Goal: Transaction & Acquisition: Purchase product/service

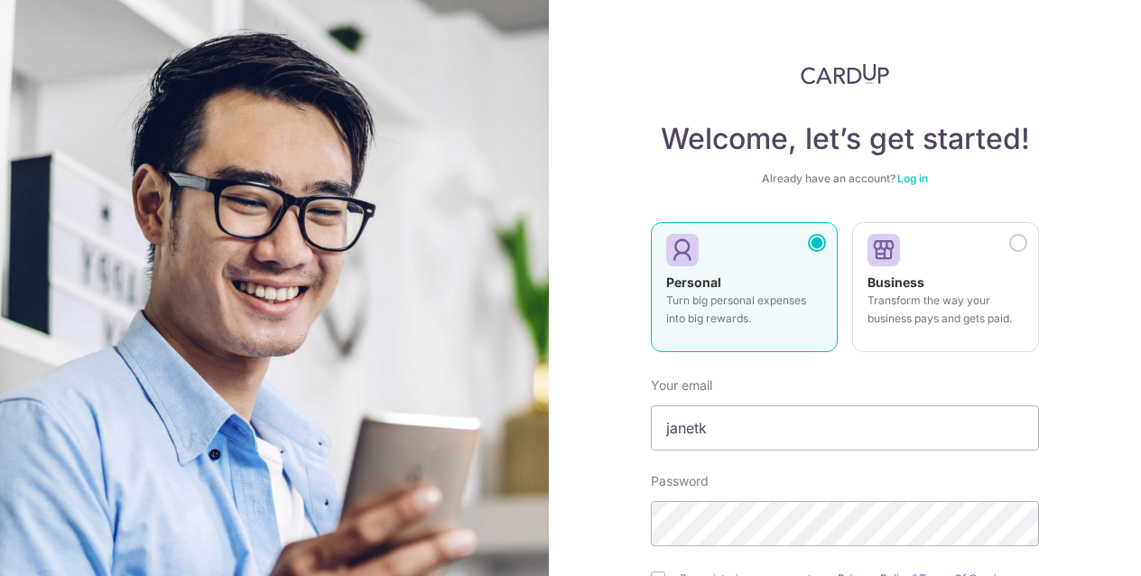
scroll to position [162, 0]
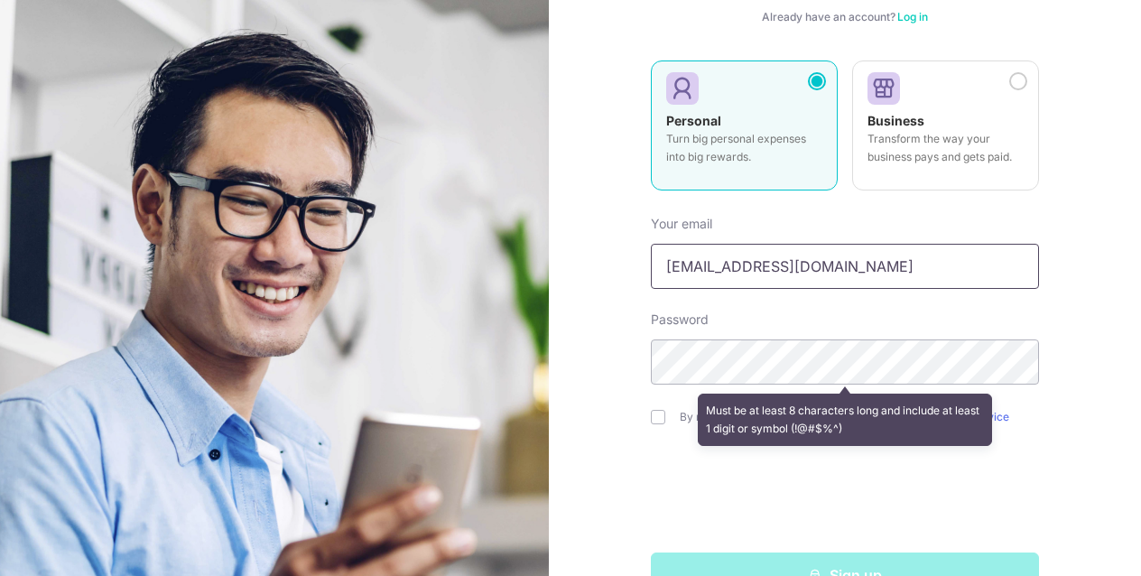
click at [788, 267] on input "janetkhlim3@gmal.com" at bounding box center [845, 266] width 388 height 45
type input "[EMAIL_ADDRESS][DOMAIN_NAME]"
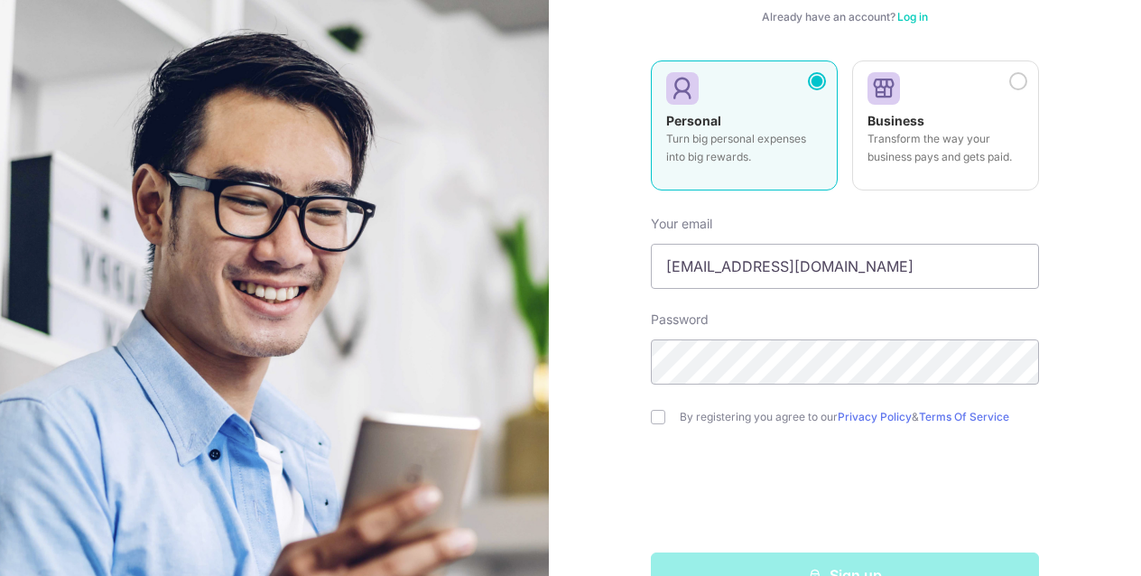
click at [1052, 326] on div "Welcome, let’s get started! Already have an account? Log in Personal Turn big p…" at bounding box center [845, 288] width 592 height 576
click at [605, 365] on div "Welcome, let’s get started! Already have an account? Log in Personal Turn big p…" at bounding box center [845, 288] width 592 height 576
click at [656, 416] on input "checkbox" at bounding box center [658, 417] width 14 height 14
checkbox input "true"
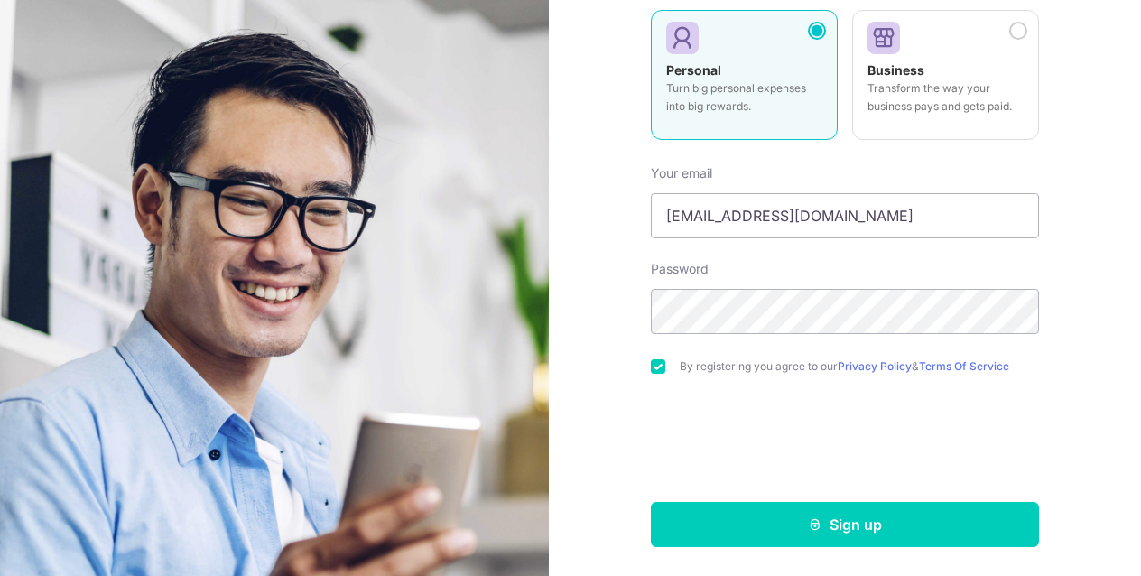
scroll to position [212, 0]
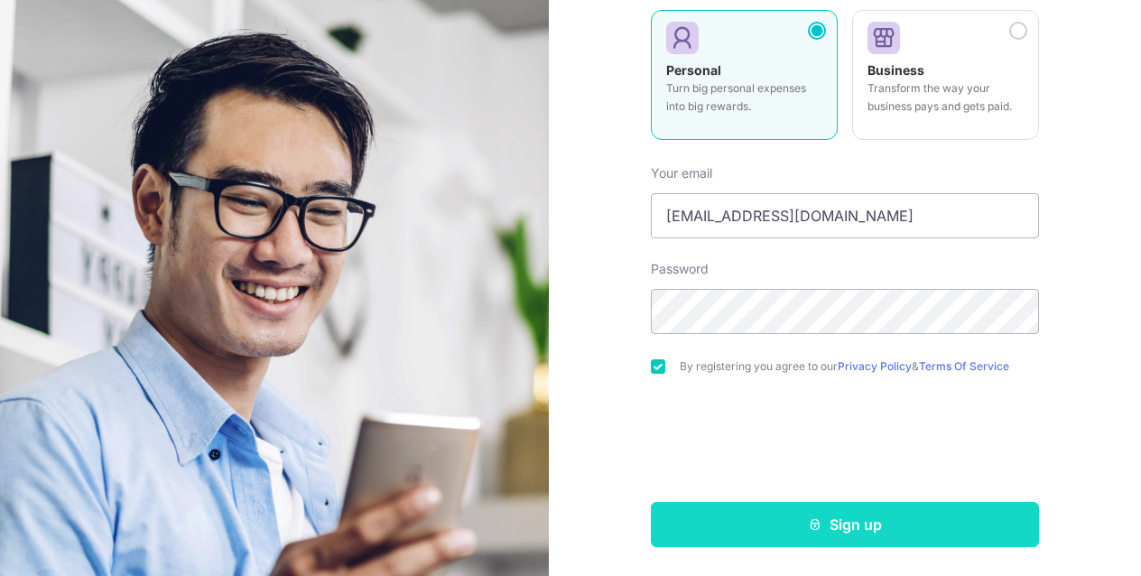
click at [781, 509] on button "Sign up" at bounding box center [845, 524] width 388 height 45
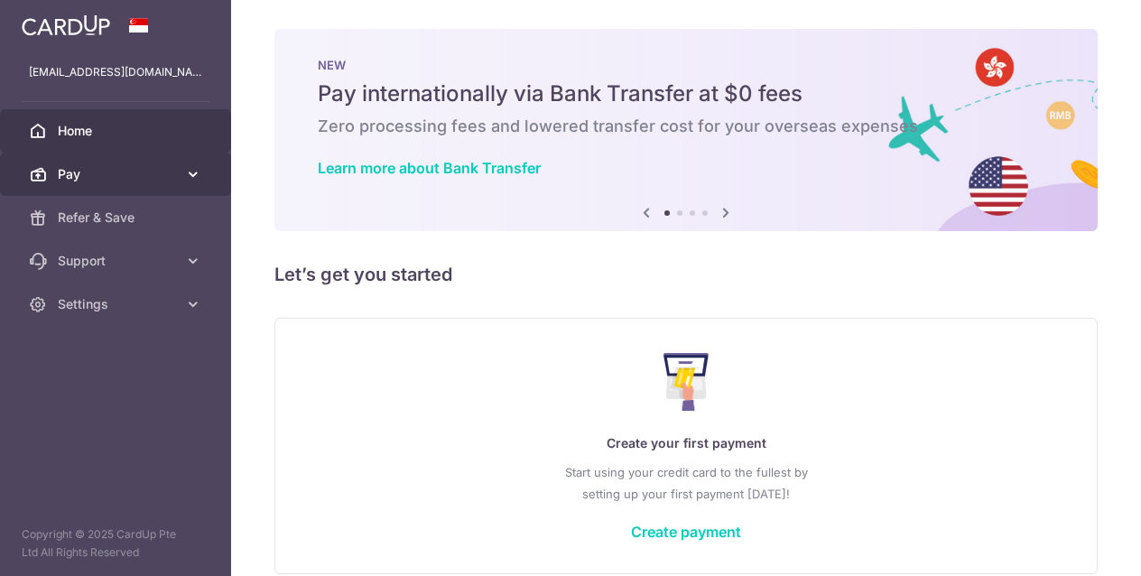
click at [199, 176] on icon at bounding box center [193, 174] width 18 height 18
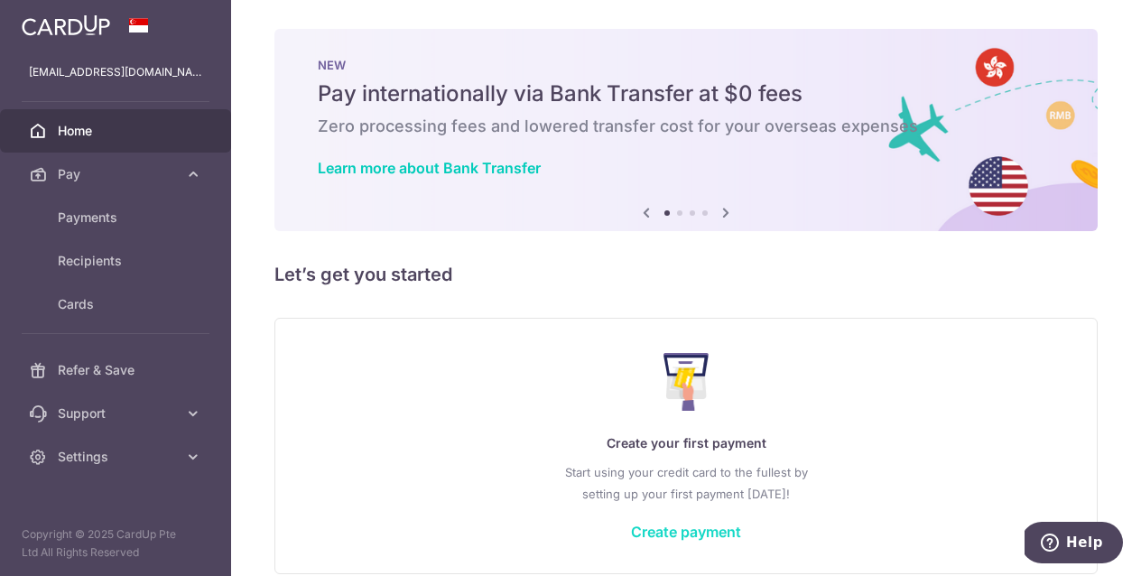
click at [660, 531] on link "Create payment" at bounding box center [686, 531] width 110 height 18
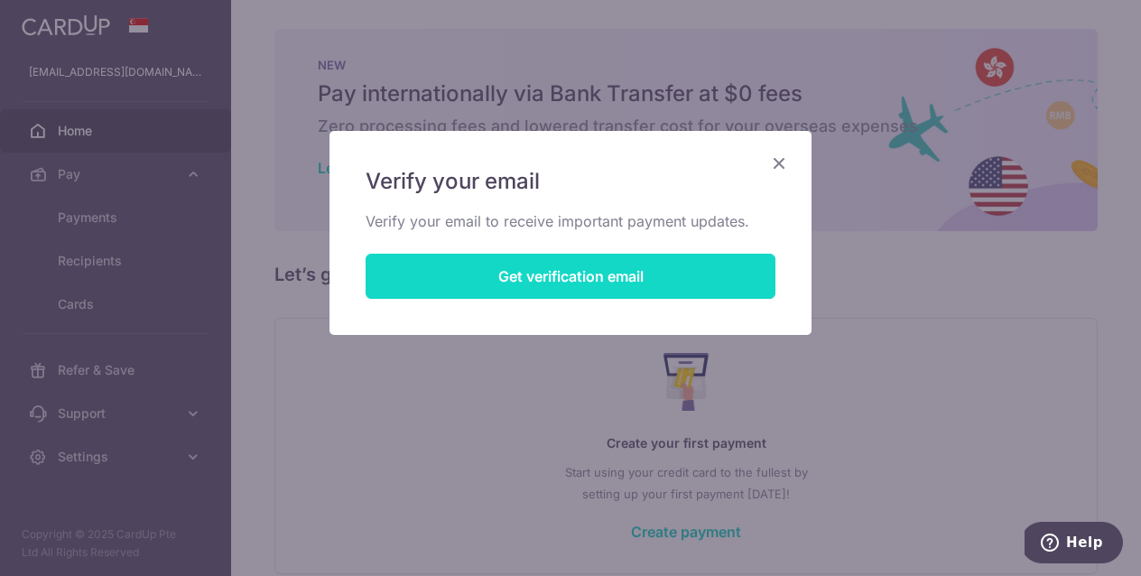
click at [534, 274] on button "Get verification email" at bounding box center [570, 276] width 410 height 45
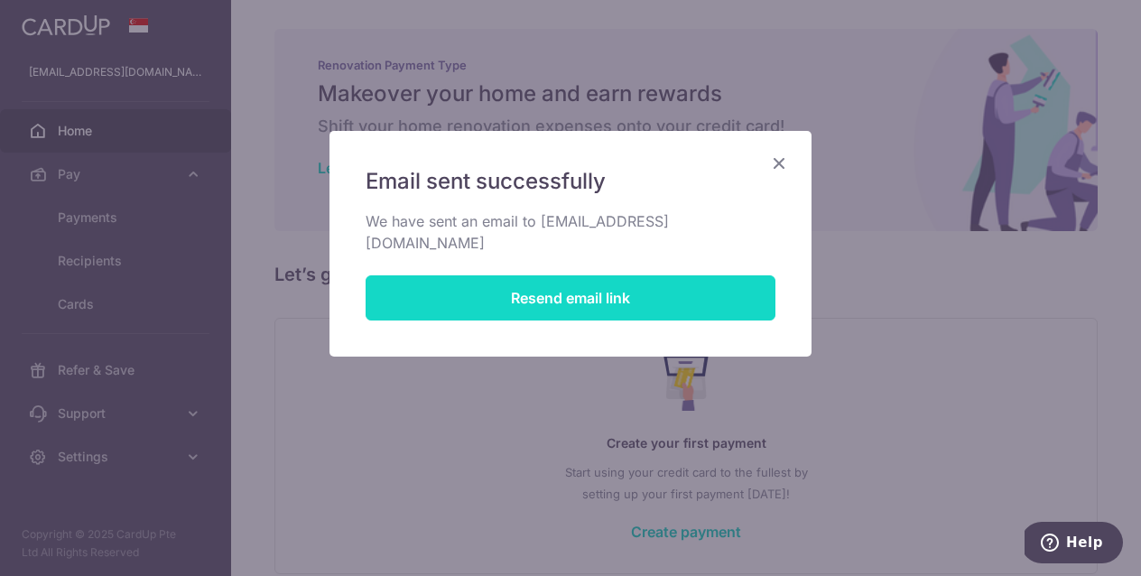
click at [642, 280] on button "Resend email link" at bounding box center [570, 297] width 410 height 45
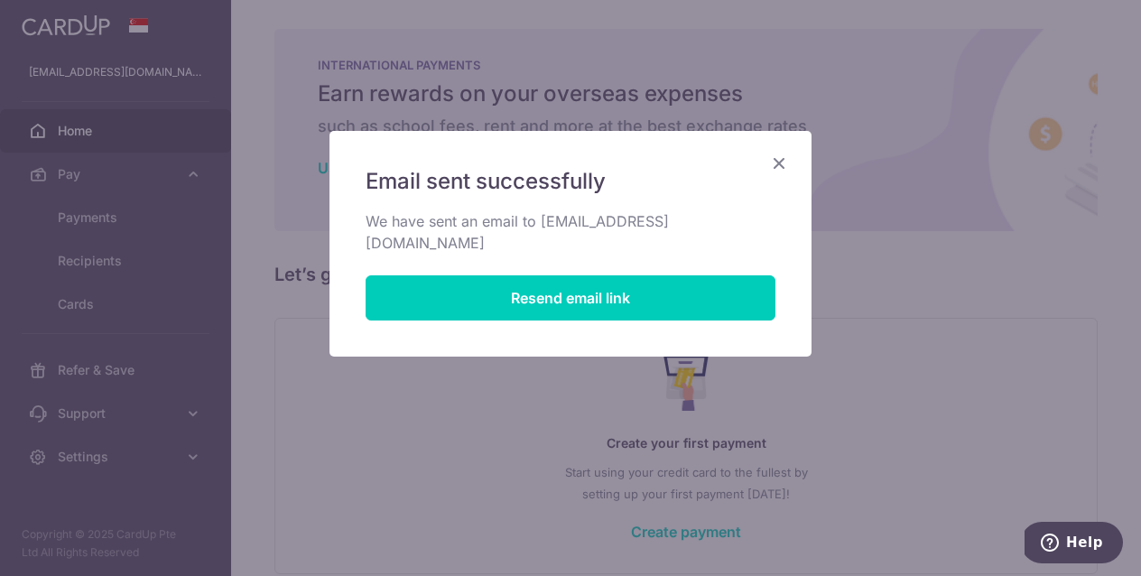
click at [779, 162] on icon "Close" at bounding box center [779, 163] width 22 height 23
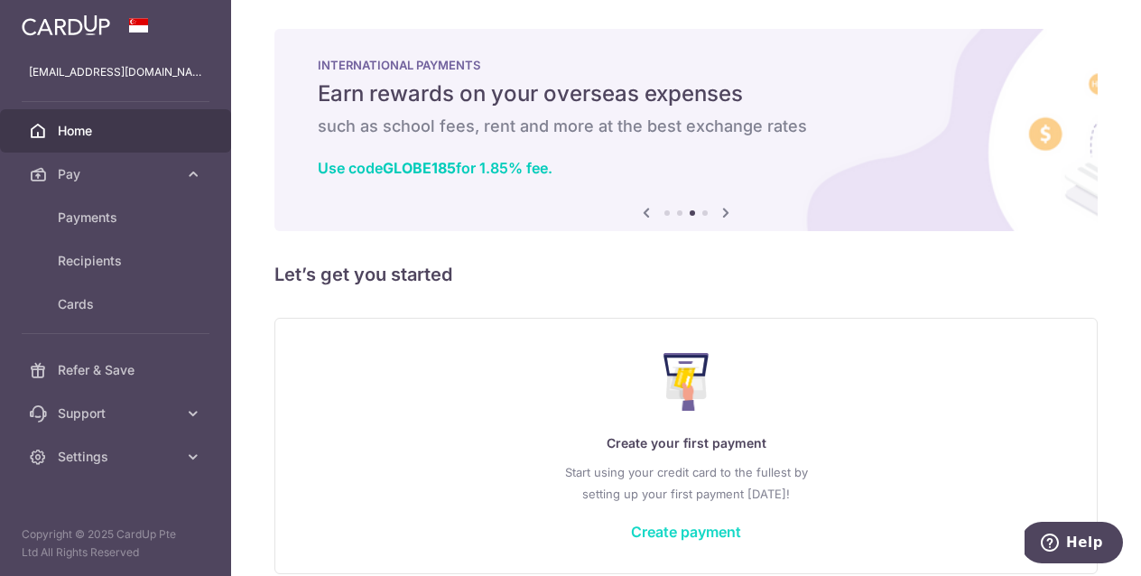
click at [688, 531] on link "Create payment" at bounding box center [686, 531] width 110 height 18
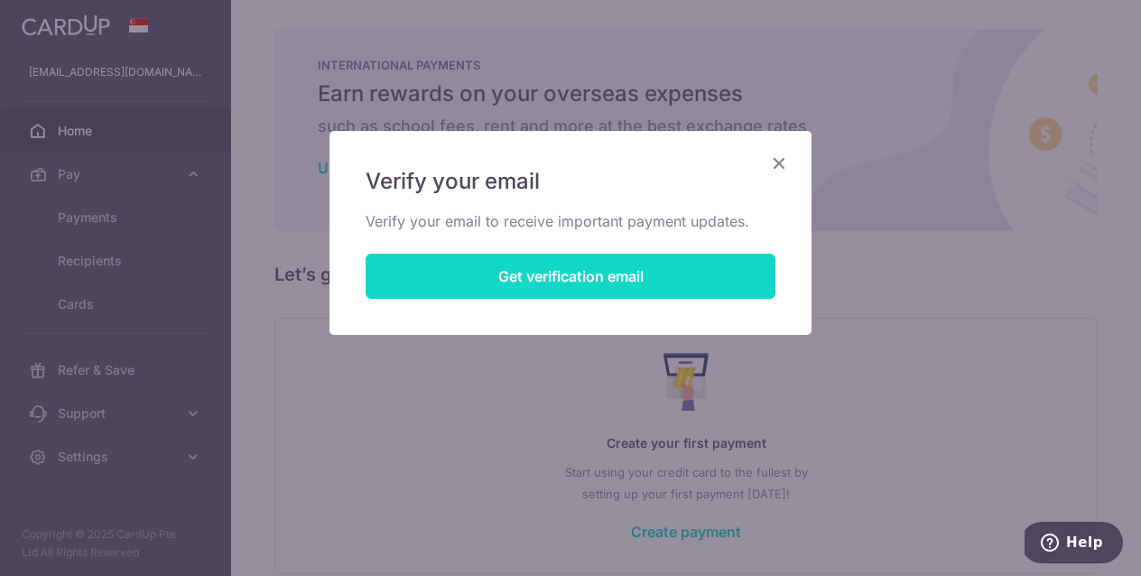
click at [627, 278] on button "Get verification email" at bounding box center [570, 276] width 410 height 45
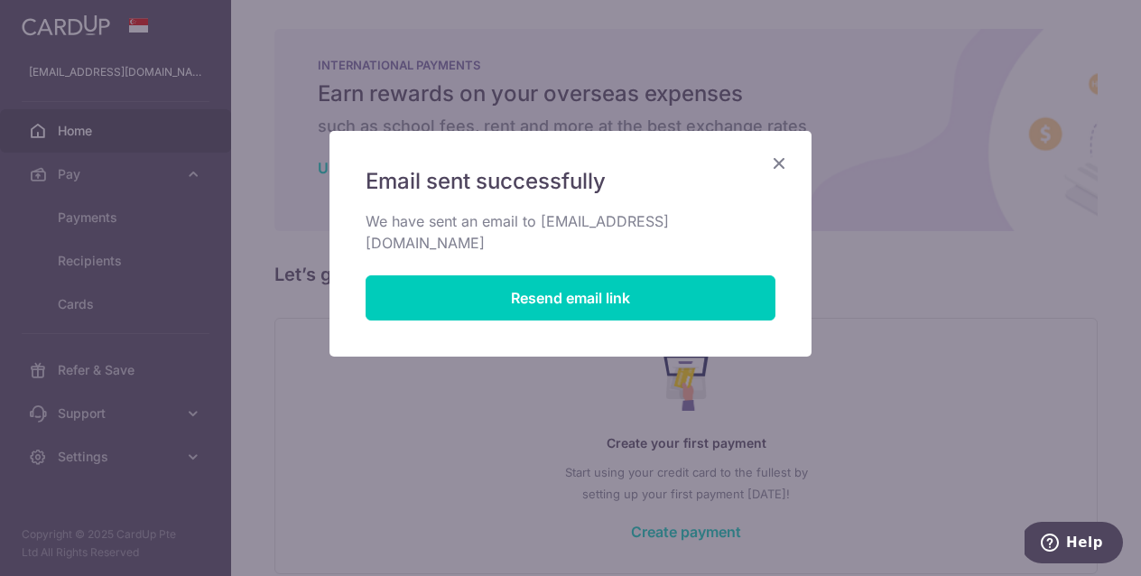
click at [777, 162] on icon "Close" at bounding box center [779, 163] width 22 height 23
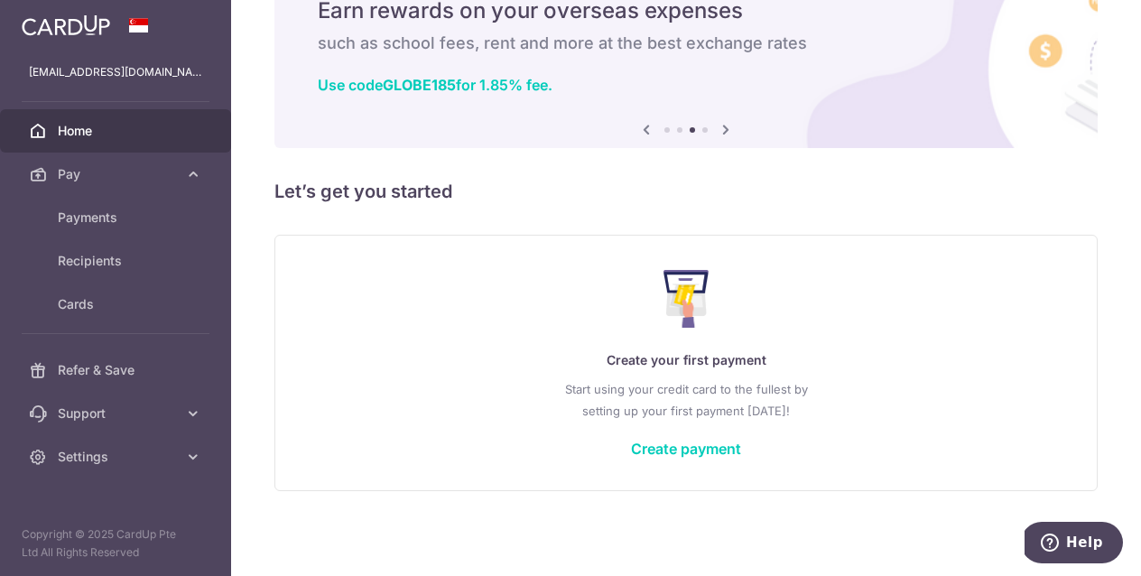
scroll to position [83, 0]
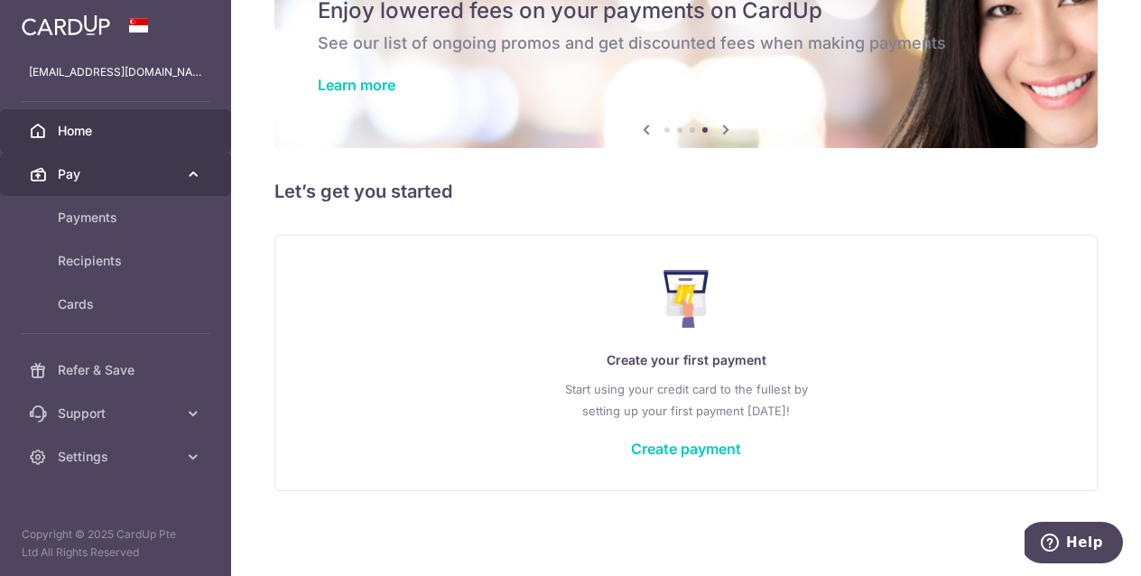
click at [98, 182] on span "Pay" at bounding box center [117, 174] width 119 height 18
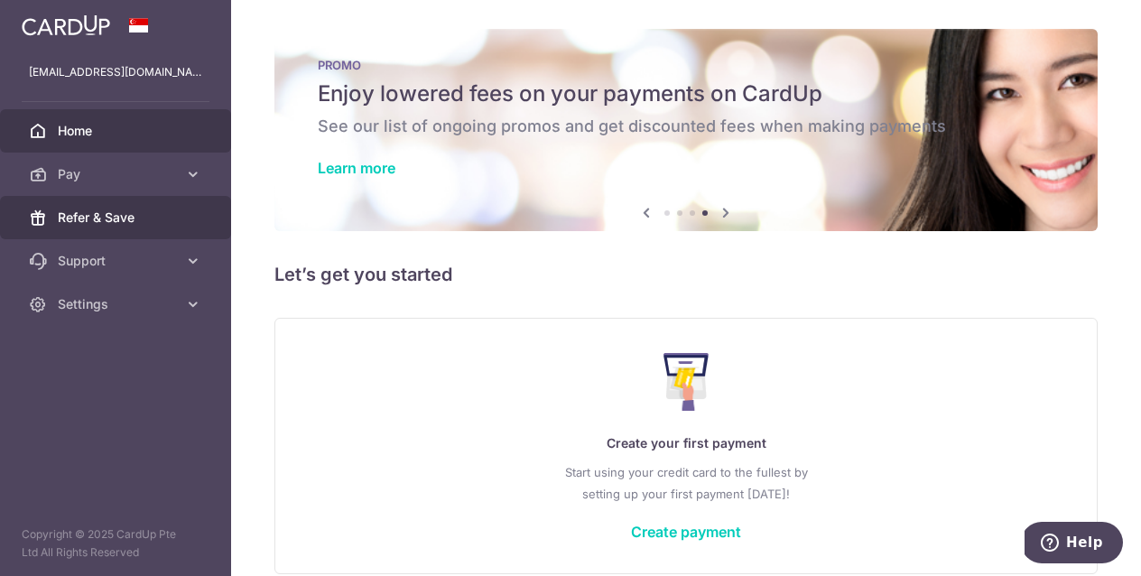
scroll to position [0, 0]
click at [106, 215] on span "Refer & Save" at bounding box center [117, 217] width 119 height 18
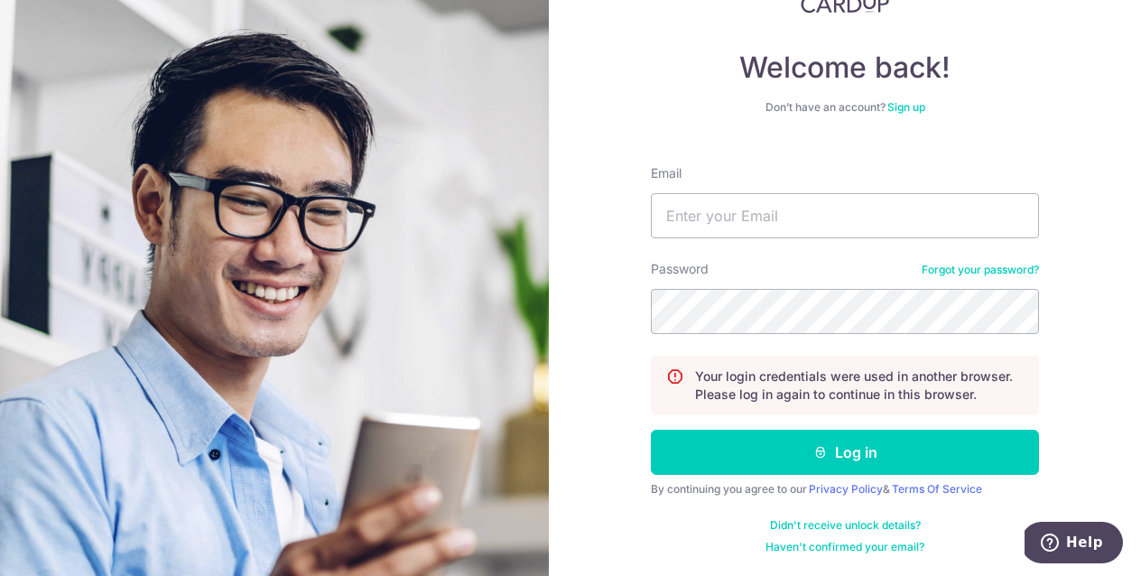
scroll to position [71, 0]
click at [1008, 79] on h4 "Welcome back!" at bounding box center [845, 68] width 388 height 36
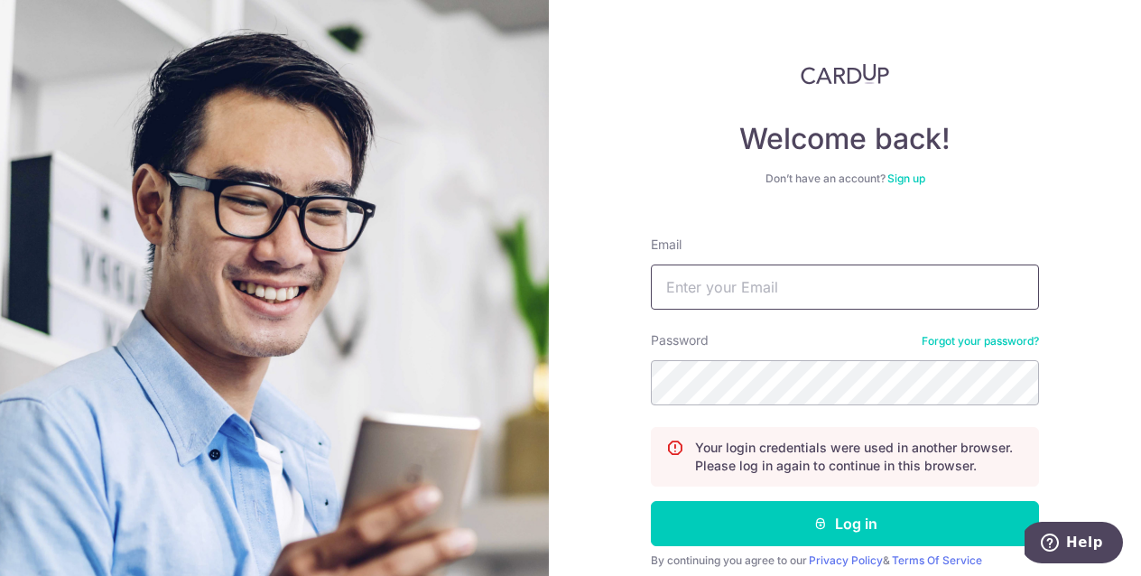
scroll to position [0, 0]
click at [768, 292] on input "Email" at bounding box center [845, 286] width 388 height 45
click at [997, 176] on div "Don’t have an account? Sign up" at bounding box center [845, 178] width 388 height 14
click at [996, 214] on div "Welcome back! Don’t have an account? Sign up Email Password Forgot your passwor…" at bounding box center [845, 344] width 388 height 562
drag, startPoint x: 1007, startPoint y: 212, endPoint x: 1018, endPoint y: 210, distance: 11.0
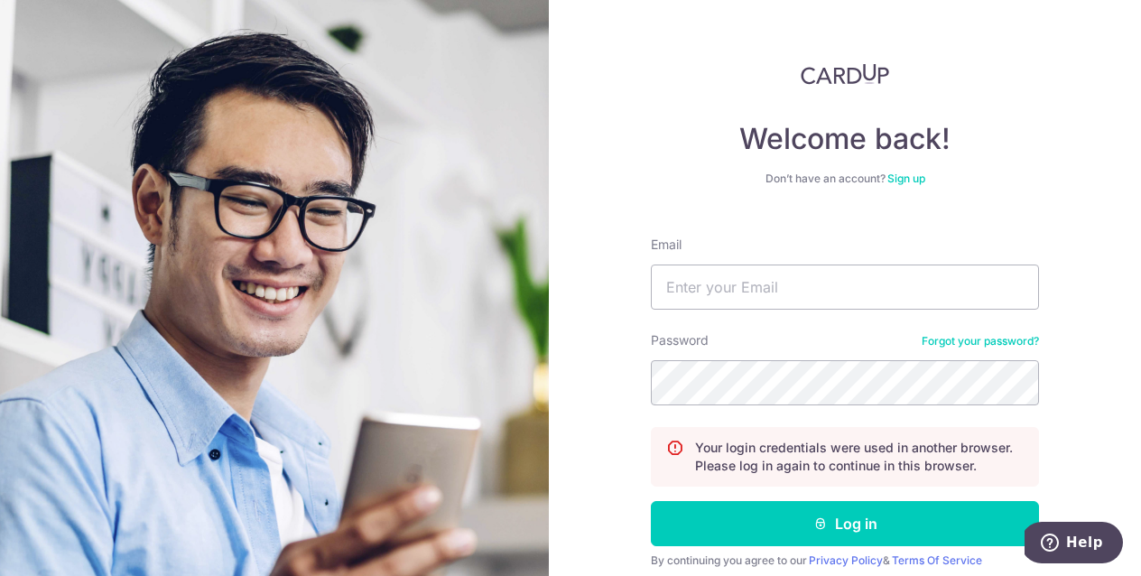
click at [1018, 210] on div "Welcome back! Don’t have an account? Sign up Email Password Forgot your passwor…" at bounding box center [845, 344] width 388 height 562
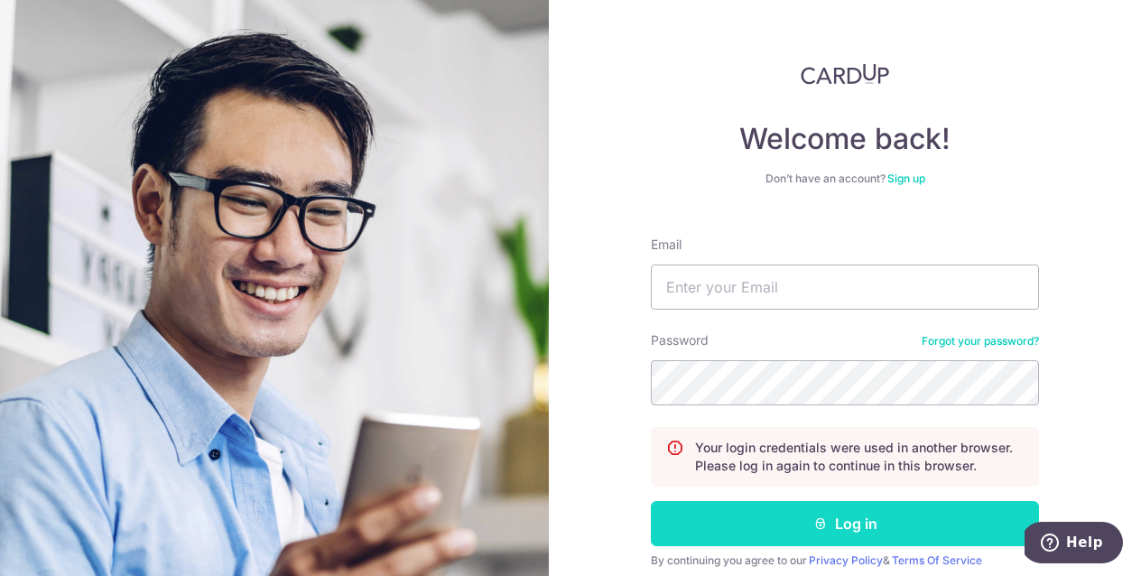
click at [786, 531] on button "Log in" at bounding box center [845, 523] width 388 height 45
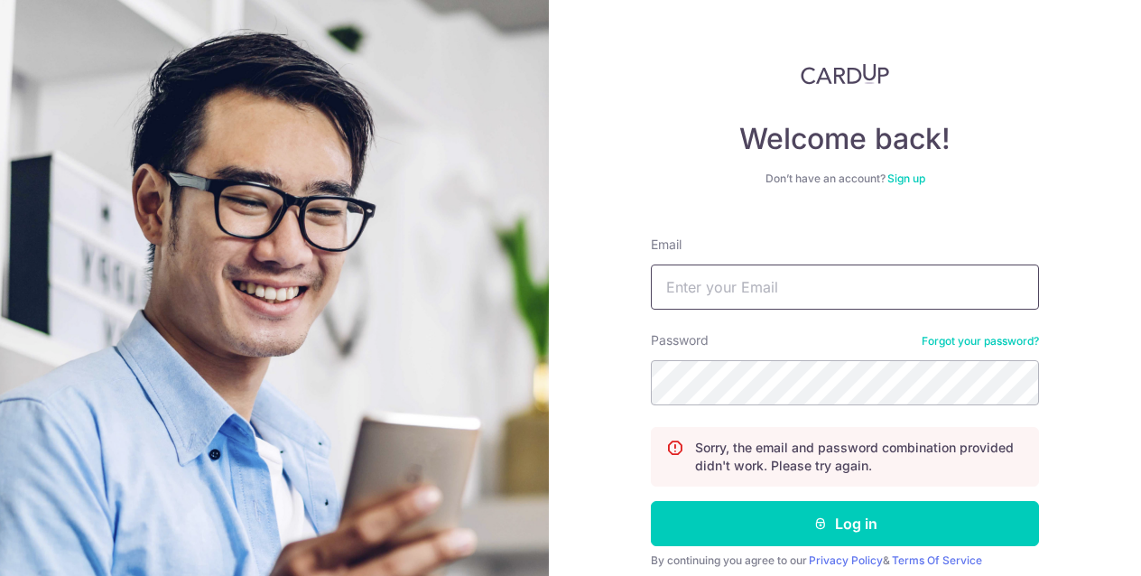
click at [845, 275] on input "Email" at bounding box center [845, 286] width 388 height 45
click at [717, 275] on input "Email" at bounding box center [845, 286] width 388 height 45
type input "[EMAIL_ADDRESS][DOMAIN_NAME]"
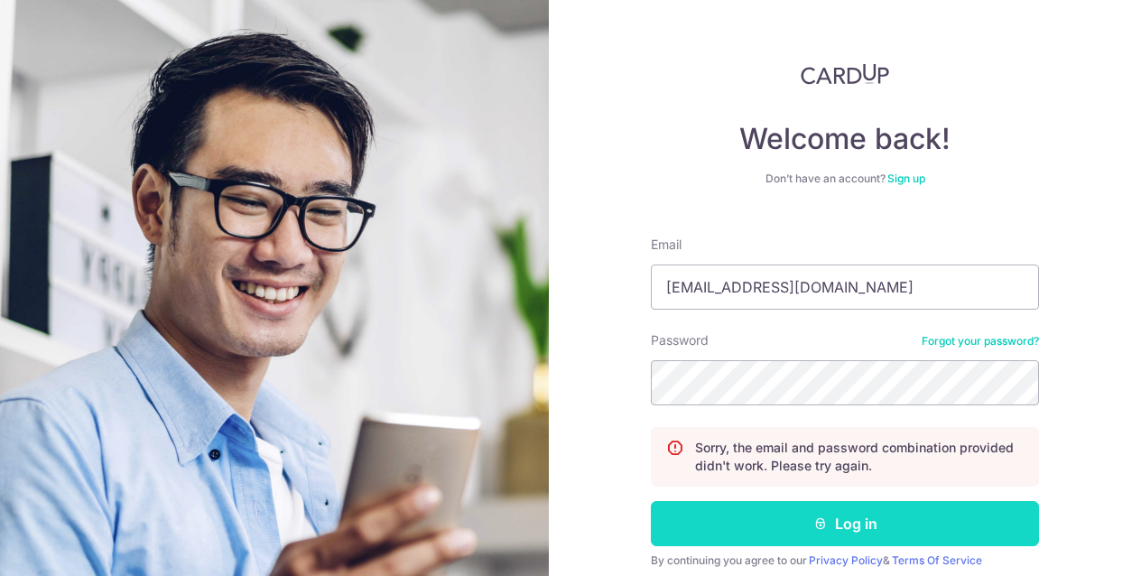
click at [868, 529] on button "Log in" at bounding box center [845, 523] width 388 height 45
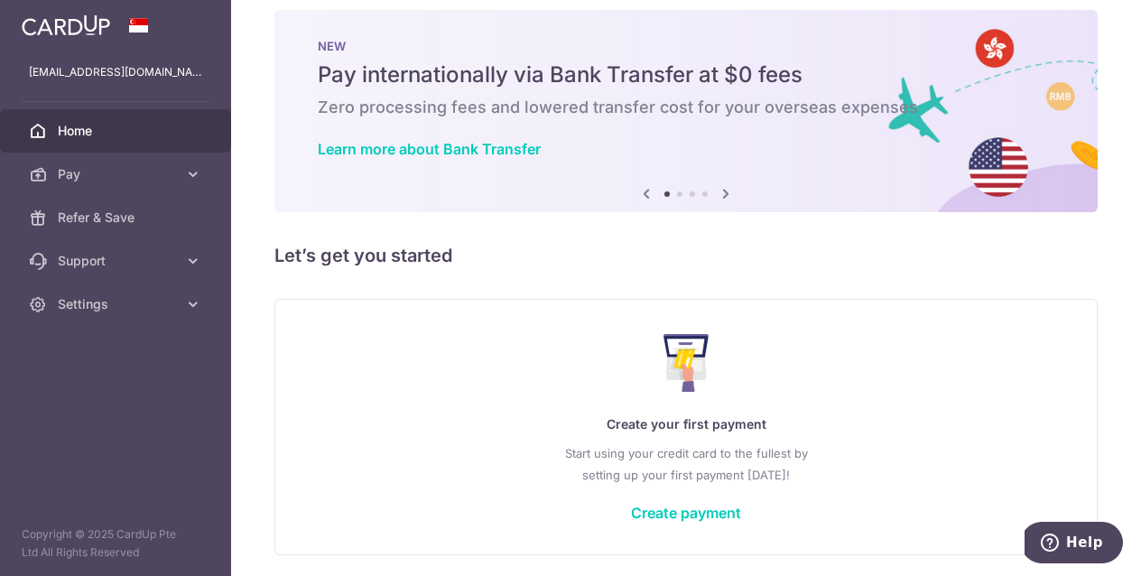
scroll to position [21, 0]
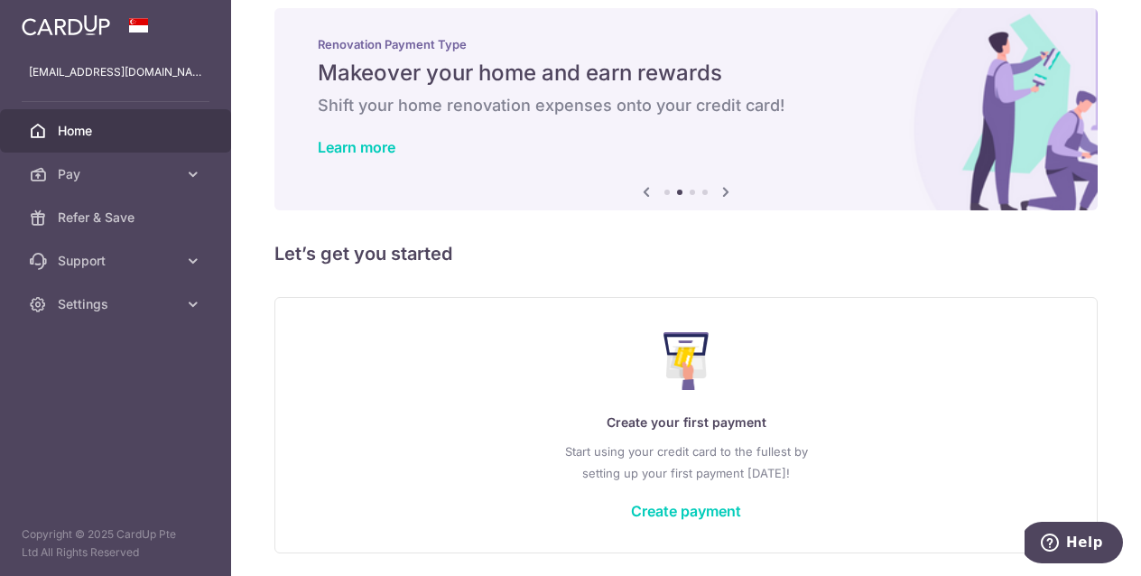
click at [722, 190] on icon at bounding box center [726, 191] width 22 height 23
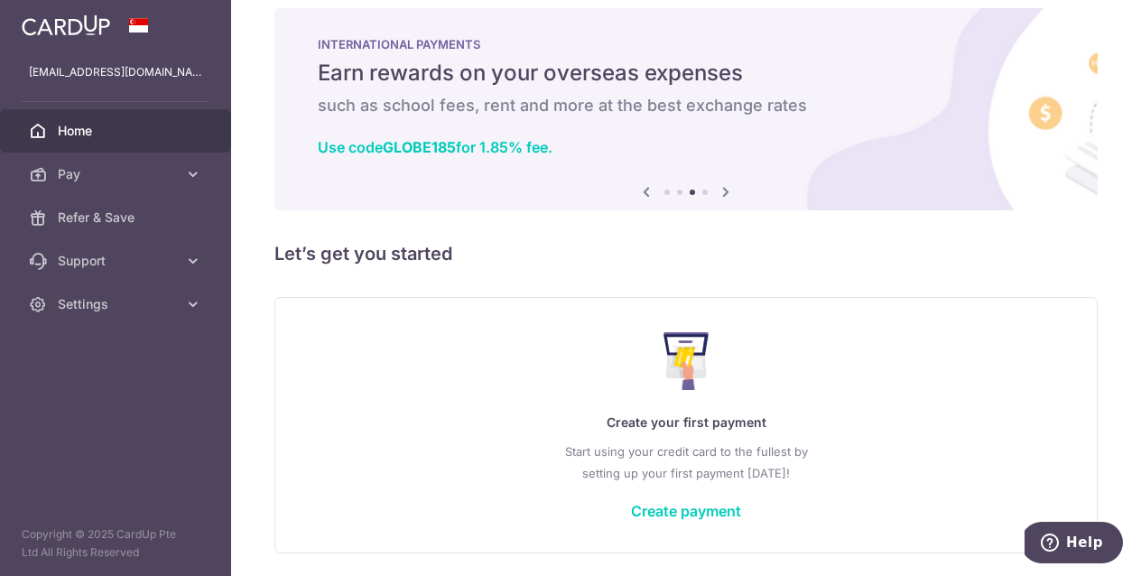
click at [724, 189] on icon at bounding box center [726, 191] width 22 height 23
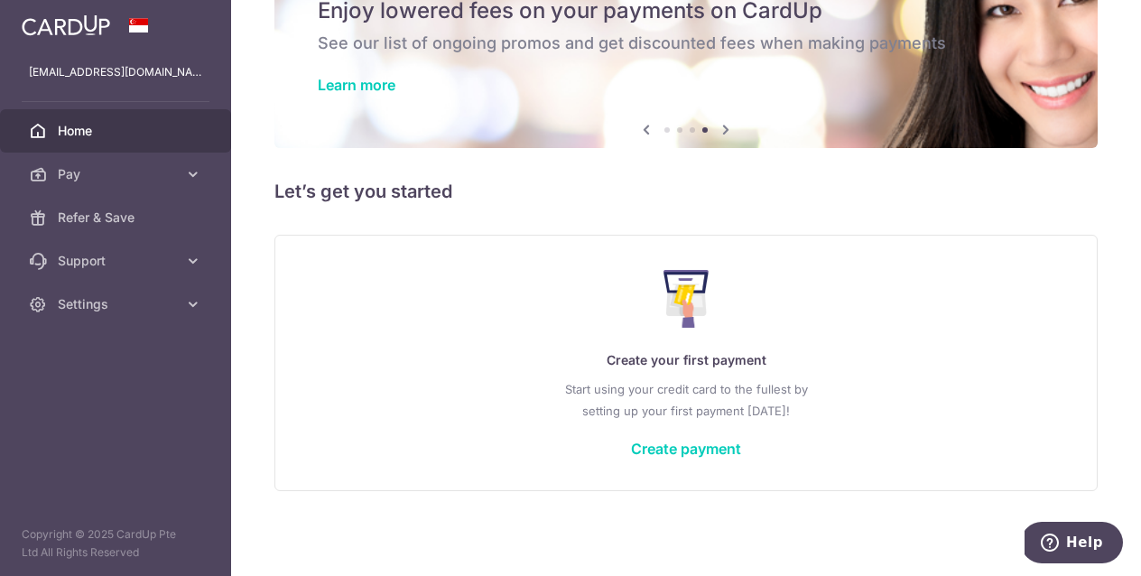
scroll to position [83, 0]
click at [709, 450] on link "Create payment" at bounding box center [686, 448] width 110 height 18
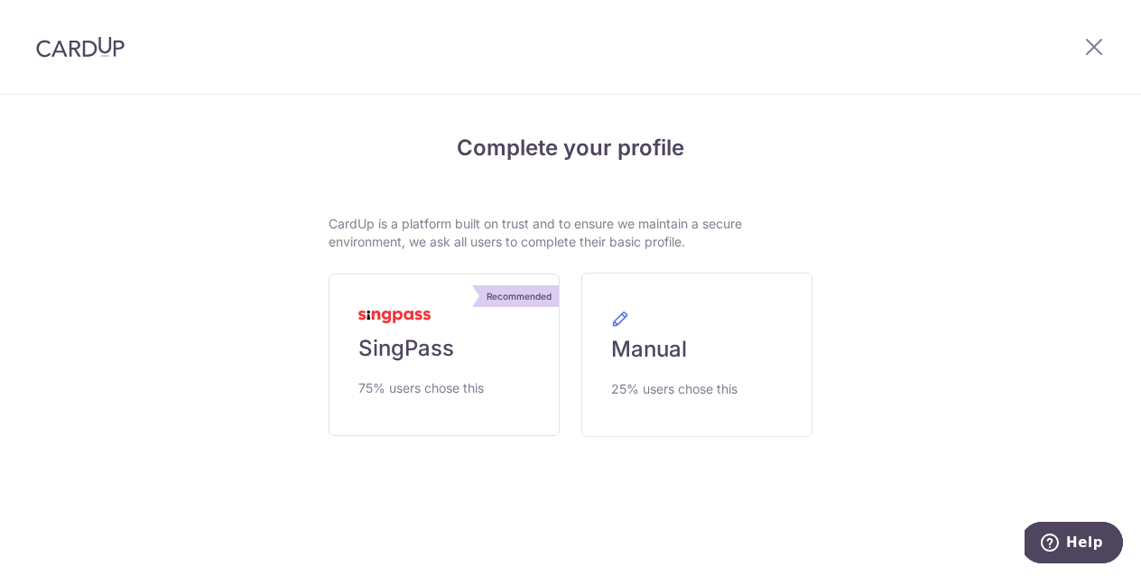
click at [845, 443] on div "Complete your profile CardUp is a platform built on trust and to ensure we main…" at bounding box center [570, 334] width 1038 height 476
click at [1095, 49] on icon at bounding box center [1094, 46] width 22 height 23
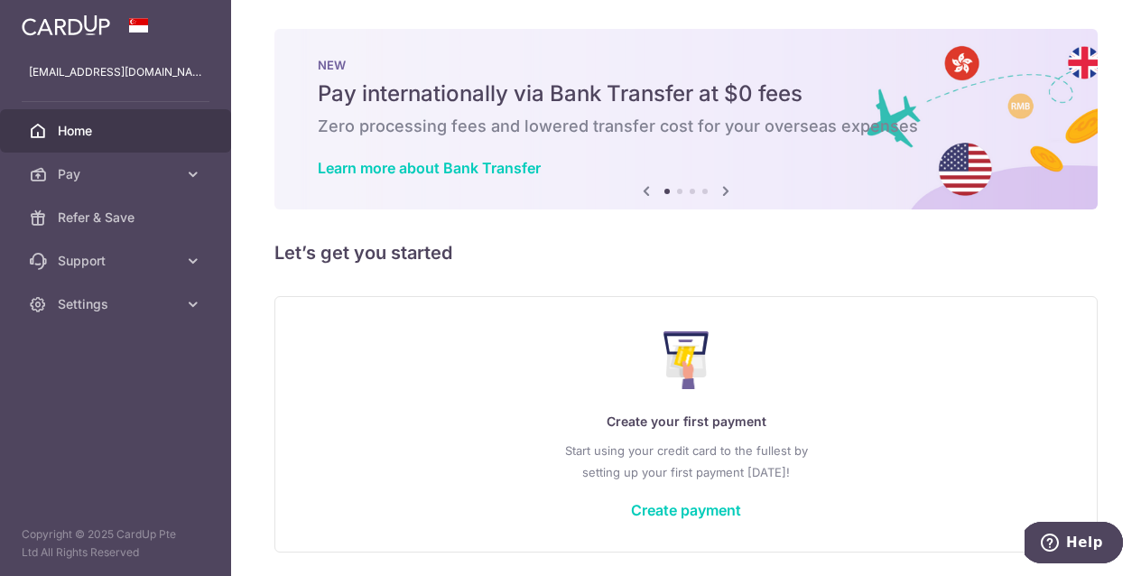
click at [629, 231] on div "× Pause Schedule Pause all future payments in this series Pause just this one p…" at bounding box center [686, 288] width 910 height 576
click at [69, 172] on span "Pay" at bounding box center [117, 174] width 119 height 18
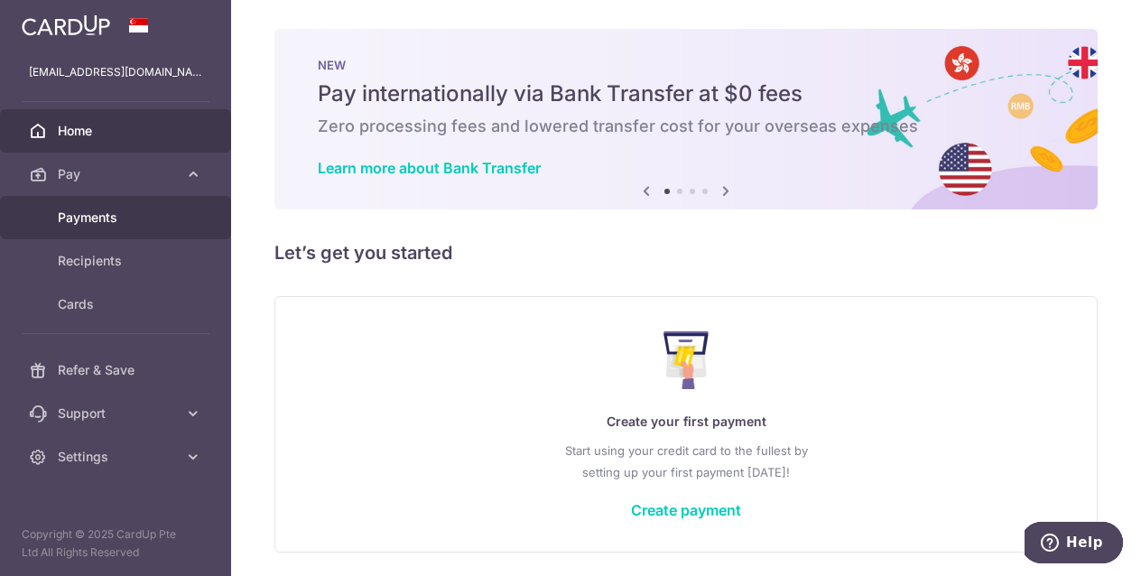
click at [87, 215] on span "Payments" at bounding box center [117, 217] width 119 height 18
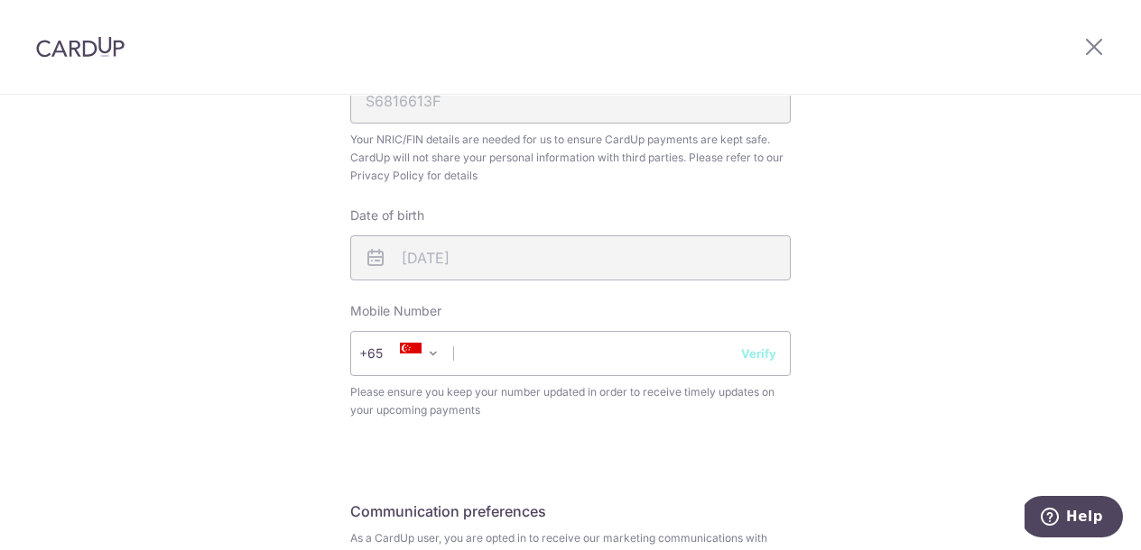
scroll to position [607, 0]
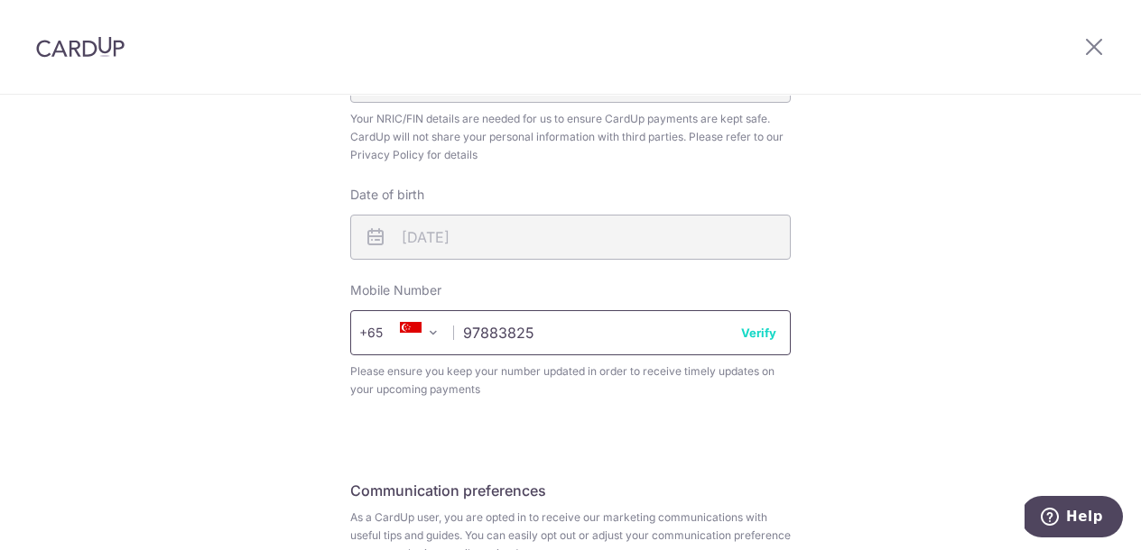
type input "97883825"
click at [528, 421] on div "Review your details Your Details Please provide your full name as per your NRIC…" at bounding box center [570, 88] width 440 height 1083
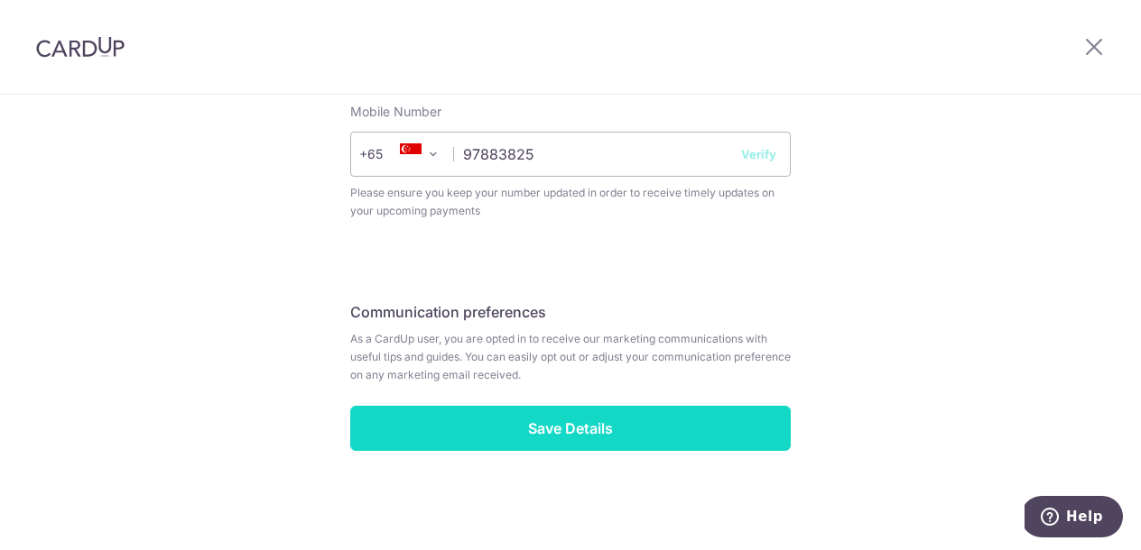
scroll to position [786, 0]
click at [581, 425] on input "Save Details" at bounding box center [570, 428] width 440 height 45
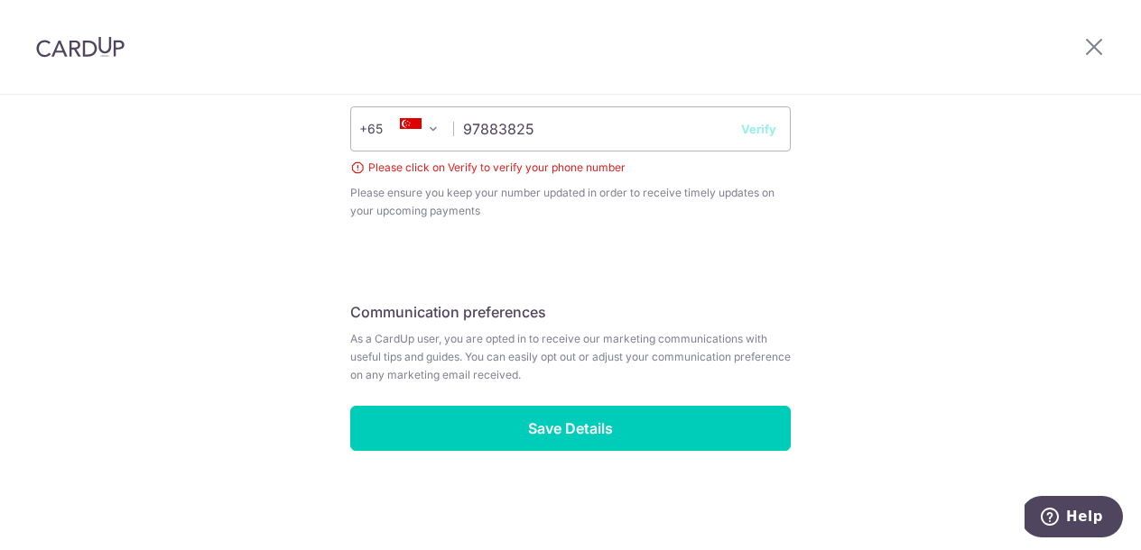
click at [762, 127] on button "Verify" at bounding box center [758, 129] width 35 height 18
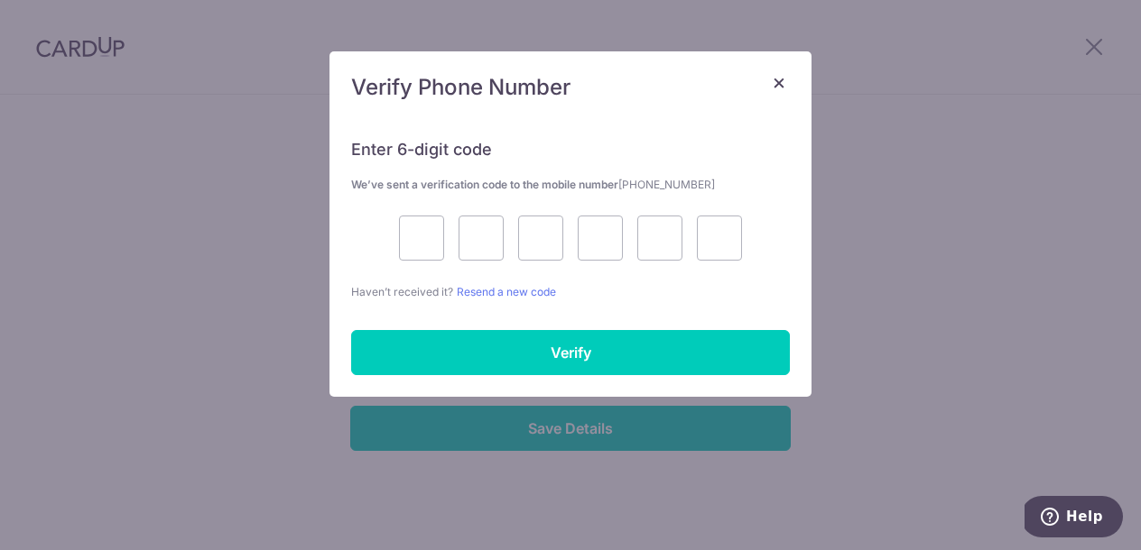
click at [671, 95] on h5 "Verify Phone Number" at bounding box center [570, 87] width 439 height 29
click at [411, 247] on input "text" at bounding box center [421, 238] width 45 height 45
click at [513, 296] on link "Resend a new code" at bounding box center [506, 292] width 99 height 14
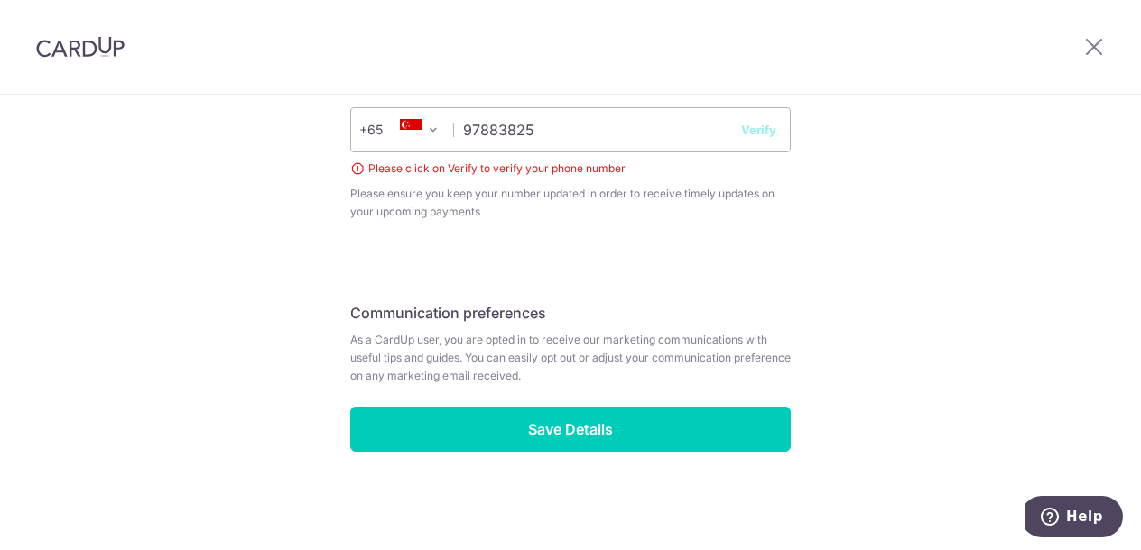
click at [757, 127] on button "Verify" at bounding box center [758, 130] width 35 height 18
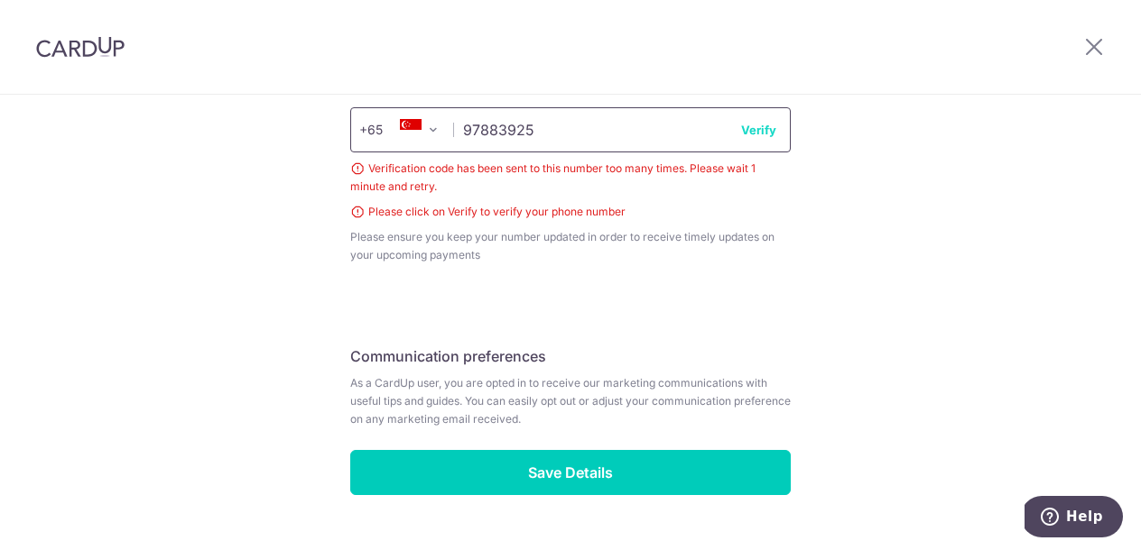
type input "97883925"
click at [763, 134] on button "Verify" at bounding box center [758, 130] width 35 height 18
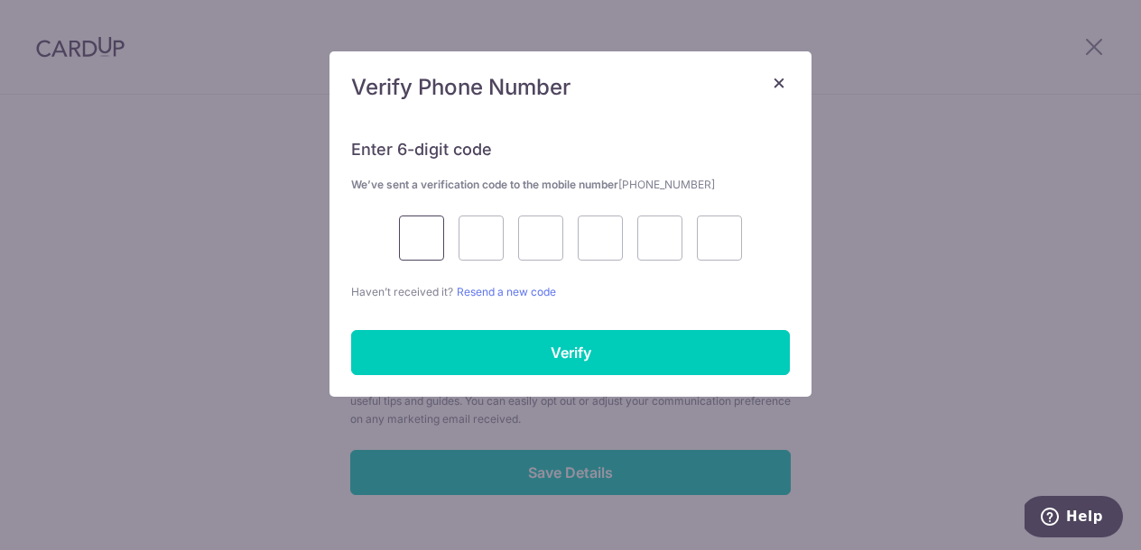
click at [433, 232] on input "text" at bounding box center [421, 238] width 45 height 45
type input "6"
type input "0"
type input "4"
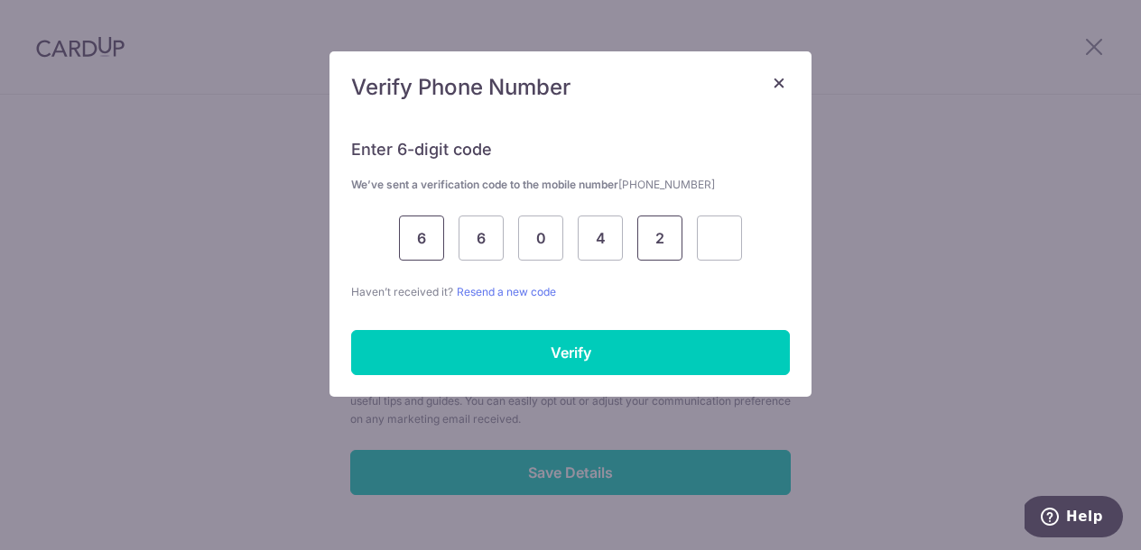
type input "2"
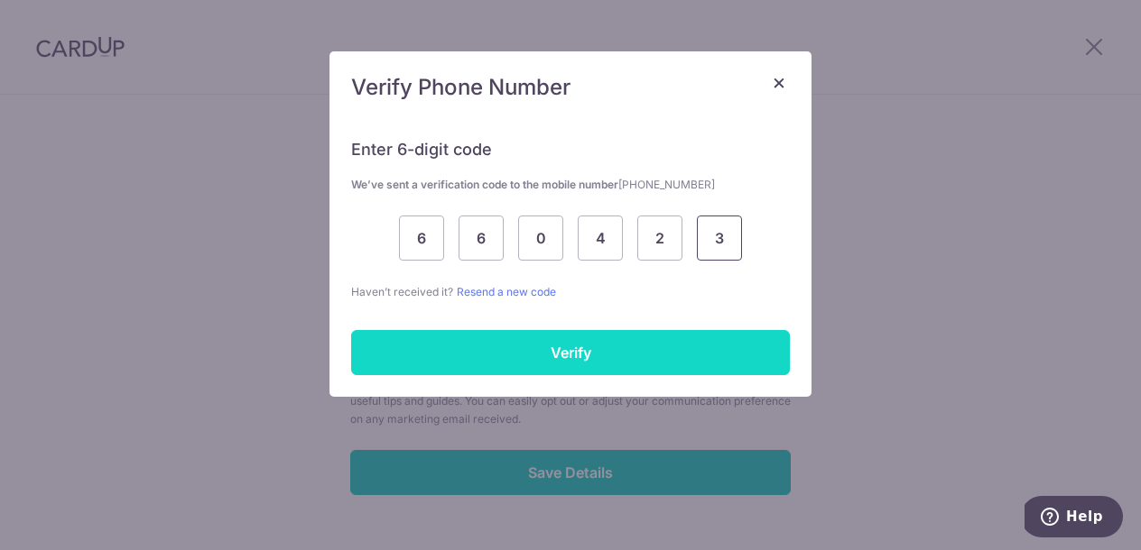
type input "3"
click at [469, 360] on input "Verify" at bounding box center [570, 352] width 439 height 45
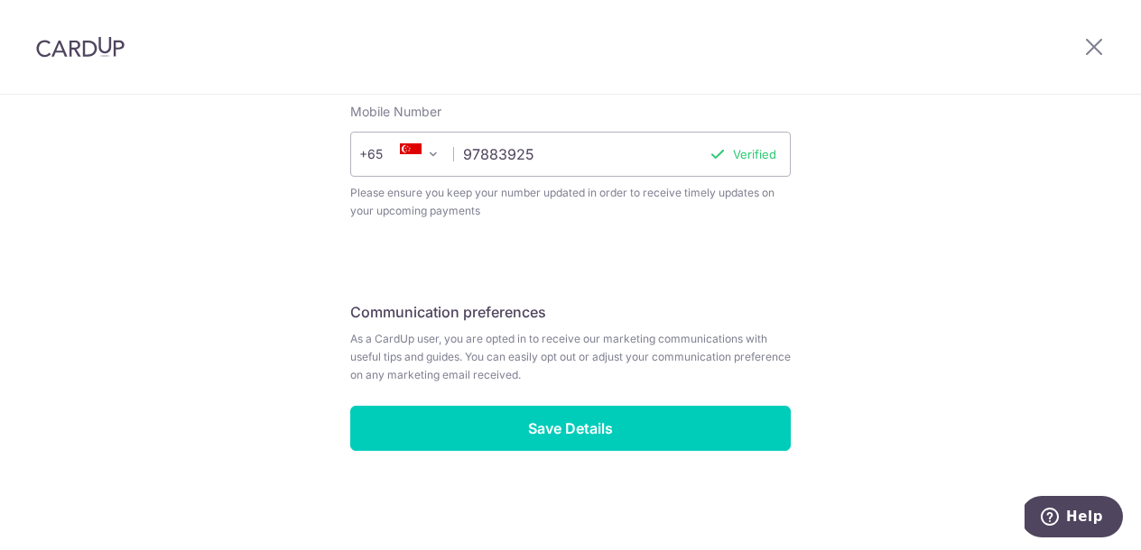
scroll to position [786, 0]
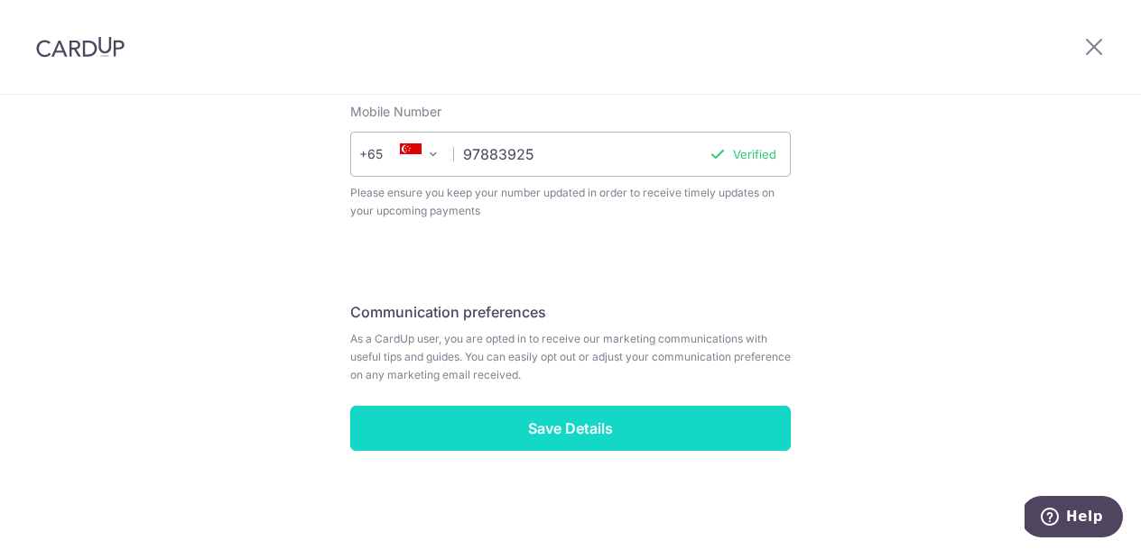
click at [520, 422] on input "Save Details" at bounding box center [570, 428] width 440 height 45
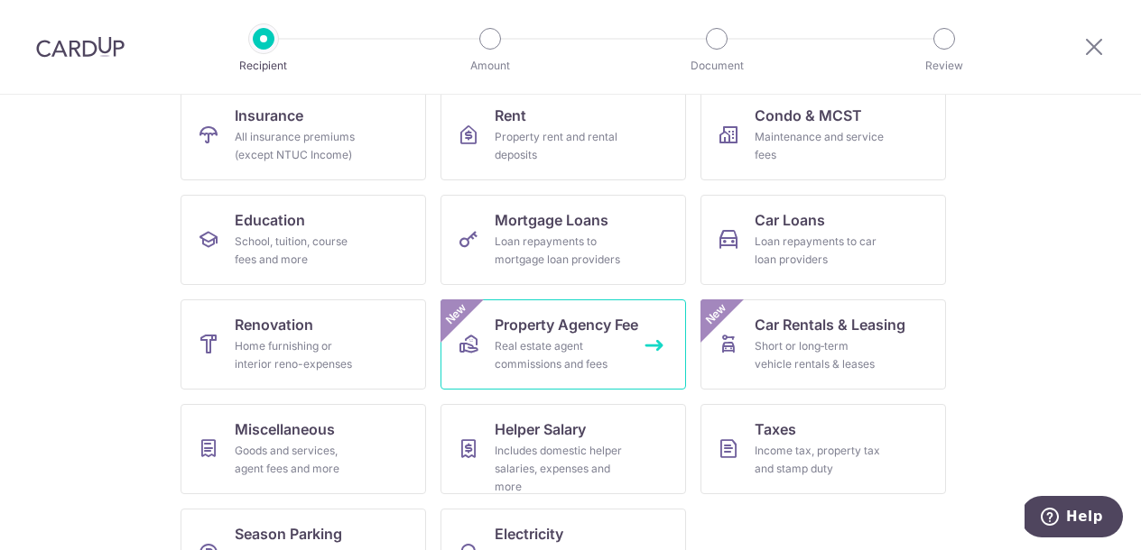
scroll to position [192, 0]
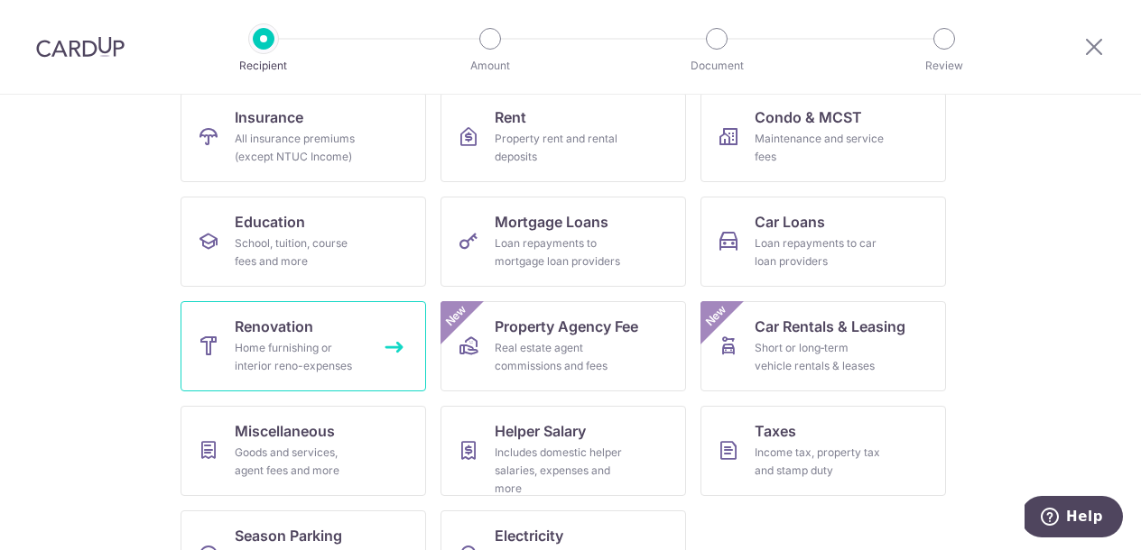
click at [348, 371] on div "Home furnishing or interior reno-expenses" at bounding box center [300, 357] width 130 height 36
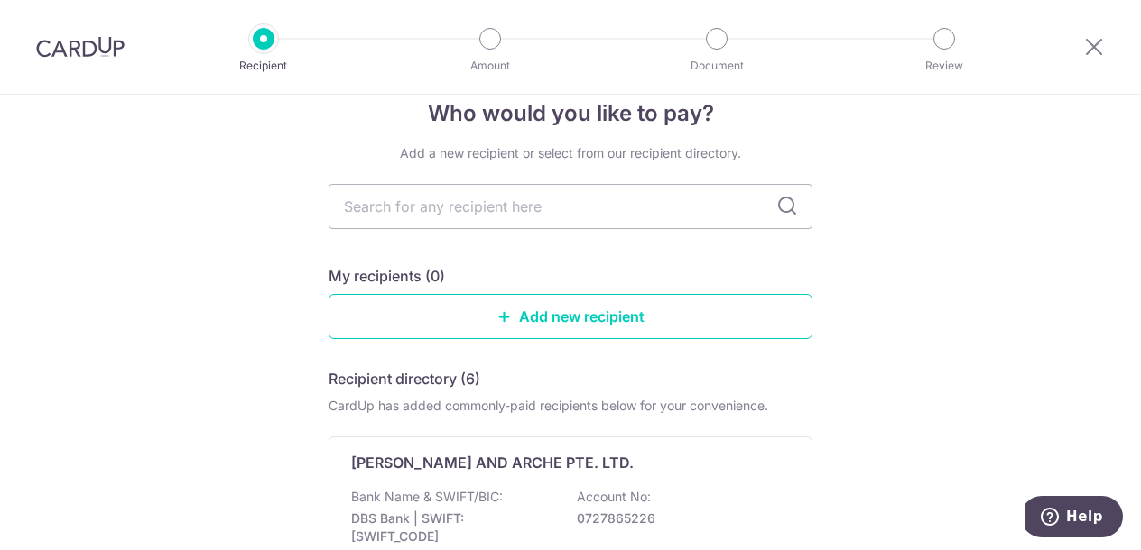
scroll to position [34, 0]
click at [484, 302] on link "Add new recipient" at bounding box center [570, 315] width 484 height 45
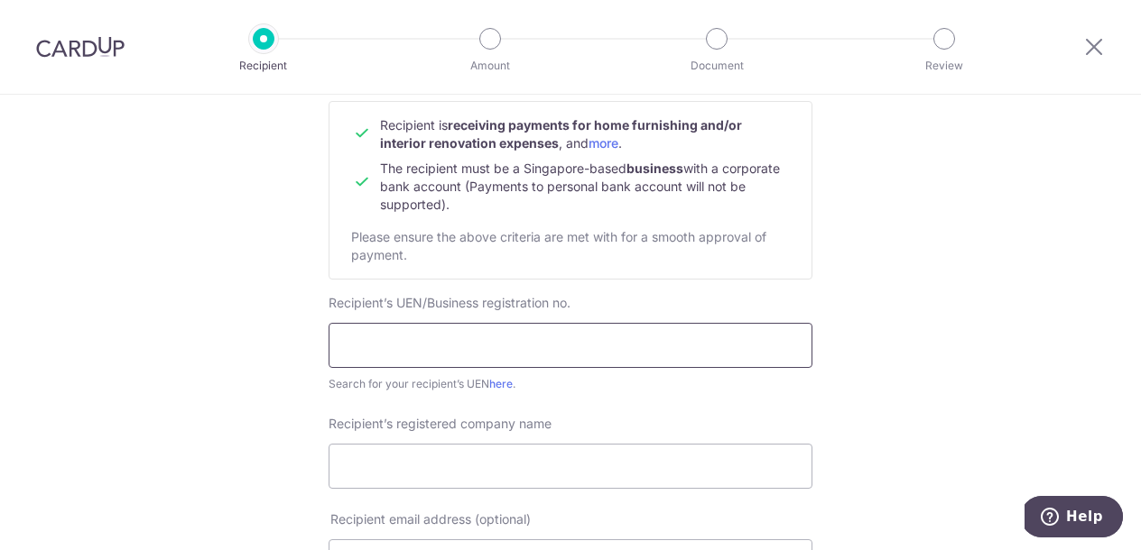
scroll to position [188, 0]
click at [377, 346] on input "202103476N" at bounding box center [570, 346] width 484 height 45
type input "202103476N"
click at [472, 346] on input "202103476N" at bounding box center [570, 346] width 484 height 45
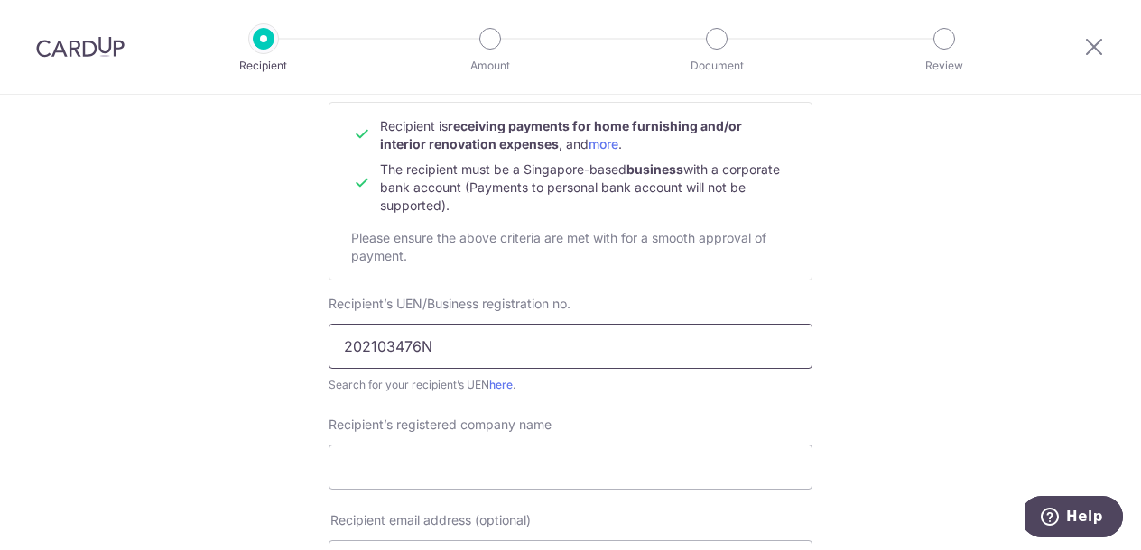
click button "Submit Request" at bounding box center [0, 0] width 0 height 0
click at [792, 341] on input "202103476N" at bounding box center [570, 346] width 484 height 45
click at [781, 346] on input "202103476N" at bounding box center [570, 346] width 484 height 45
click at [539, 439] on div "Recipient’s registered company name" at bounding box center [570, 453] width 484 height 74
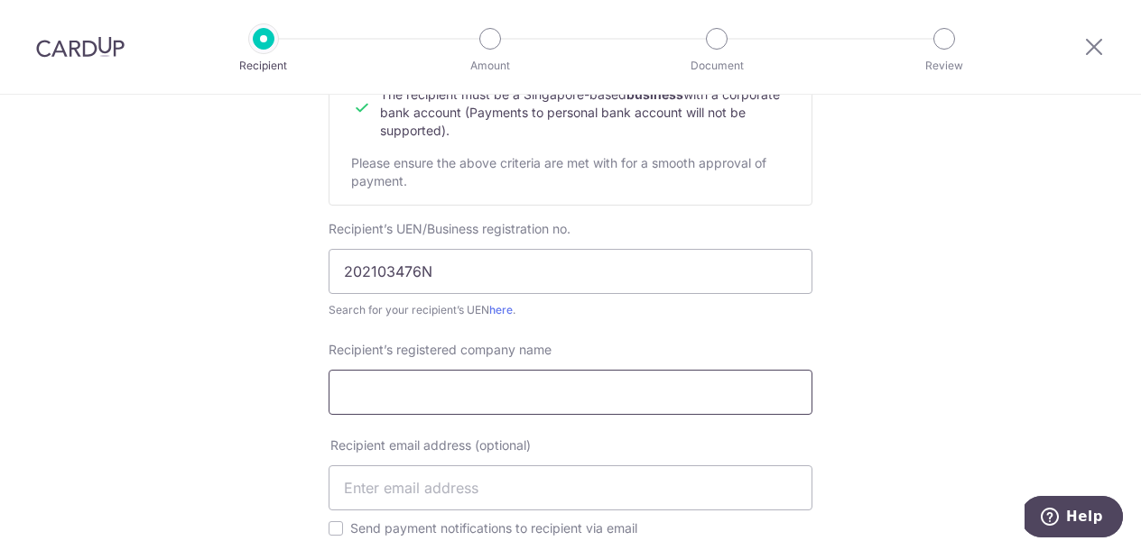
click at [475, 399] on input "Recipient’s registered company name" at bounding box center [570, 392] width 484 height 45
type input "The Dance Praxis"
click at [497, 426] on div "Recipient’s registered company name The Dance Praxis" at bounding box center [570, 389] width 505 height 96
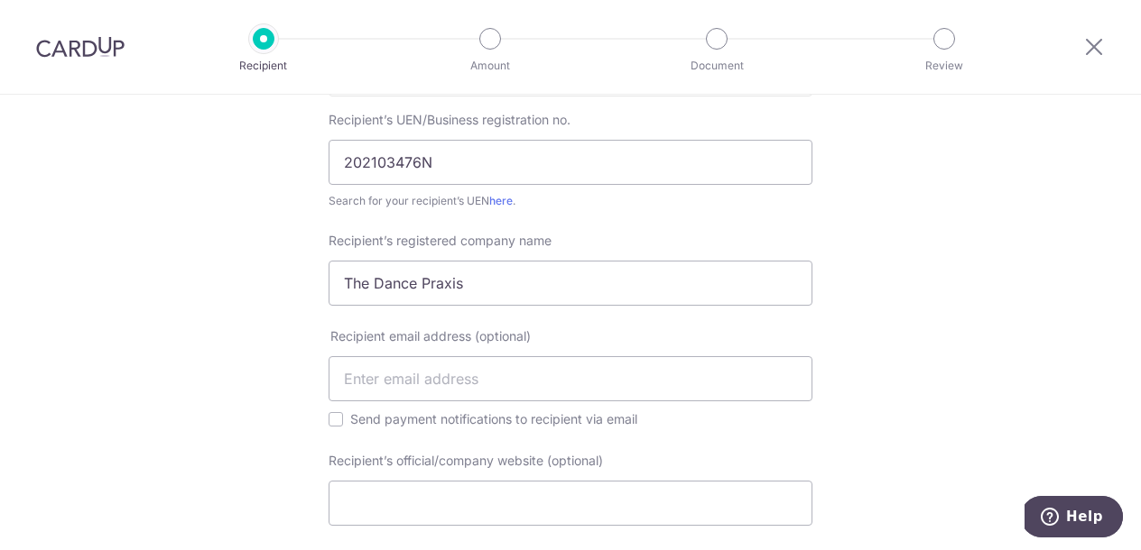
scroll to position [375, 0]
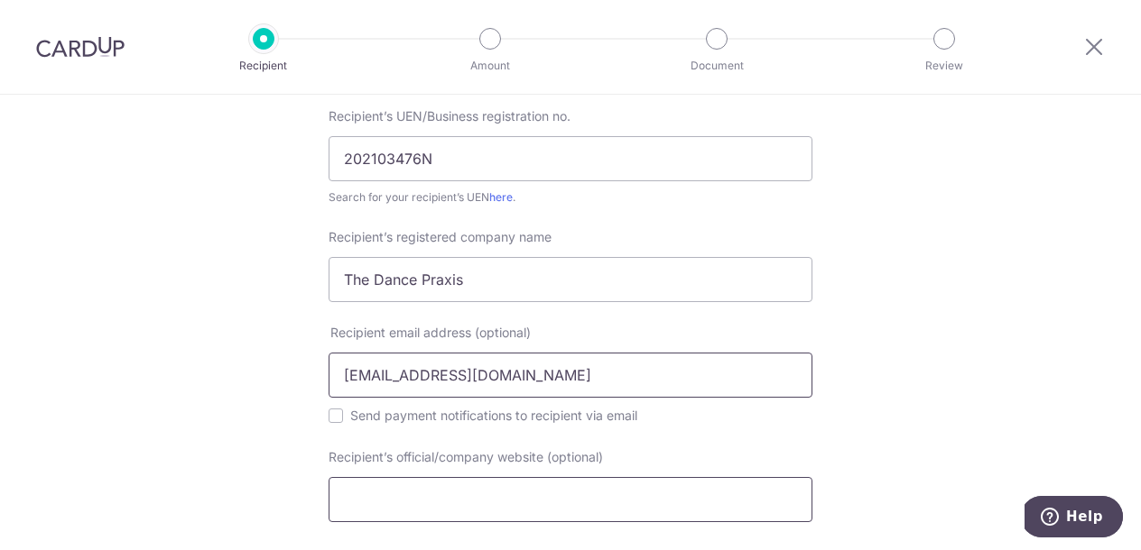
type input "[EMAIL_ADDRESS][DOMAIN_NAME]"
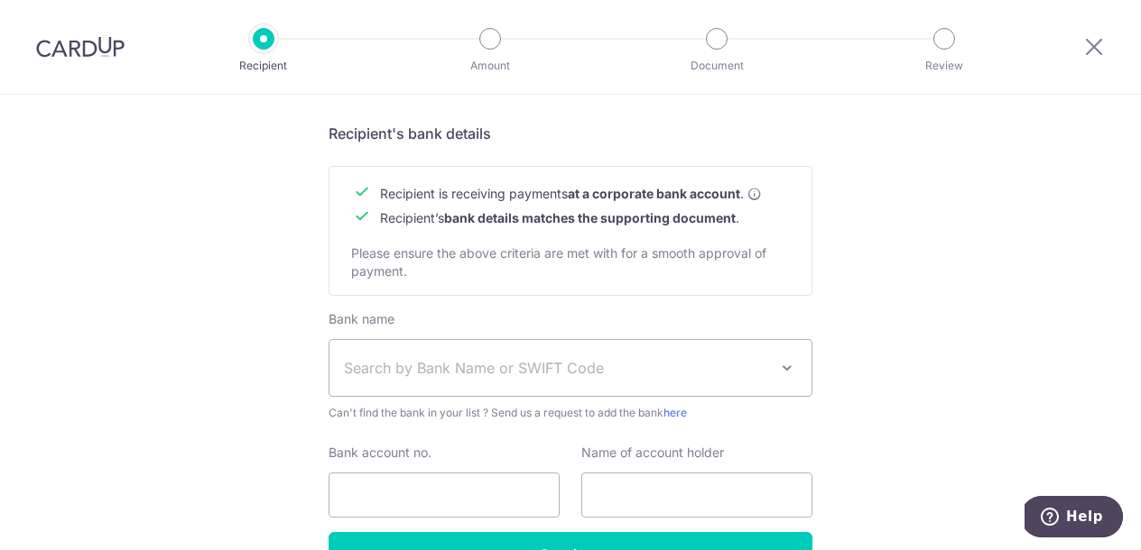
scroll to position [817, 0]
click at [494, 368] on span "Search by Bank Name or SWIFT Code" at bounding box center [556, 370] width 424 height 22
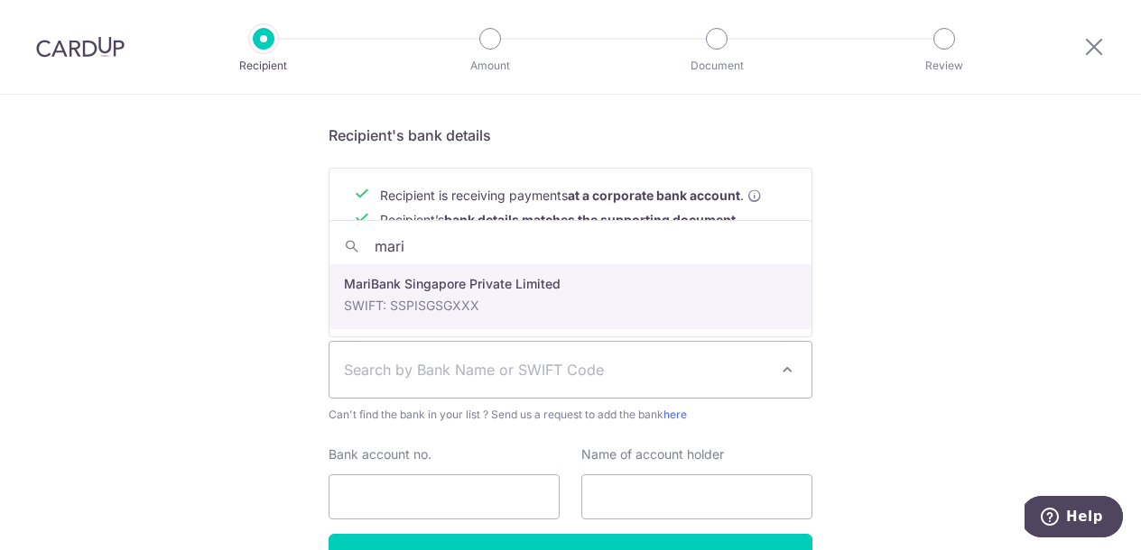
type input "mari"
select select "22890"
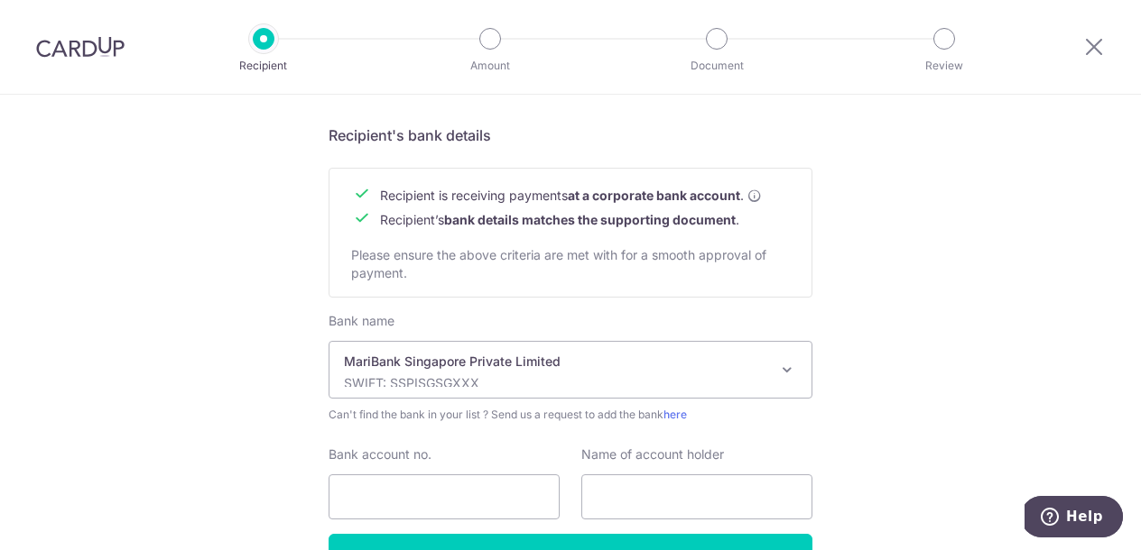
click at [529, 291] on div "Recipient is receiving payments at a corporate bank account . Recipient’s bank …" at bounding box center [570, 233] width 484 height 130
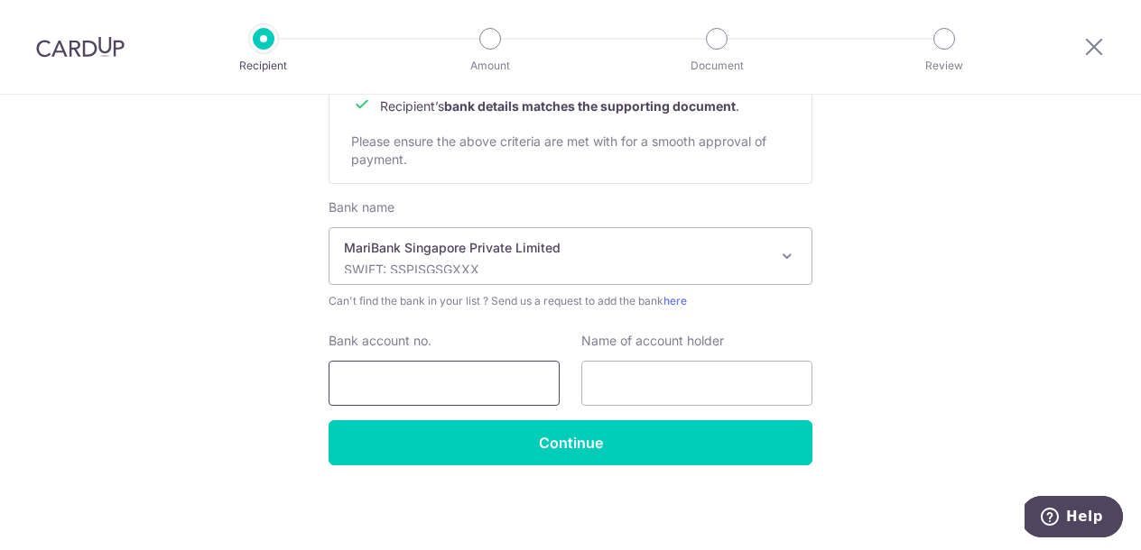
scroll to position [930, 0]
click at [464, 372] on input "Bank account no." at bounding box center [443, 383] width 231 height 45
type input "207622795"
click at [697, 383] on input "THE DANCE ORAXIS" at bounding box center [696, 383] width 231 height 45
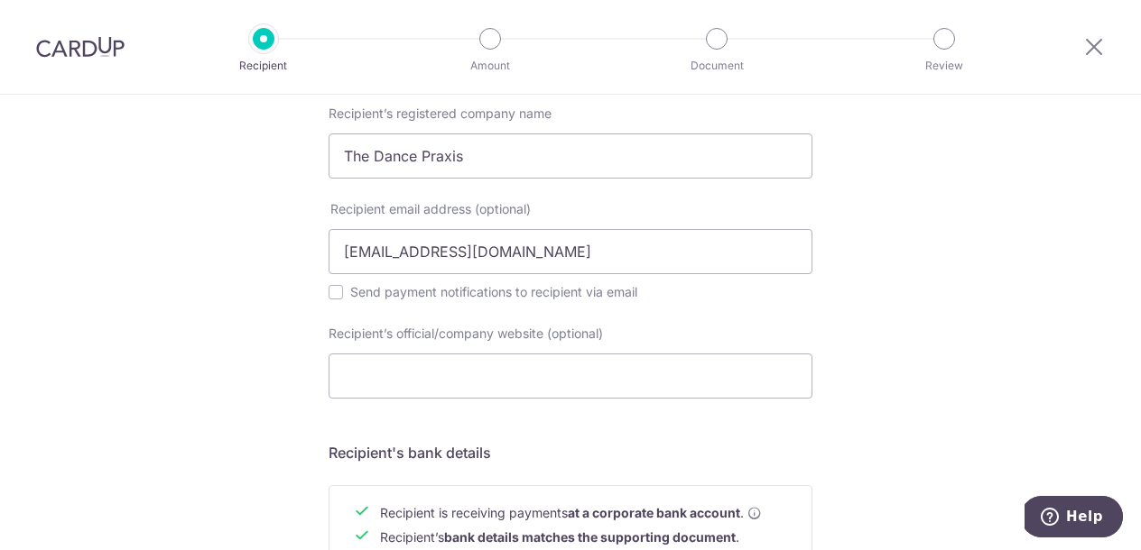
type input "THE DANCE PRAXIS"
click at [706, 430] on form "Recipient’s company details Recipient is receiving payments for home furnishing…" at bounding box center [570, 322] width 484 height 1150
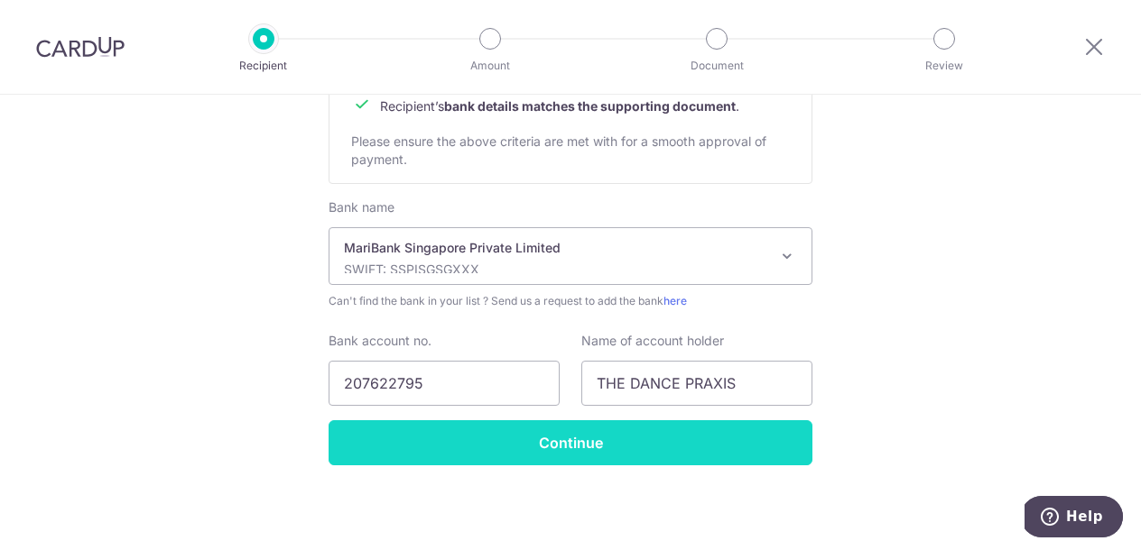
click at [528, 443] on input "Continue" at bounding box center [570, 442] width 484 height 45
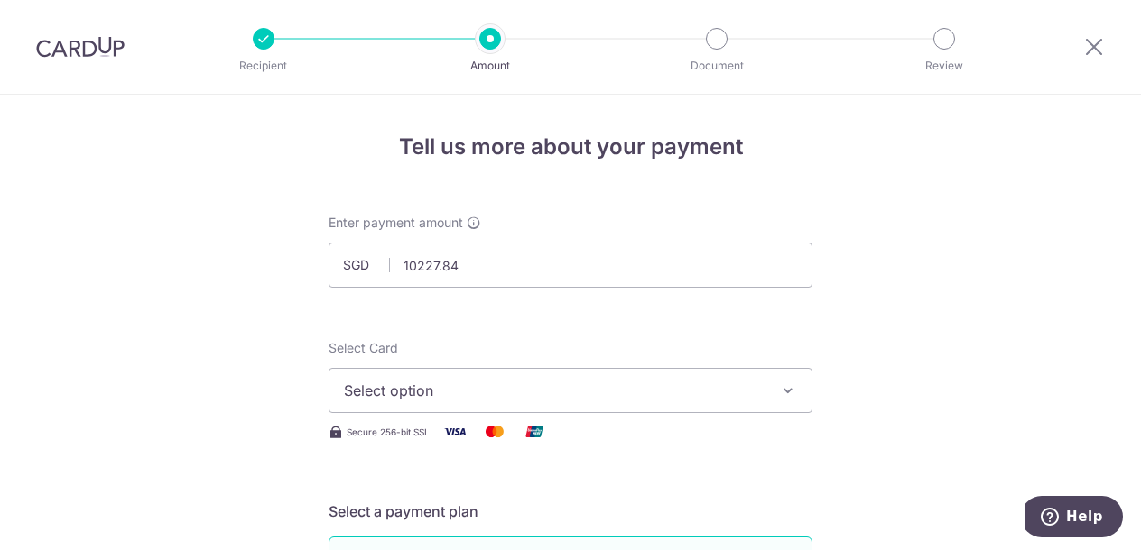
type input "10,227.84"
click at [561, 381] on span "Select option" at bounding box center [554, 391] width 420 height 22
click at [520, 433] on span "Add credit card" at bounding box center [586, 441] width 420 height 18
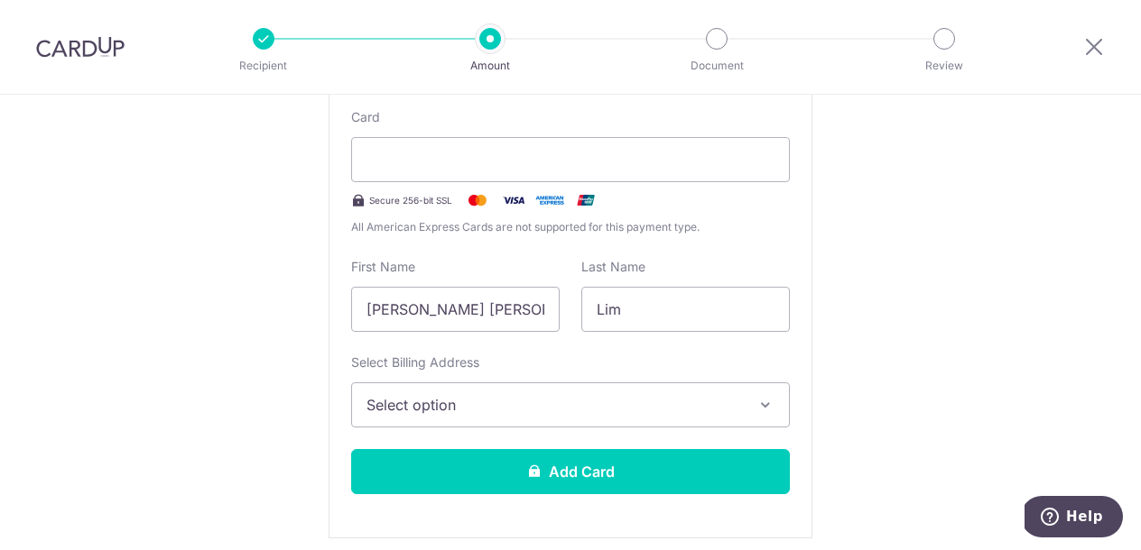
scroll to position [390, 0]
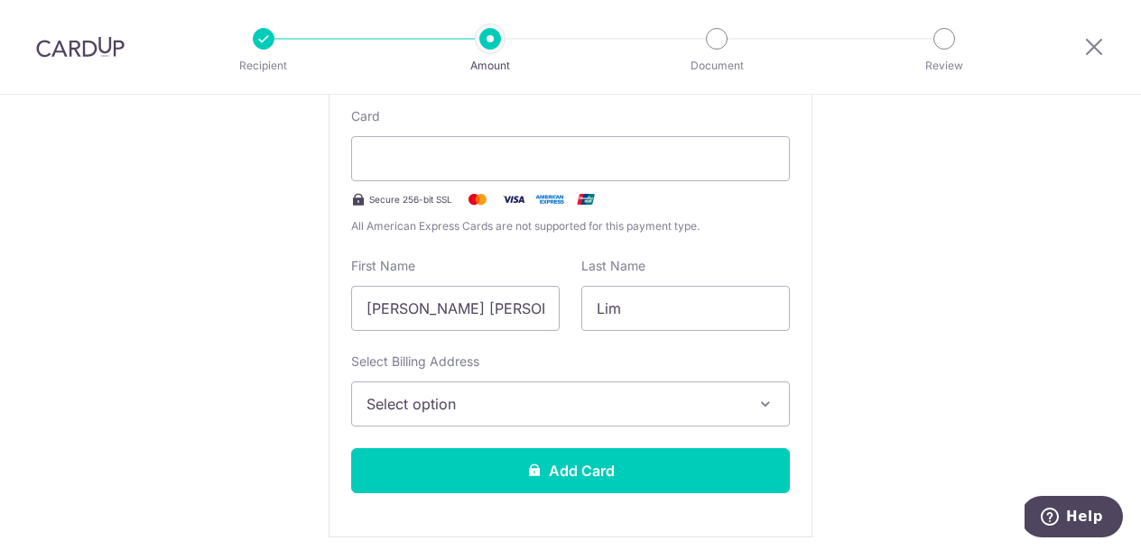
click at [448, 416] on button "Select option" at bounding box center [570, 404] width 439 height 45
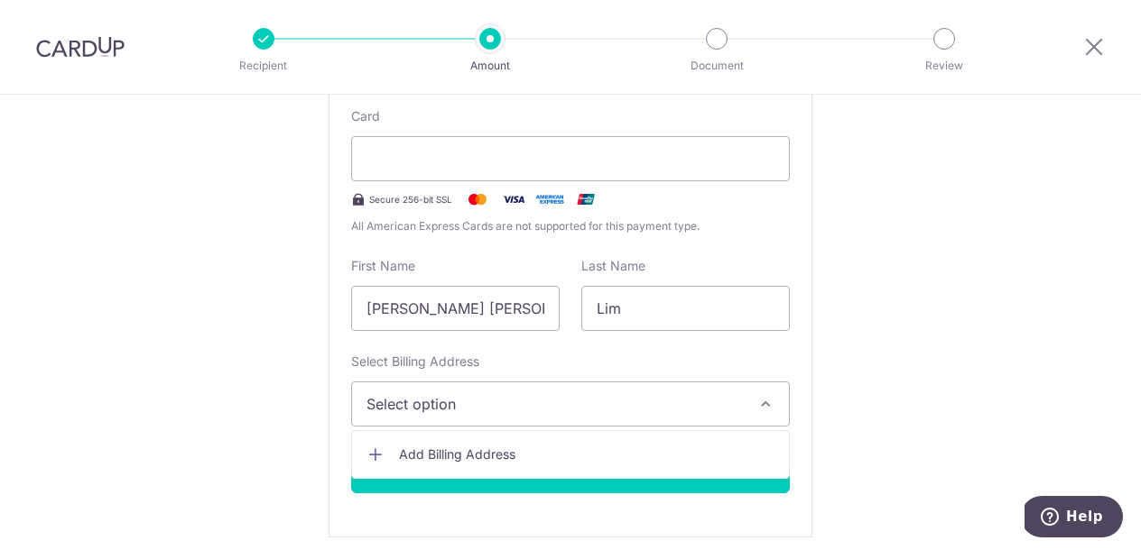
click at [447, 450] on span "Add Billing Address" at bounding box center [586, 455] width 375 height 18
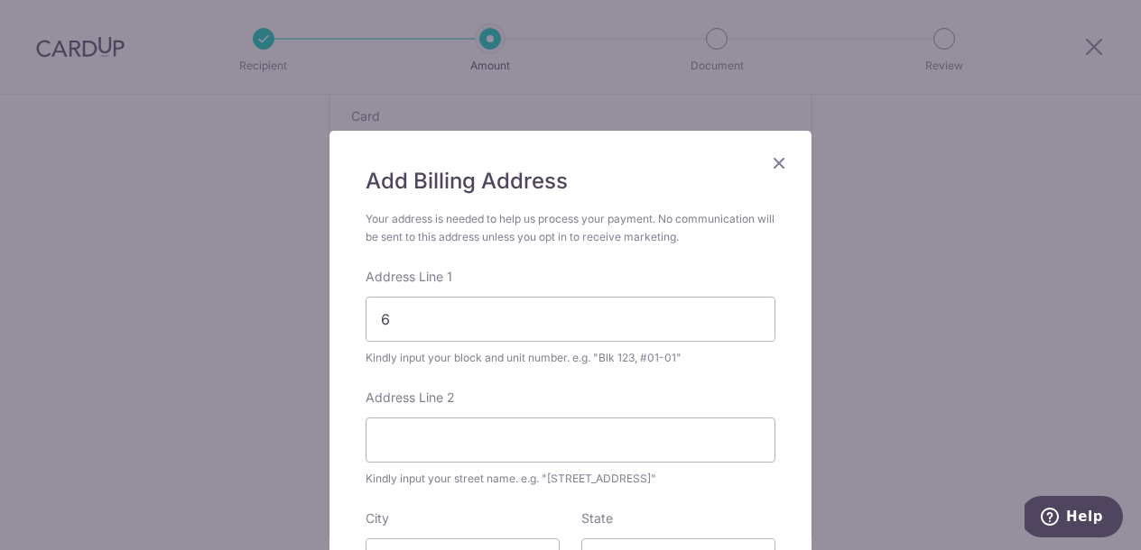
click at [771, 164] on icon "Close" at bounding box center [779, 163] width 22 height 23
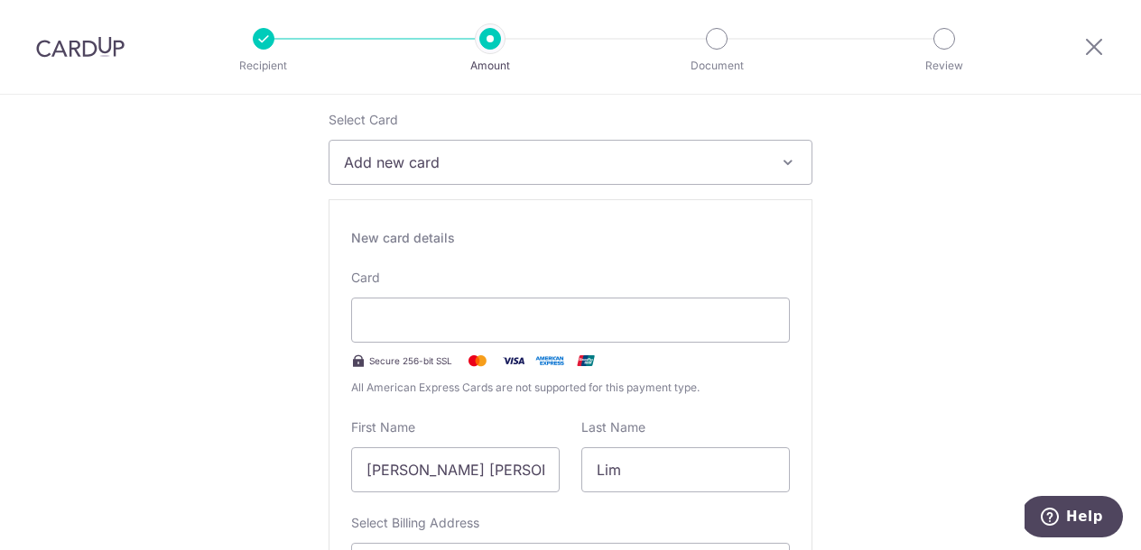
scroll to position [203, 0]
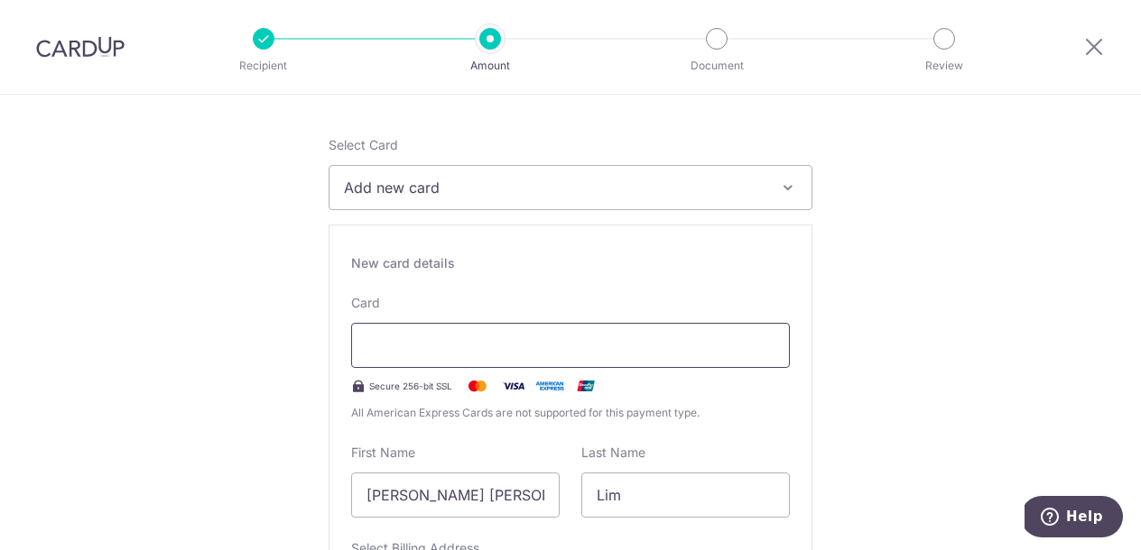
click at [613, 360] on div at bounding box center [570, 345] width 439 height 45
click at [577, 358] on div at bounding box center [570, 345] width 439 height 45
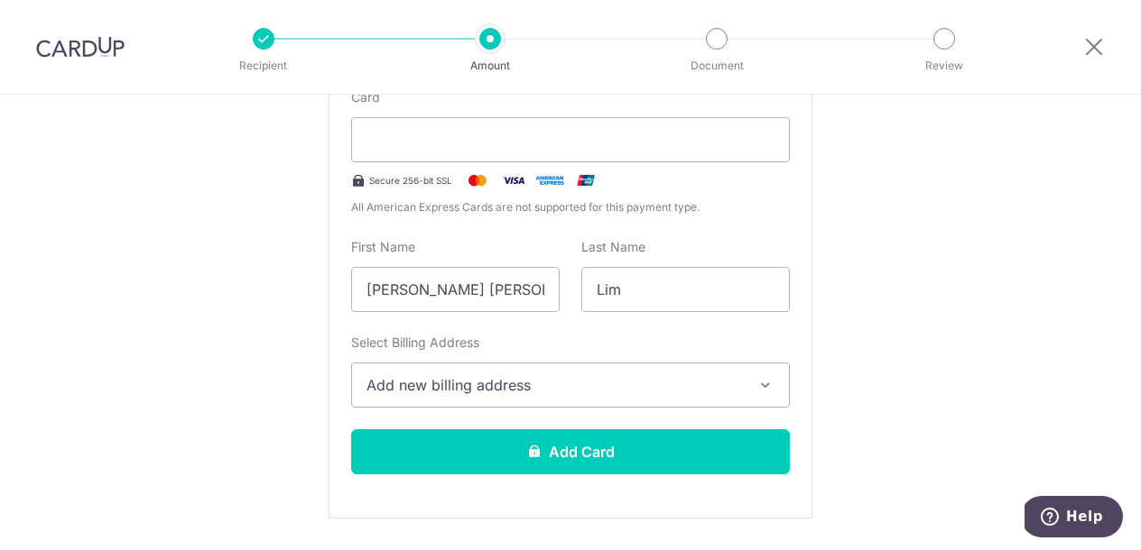
scroll to position [412, 0]
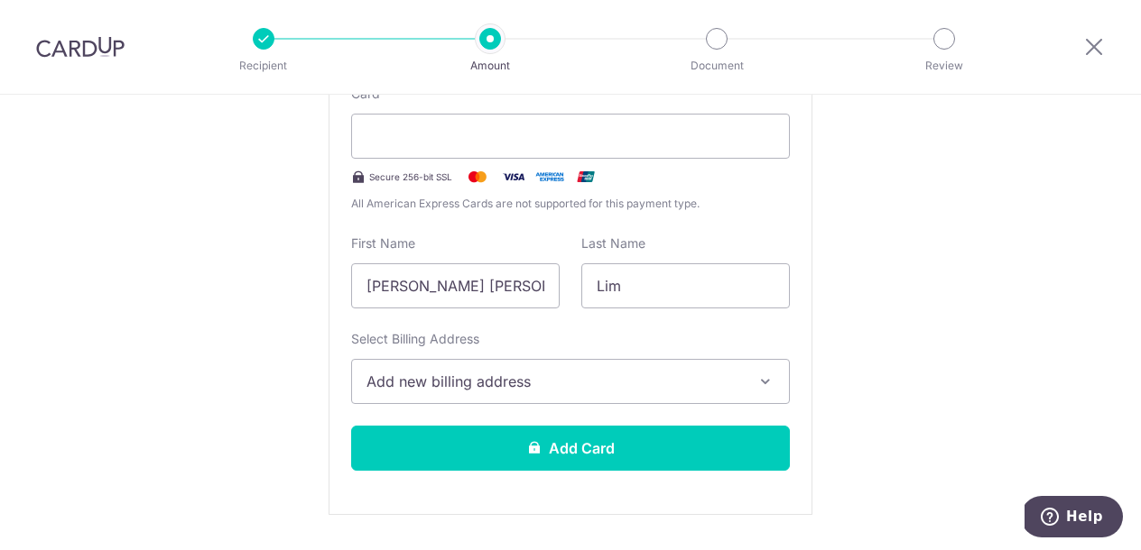
click at [760, 225] on div "New card details Card Secure 256-bit SSL All American Express Cards are not sup…" at bounding box center [570, 265] width 484 height 500
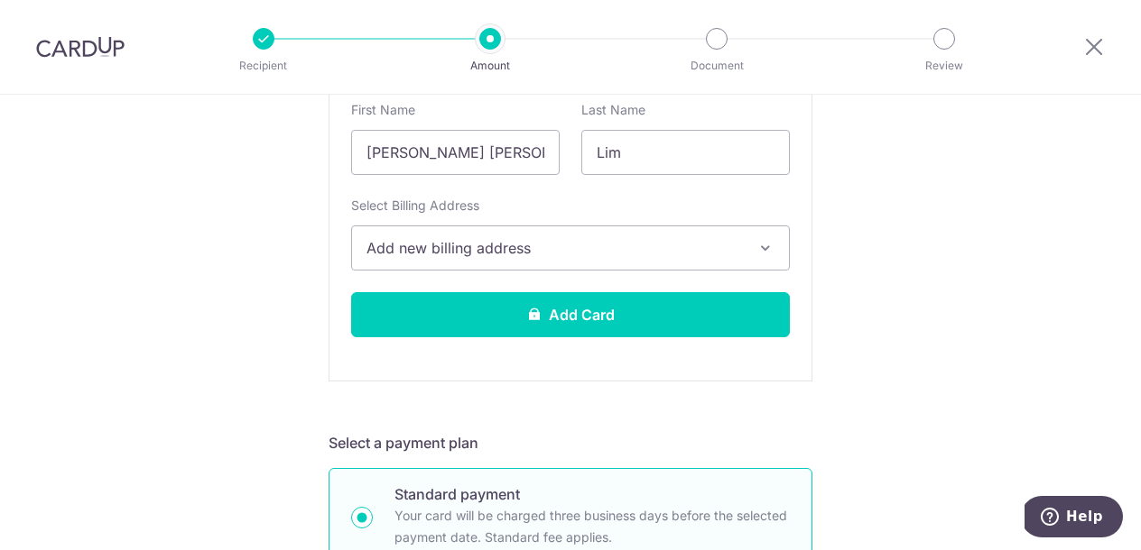
scroll to position [548, 0]
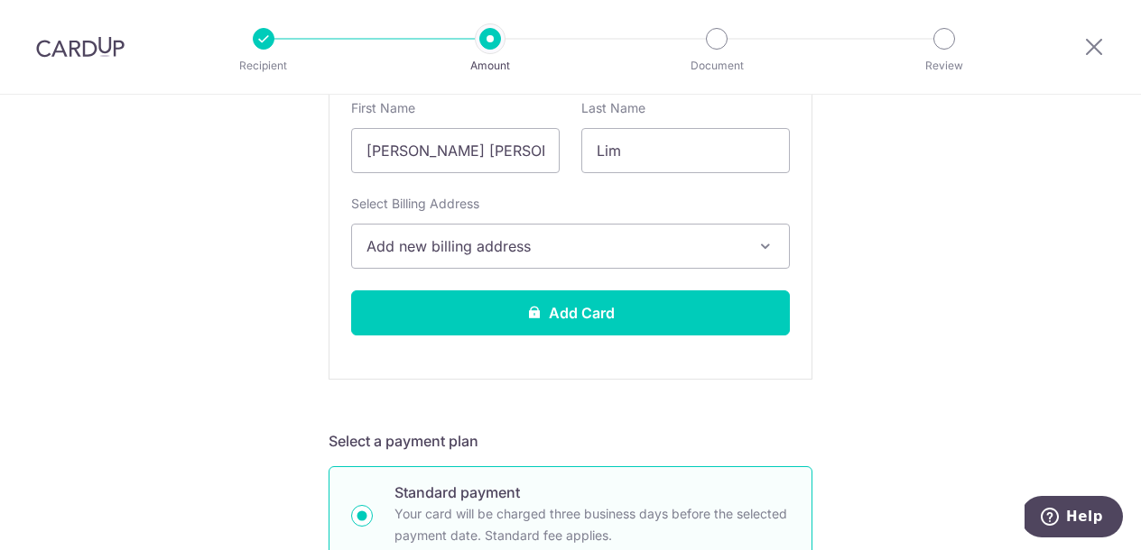
click at [584, 233] on button "Add new billing address" at bounding box center [570, 246] width 439 height 45
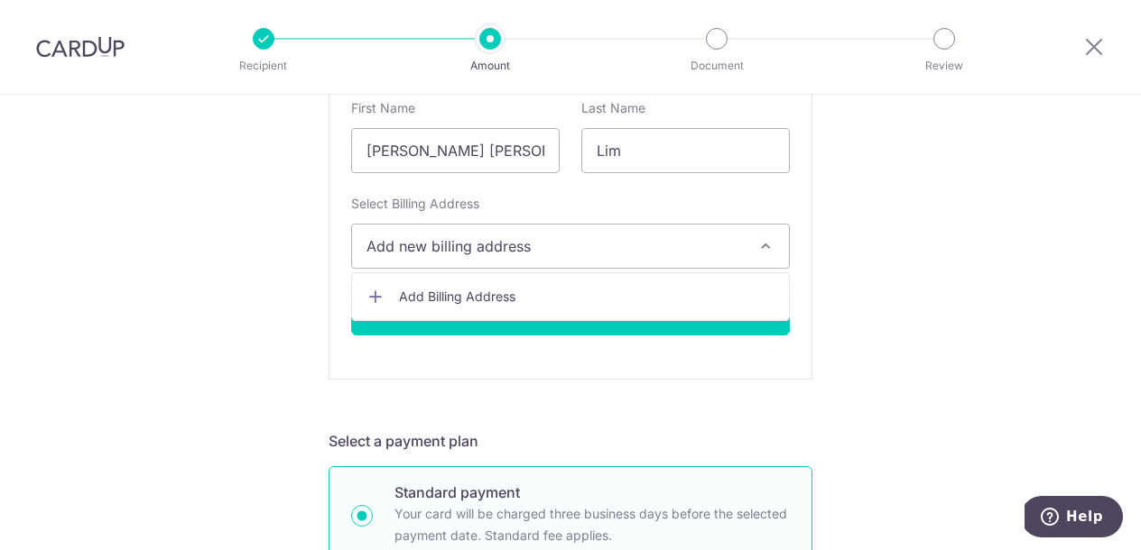
click at [467, 310] on link "Add Billing Address" at bounding box center [570, 297] width 437 height 32
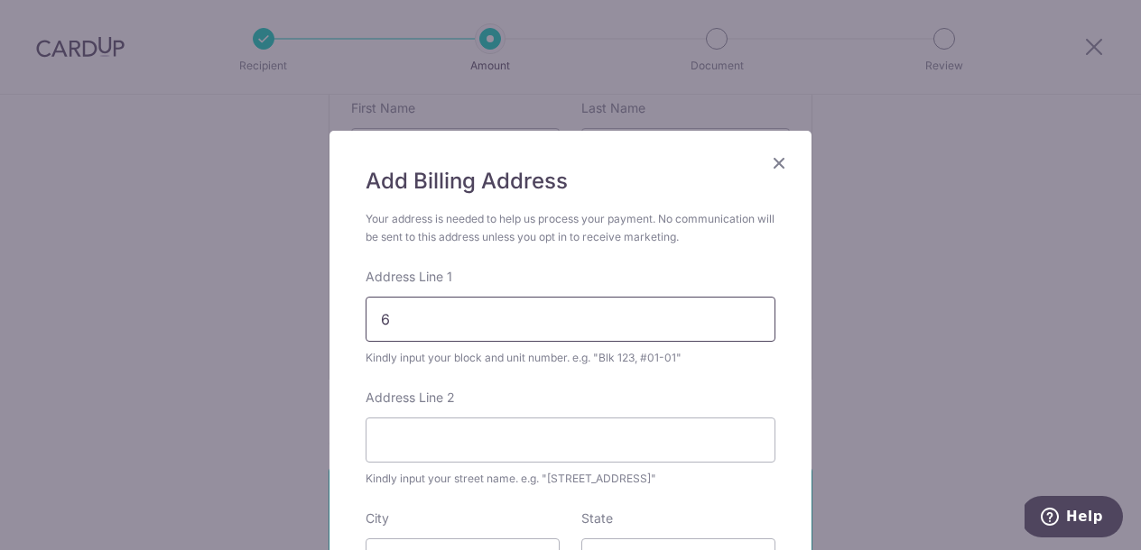
click at [456, 329] on input "6" at bounding box center [570, 319] width 410 height 45
click at [382, 319] on input "6 Lorong Lew Lian" at bounding box center [570, 319] width 410 height 45
click at [581, 322] on input "BLK 6 Lorong Lew Lian" at bounding box center [570, 319] width 410 height 45
type input "BLK 6 Lorong Lew Lian"
type input "#"
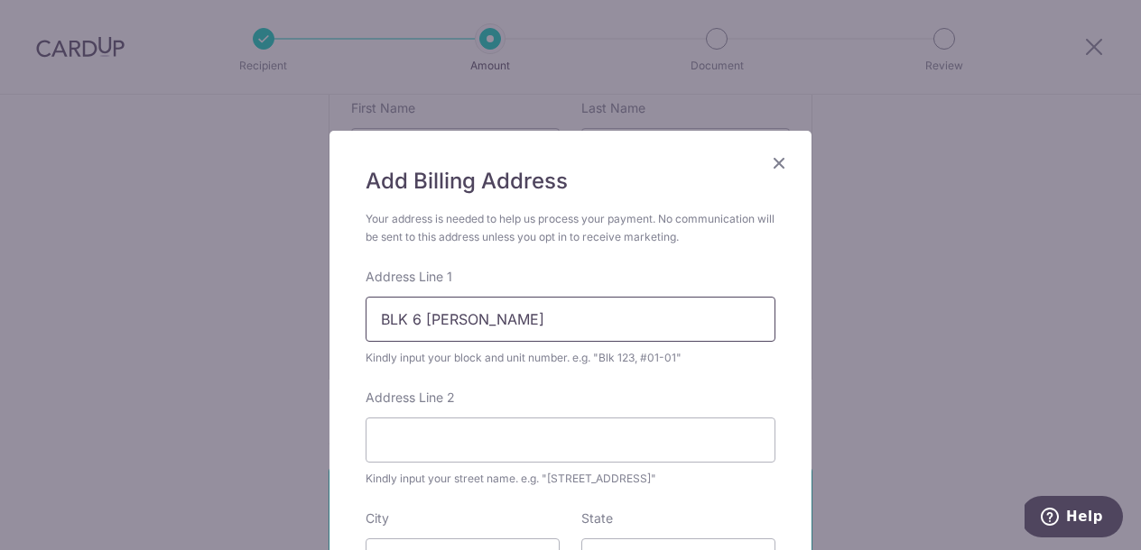
click at [563, 322] on input "BLK 6 Lorong Lew Lian" at bounding box center [570, 319] width 410 height 45
type input "BLK 6 Lorong Lew Lian, #05-130"
click at [568, 445] on input "Address Line 2" at bounding box center [570, 440] width 410 height 45
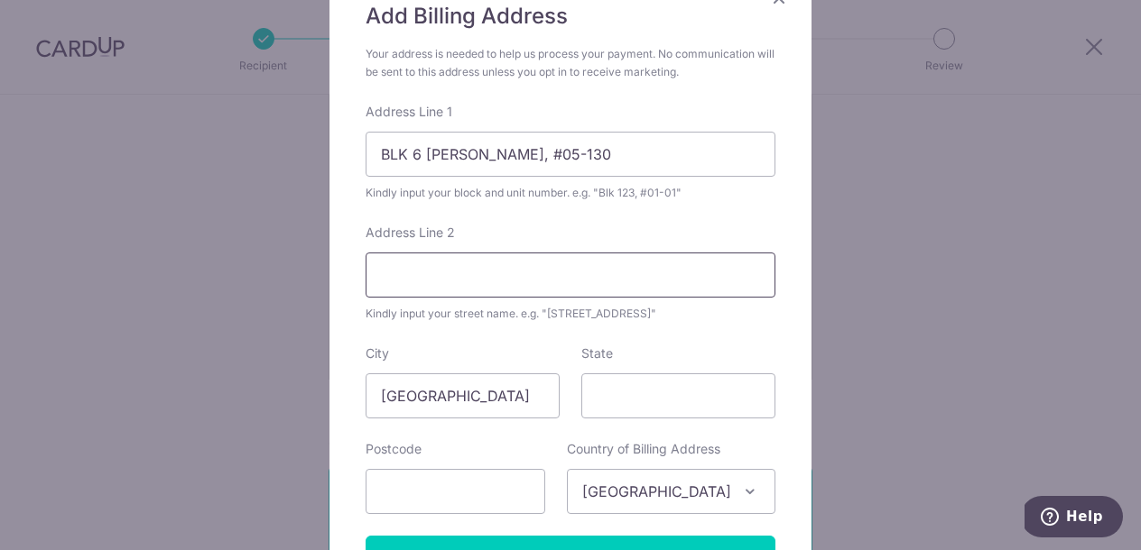
scroll to position [171, 0]
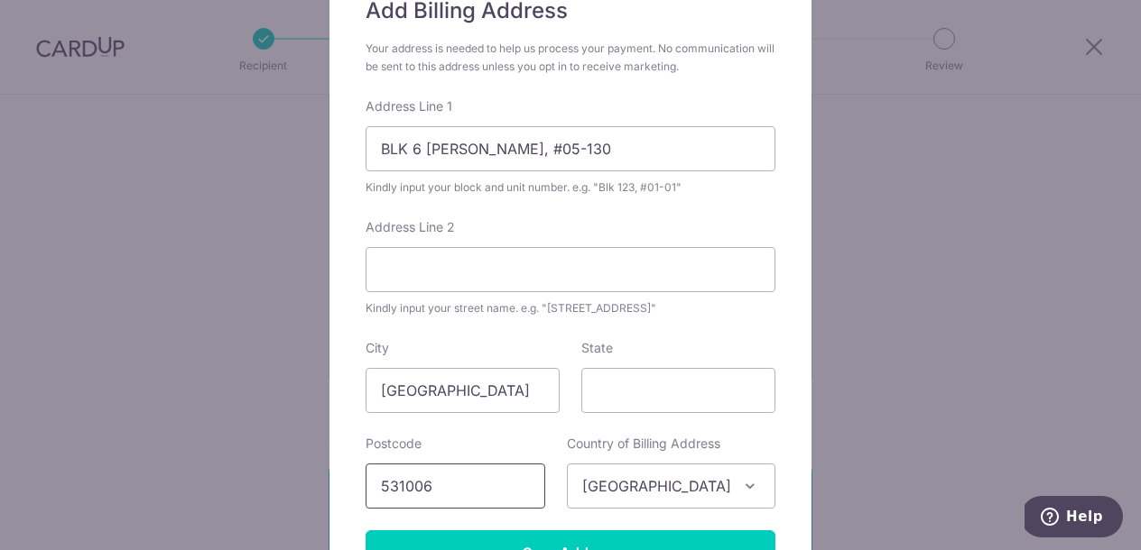
type input "531006"
click at [759, 342] on div "State" at bounding box center [678, 376] width 194 height 74
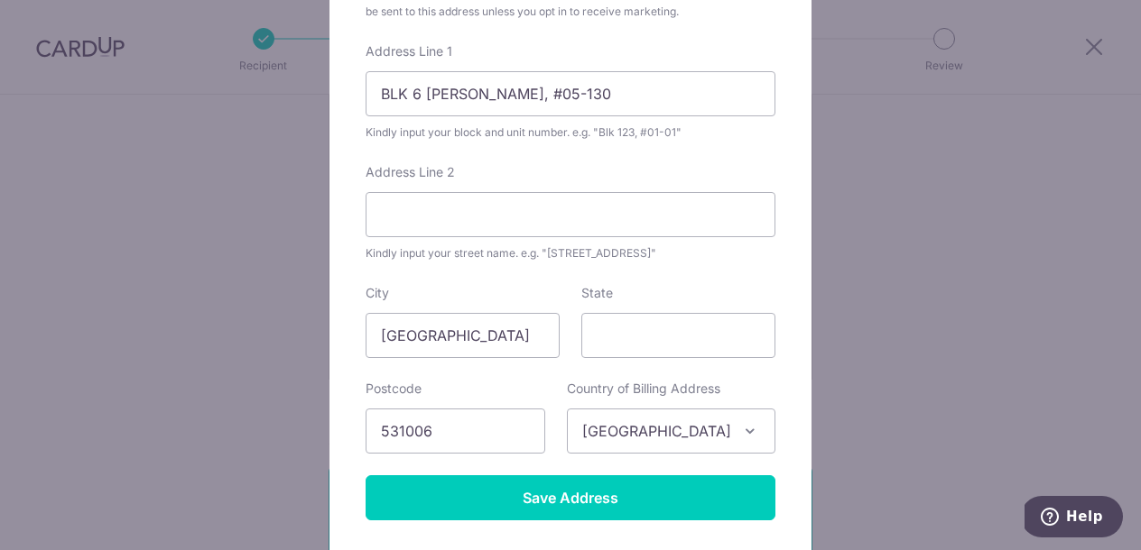
scroll to position [233, 0]
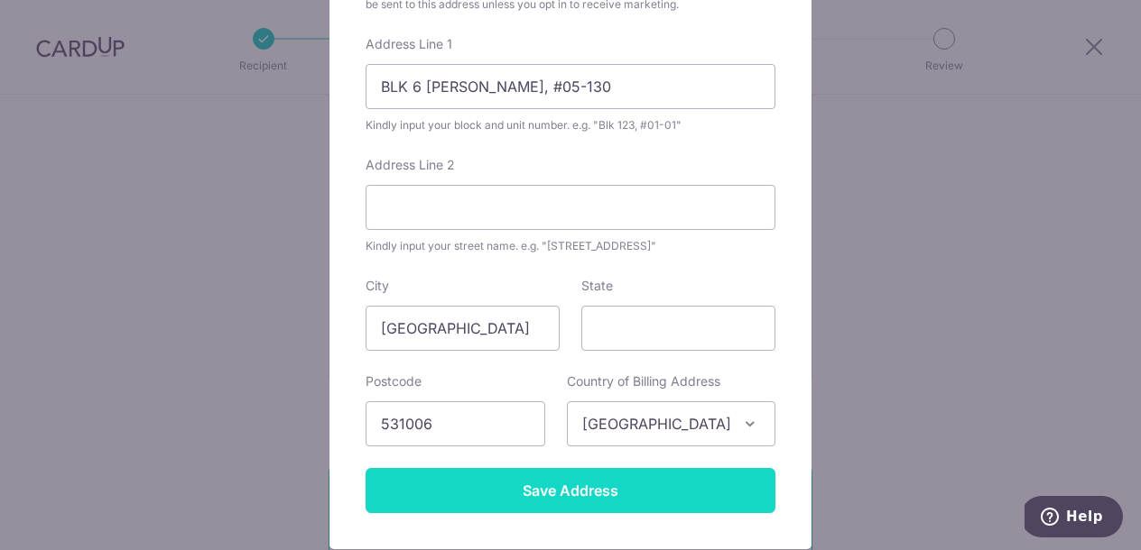
click at [614, 481] on input "Save Address" at bounding box center [570, 490] width 410 height 45
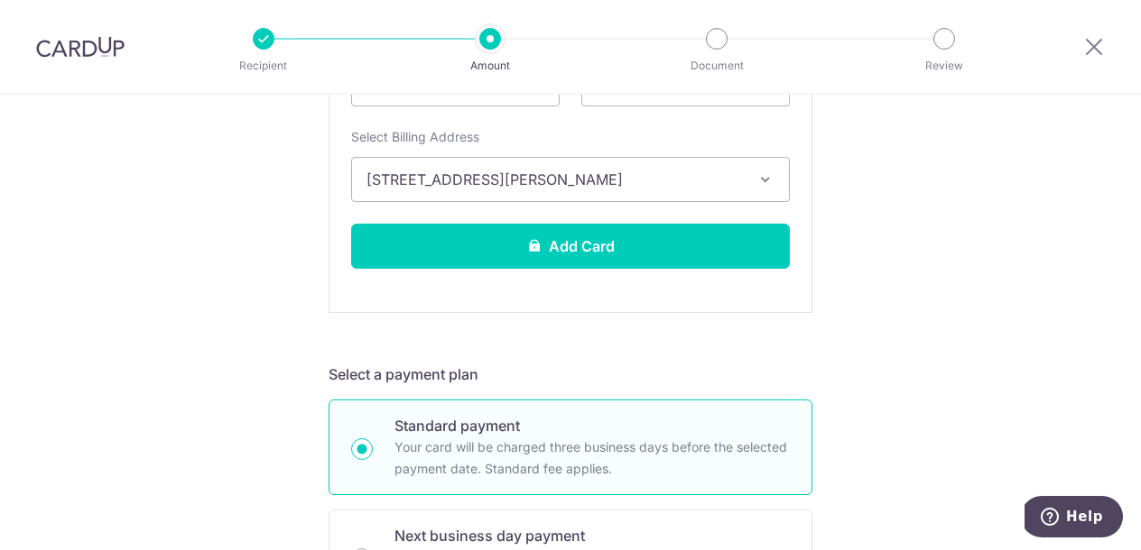
scroll to position [619, 0]
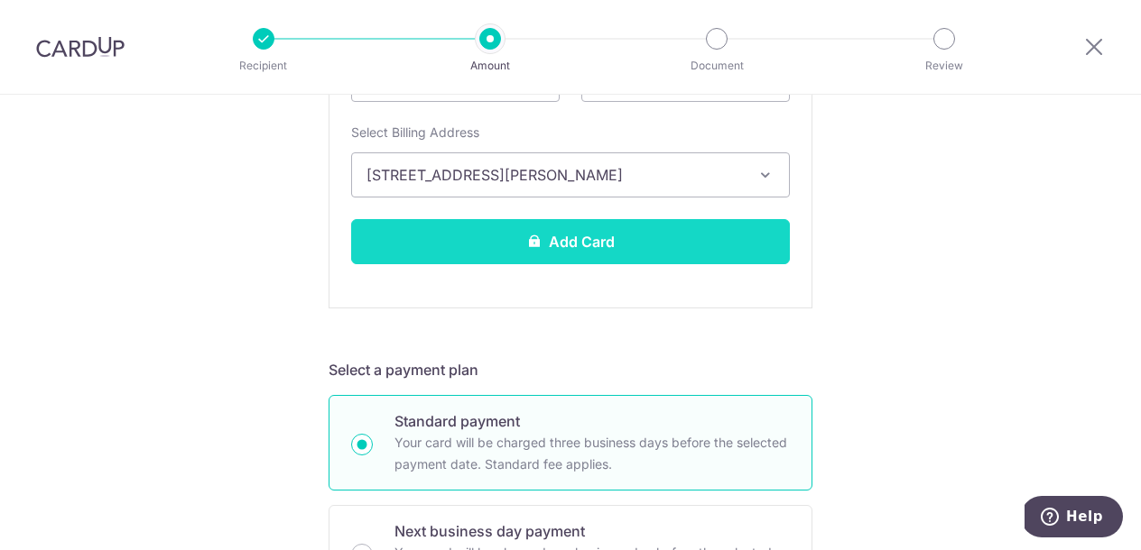
click at [708, 233] on button "Add Card" at bounding box center [570, 241] width 439 height 45
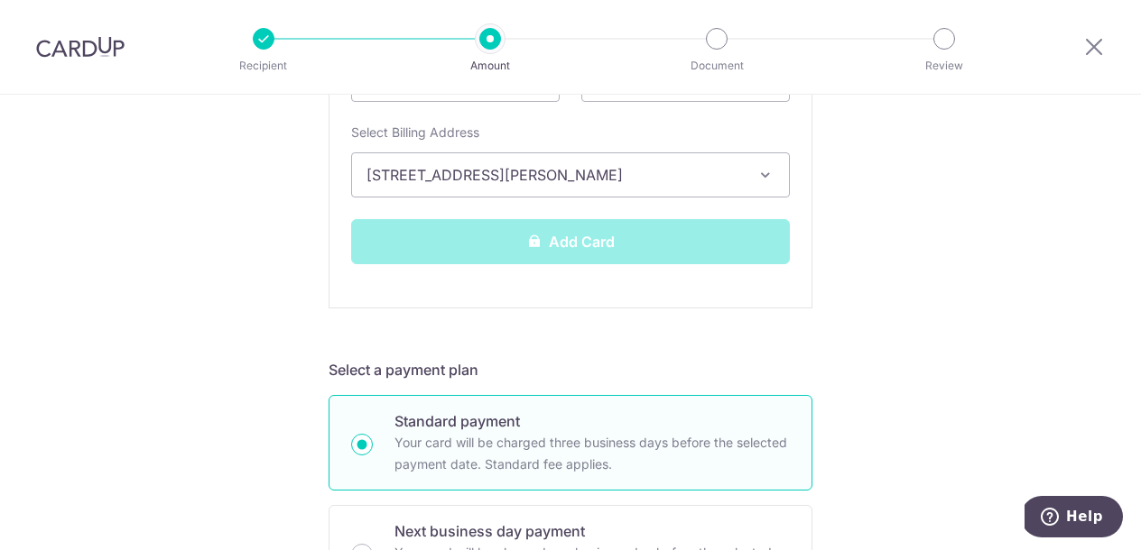
scroll to position [532, 0]
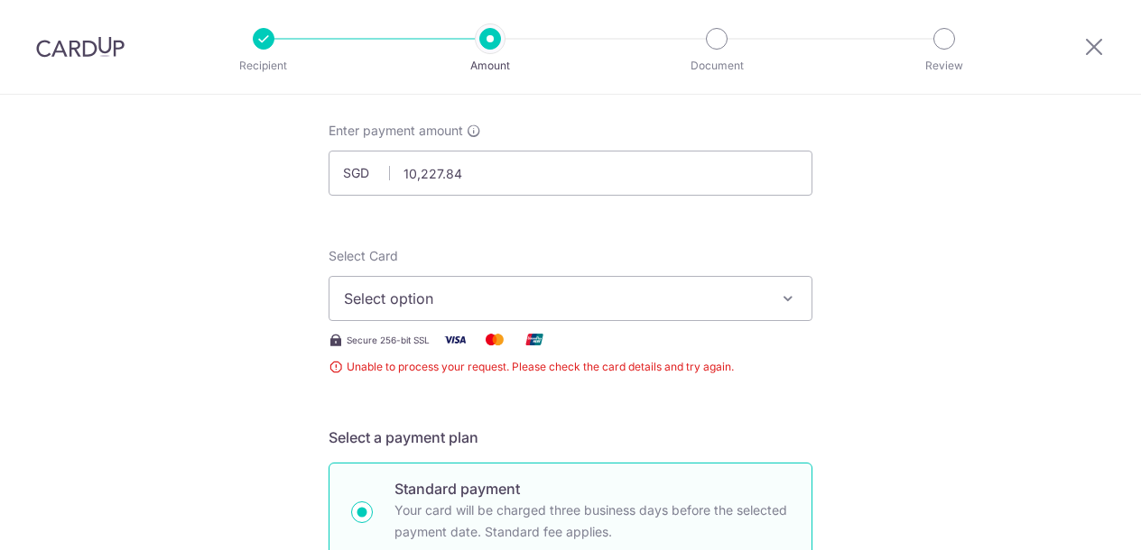
scroll to position [113, 0]
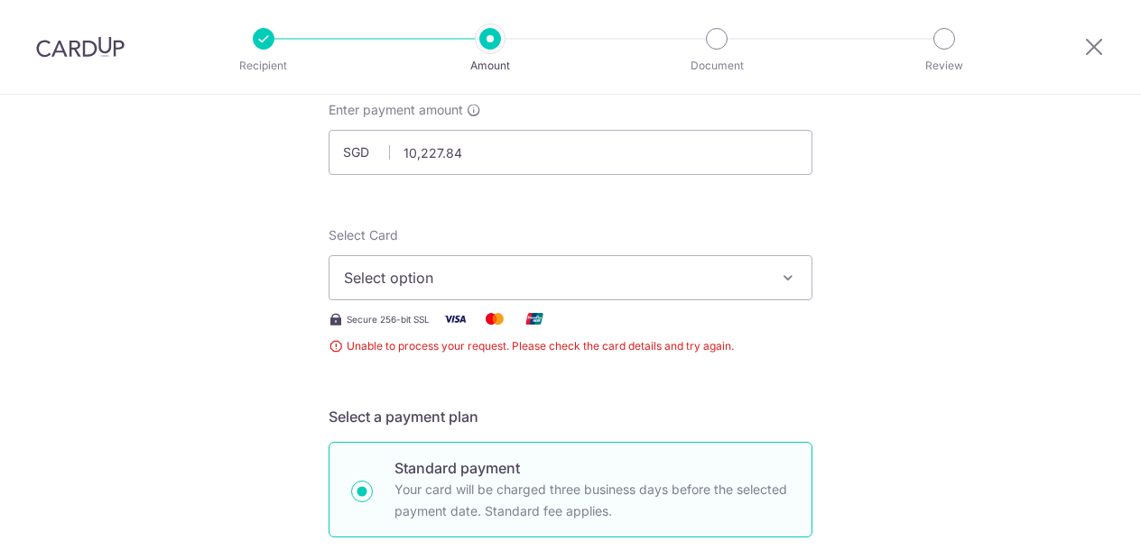
click at [790, 278] on icon "button" at bounding box center [788, 278] width 18 height 18
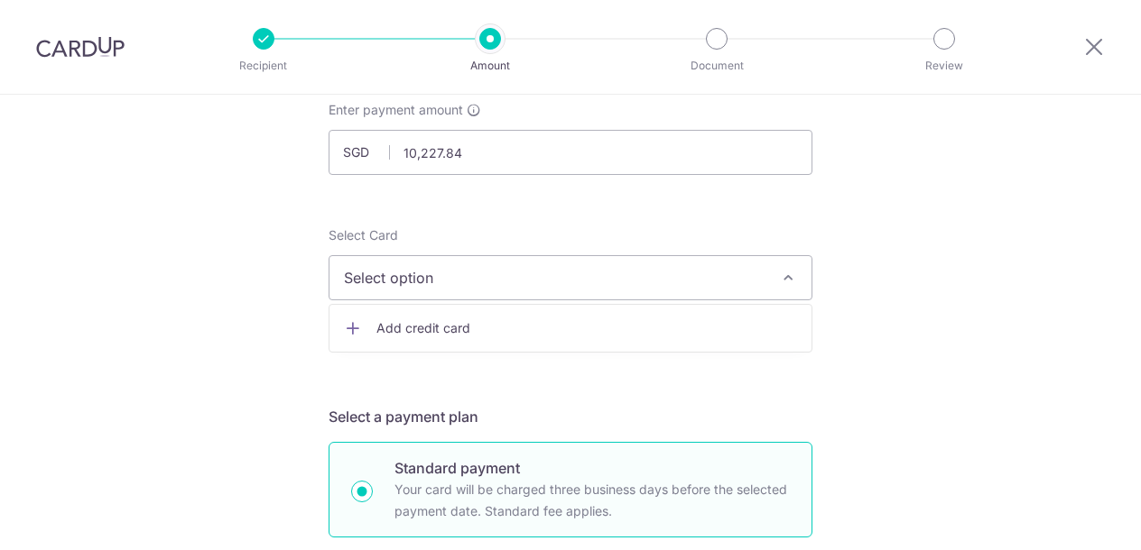
click at [648, 319] on span "Add credit card" at bounding box center [586, 328] width 420 height 18
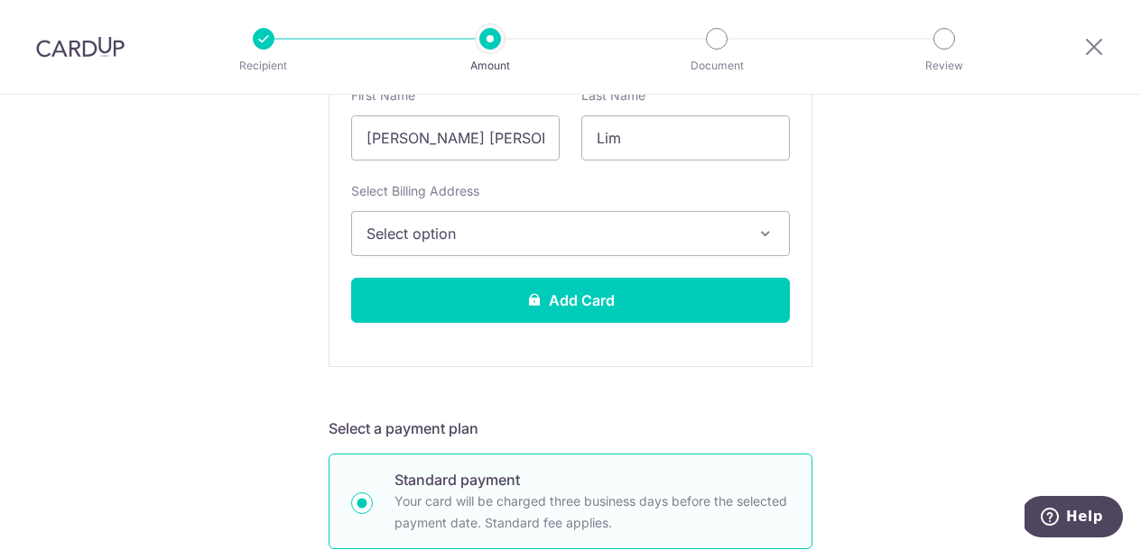
scroll to position [939, 0]
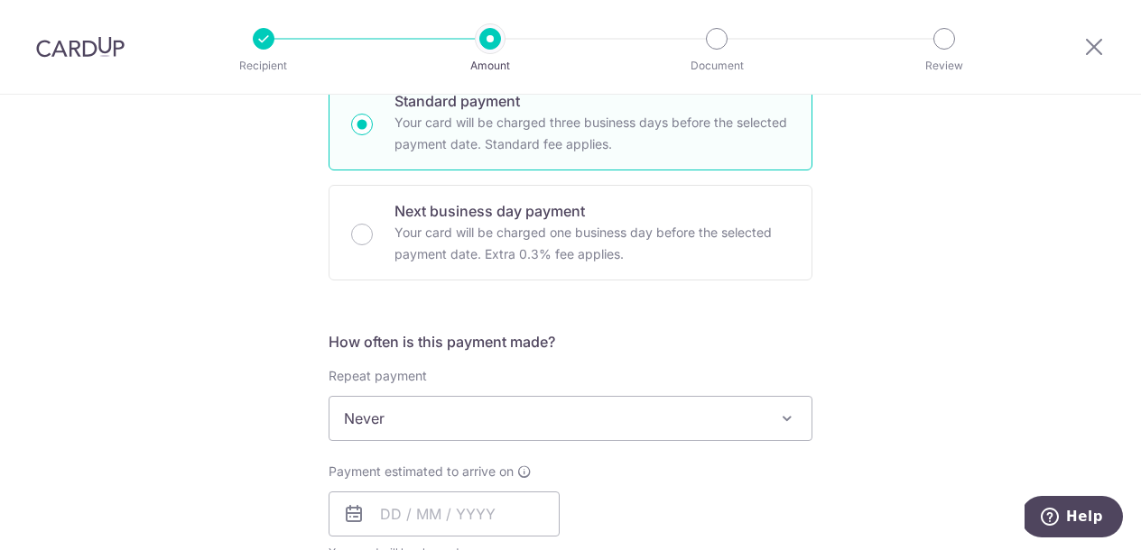
click at [442, 437] on span "Never" at bounding box center [570, 418] width 482 height 43
click at [648, 478] on div "Payment estimated to arrive on Your card will be charged on for the first payme…" at bounding box center [570, 512] width 505 height 99
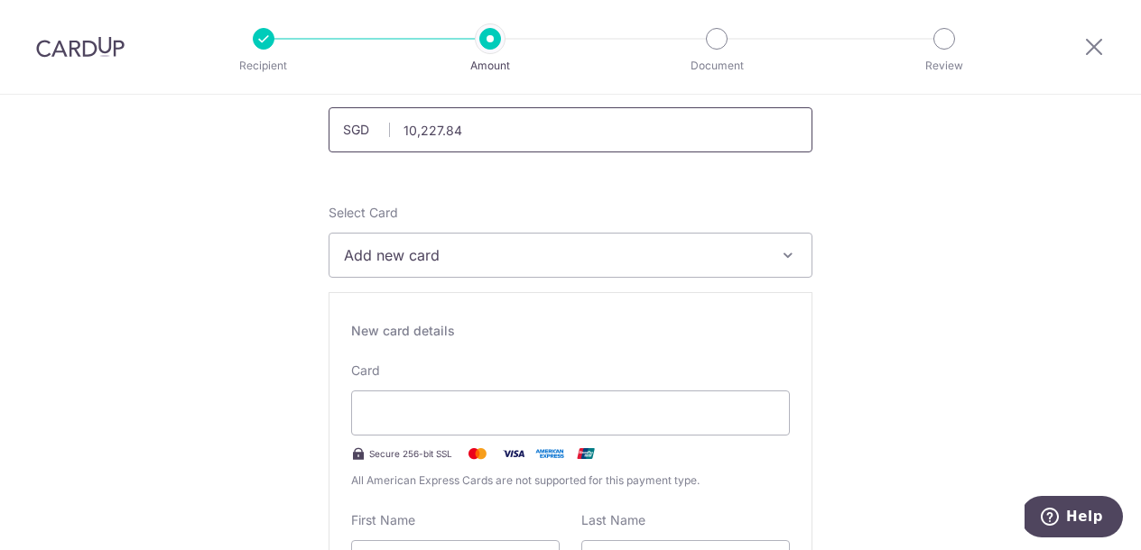
scroll to position [137, 0]
click at [787, 254] on icon "button" at bounding box center [788, 254] width 18 height 18
click at [650, 267] on button "Add new card" at bounding box center [570, 253] width 484 height 45
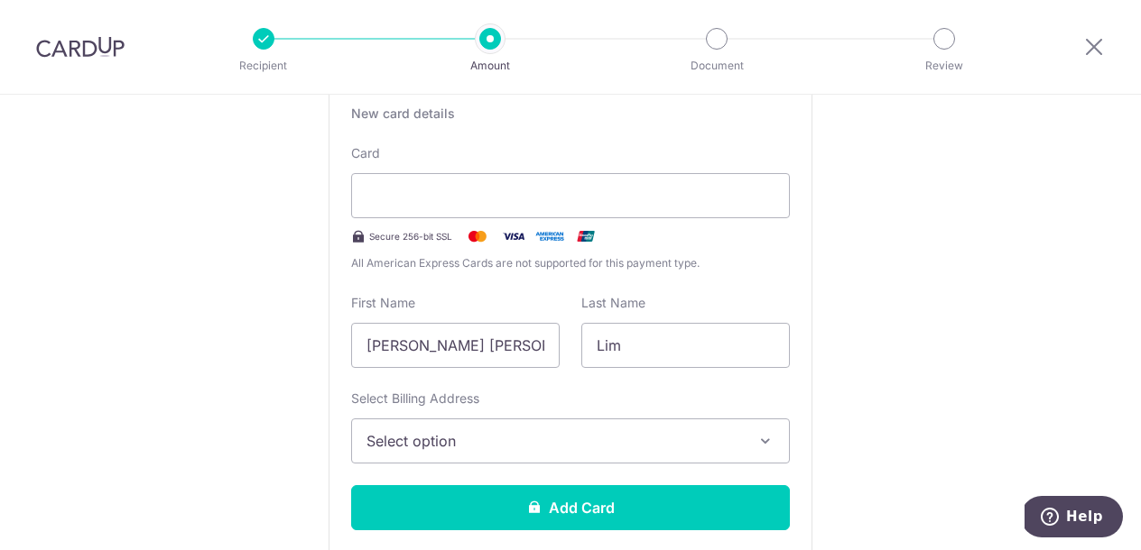
scroll to position [355, 0]
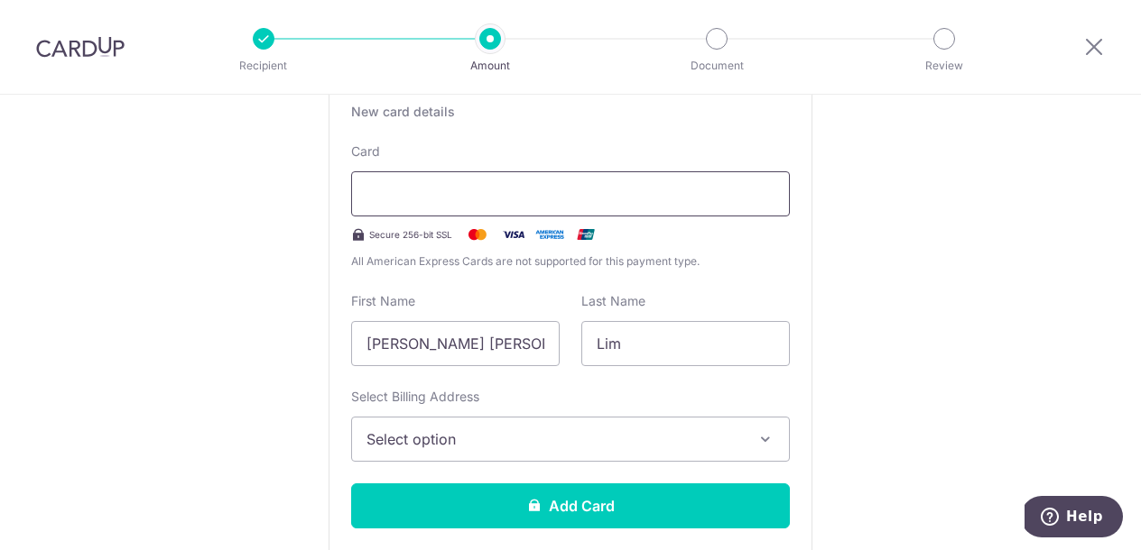
click at [714, 182] on div at bounding box center [570, 193] width 439 height 45
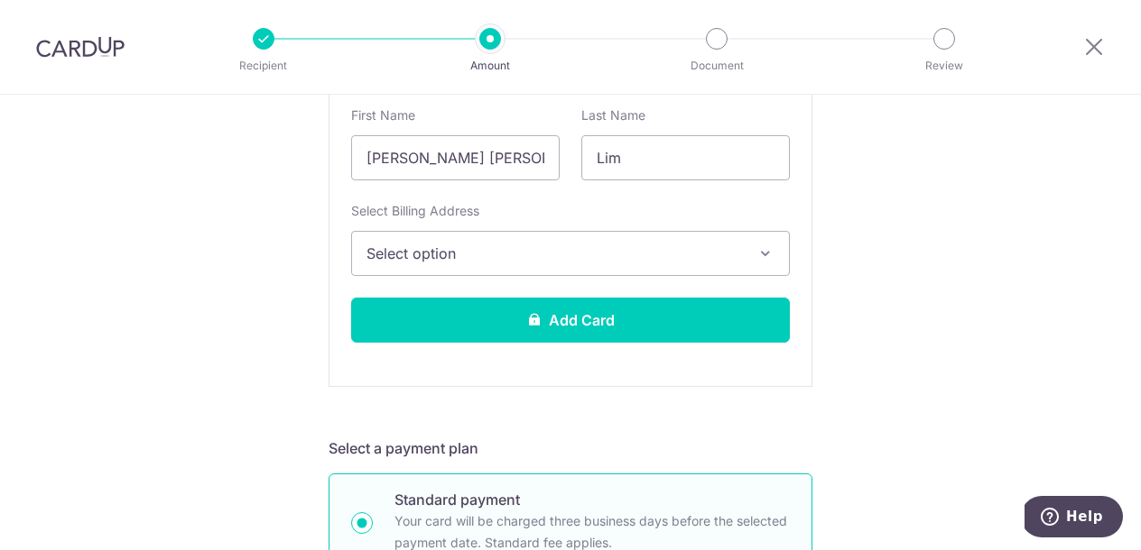
scroll to position [541, 0]
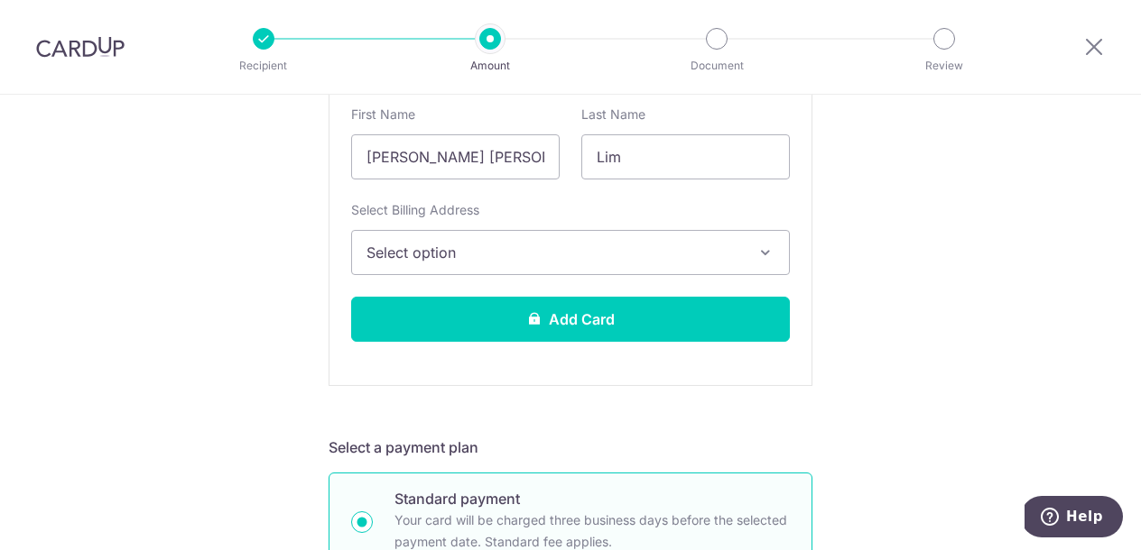
click at [770, 254] on icon "button" at bounding box center [765, 253] width 18 height 18
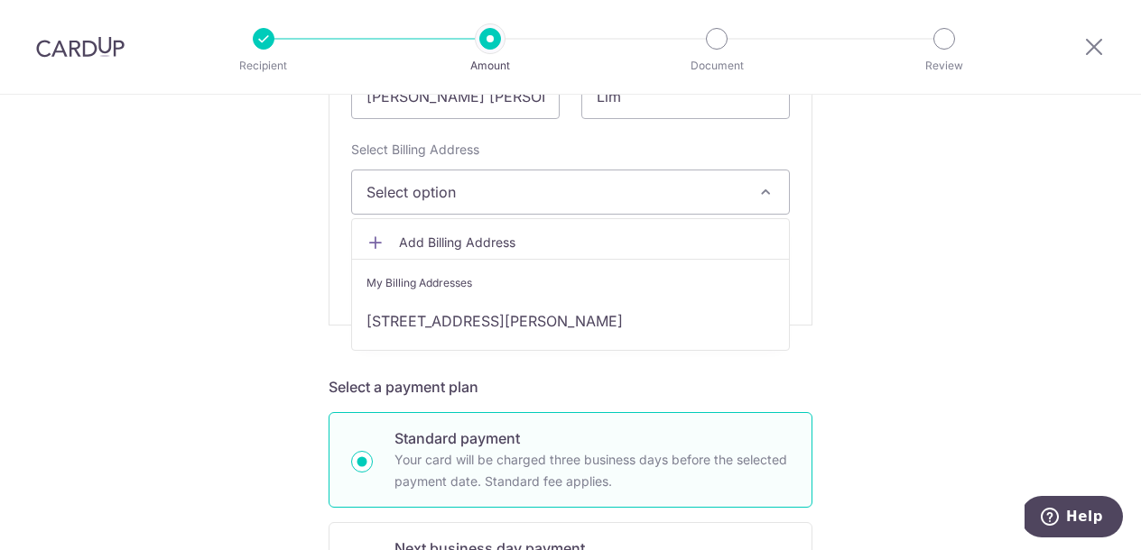
scroll to position [624, 0]
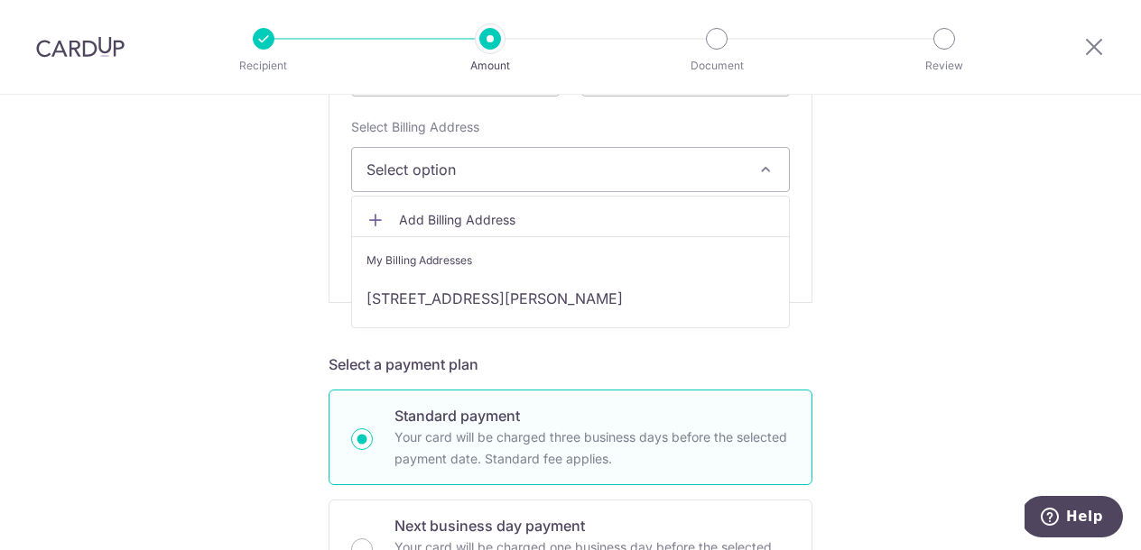
click at [771, 166] on icon "button" at bounding box center [765, 170] width 18 height 18
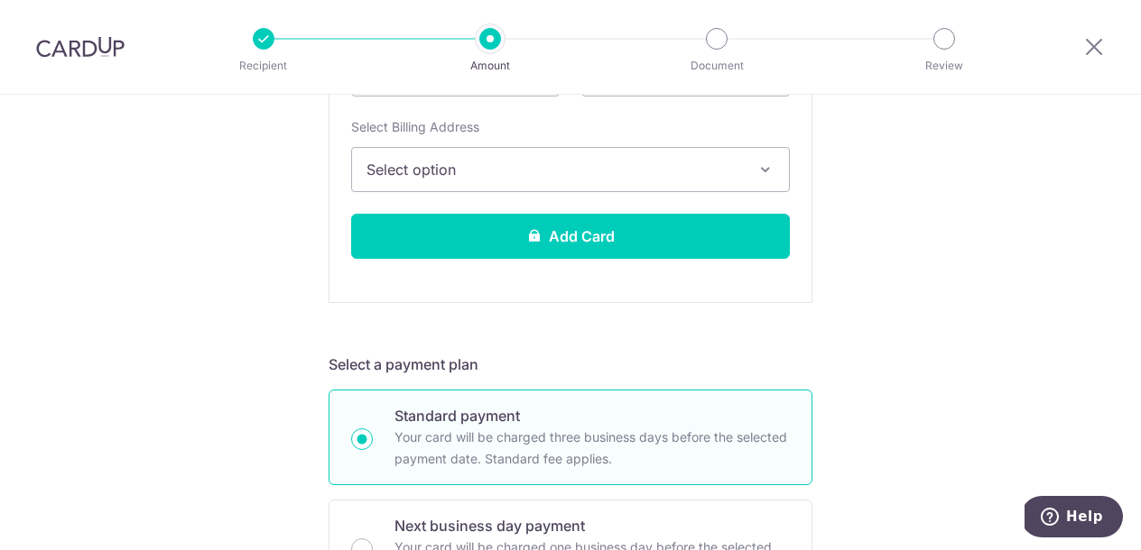
click at [762, 170] on icon "button" at bounding box center [765, 170] width 18 height 18
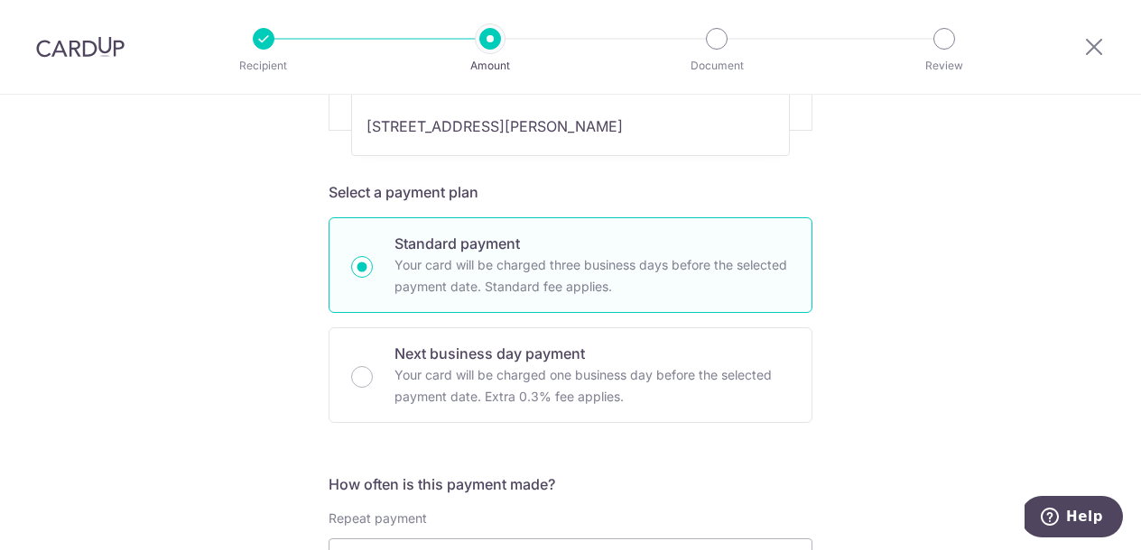
scroll to position [792, 0]
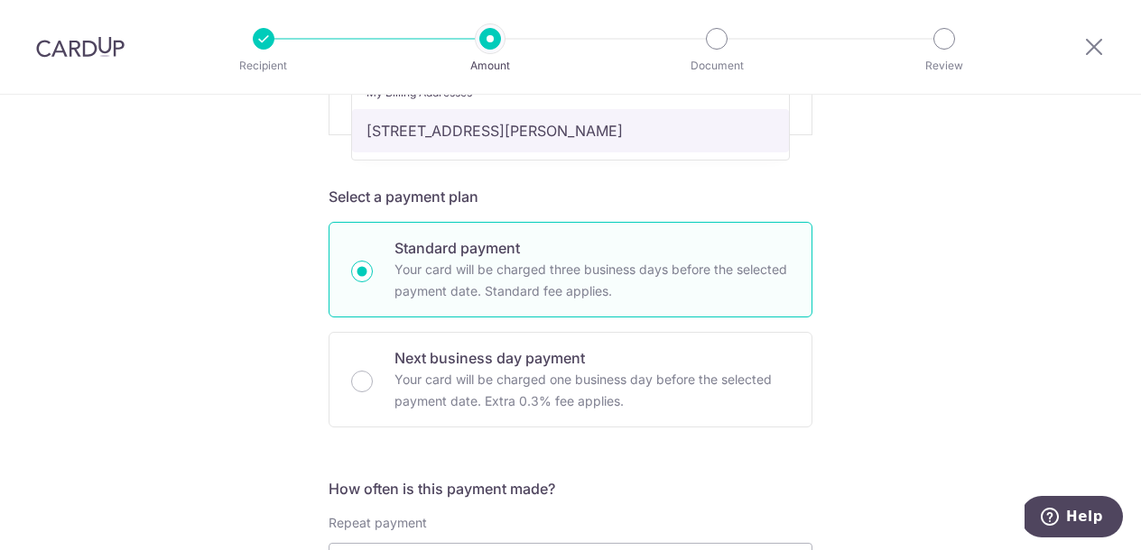
click at [613, 136] on link "[STREET_ADDRESS][PERSON_NAME]" at bounding box center [570, 130] width 437 height 43
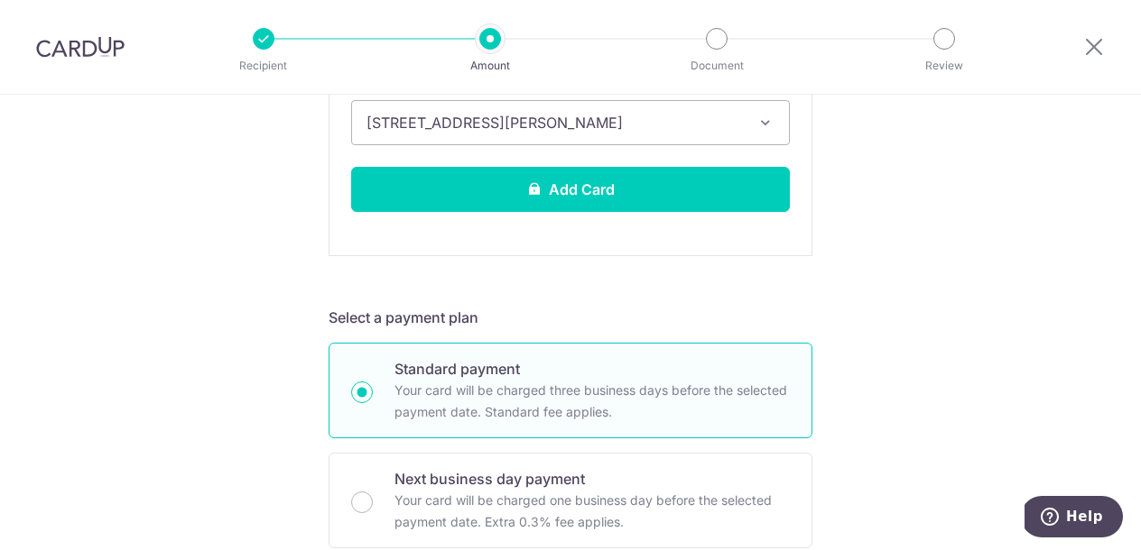
scroll to position [670, 0]
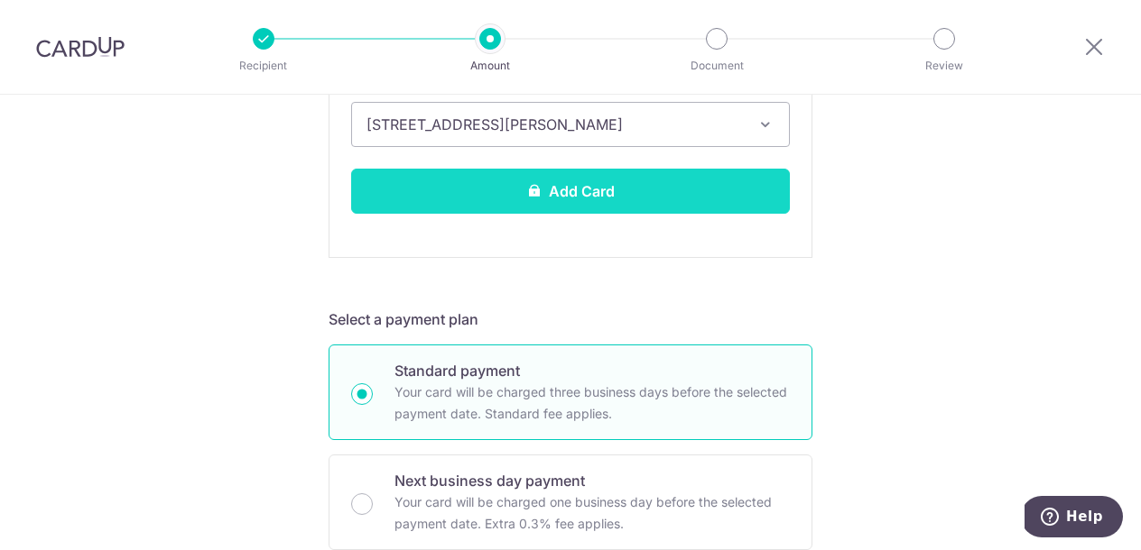
click at [635, 183] on button "Add Card" at bounding box center [570, 191] width 439 height 45
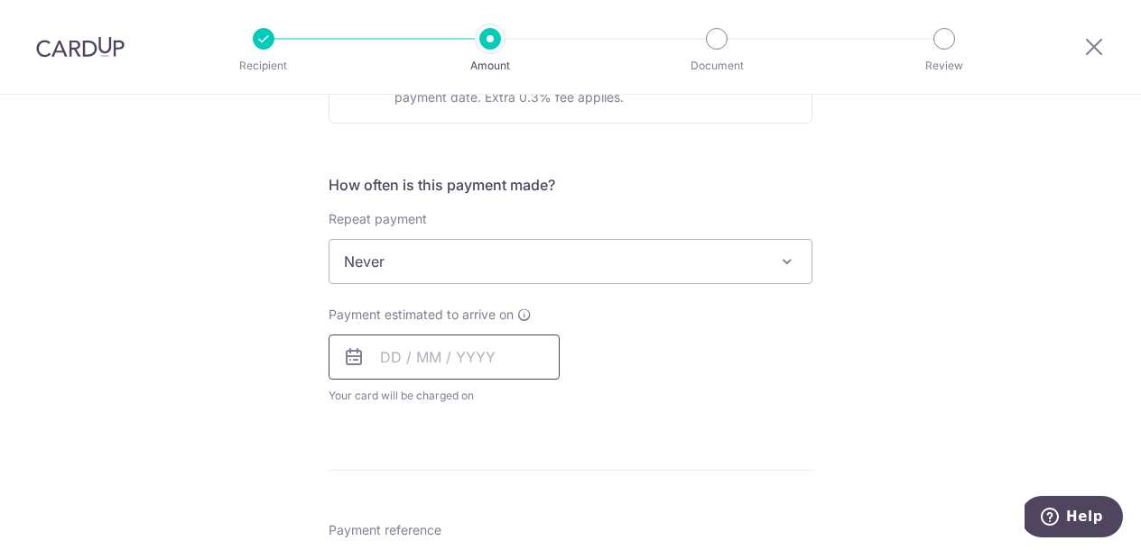
scroll to position [622, 0]
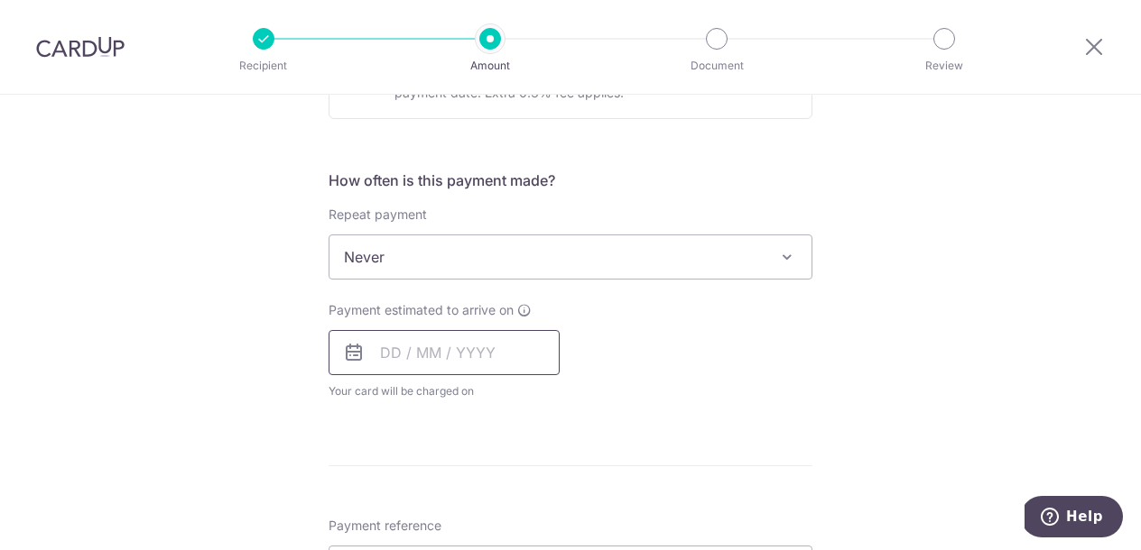
click at [398, 355] on input "text" at bounding box center [443, 352] width 231 height 45
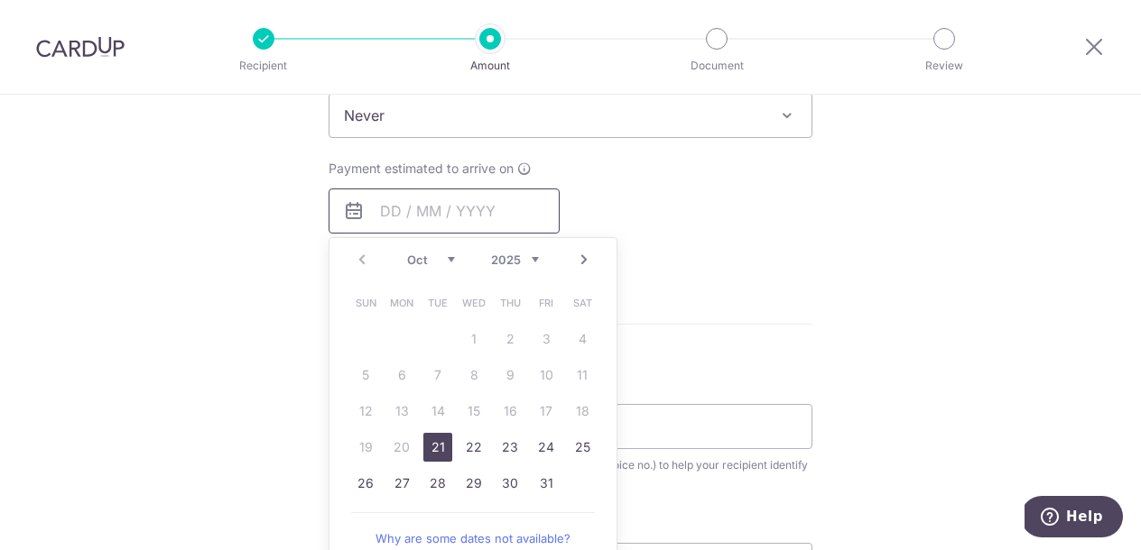
scroll to position [790, 0]
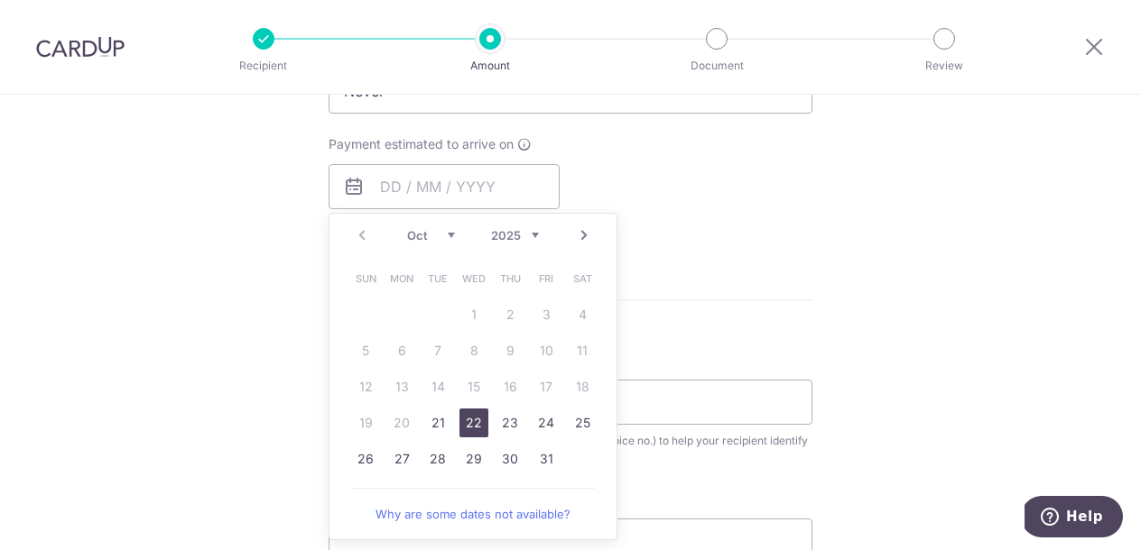
click at [477, 427] on link "22" at bounding box center [473, 423] width 29 height 29
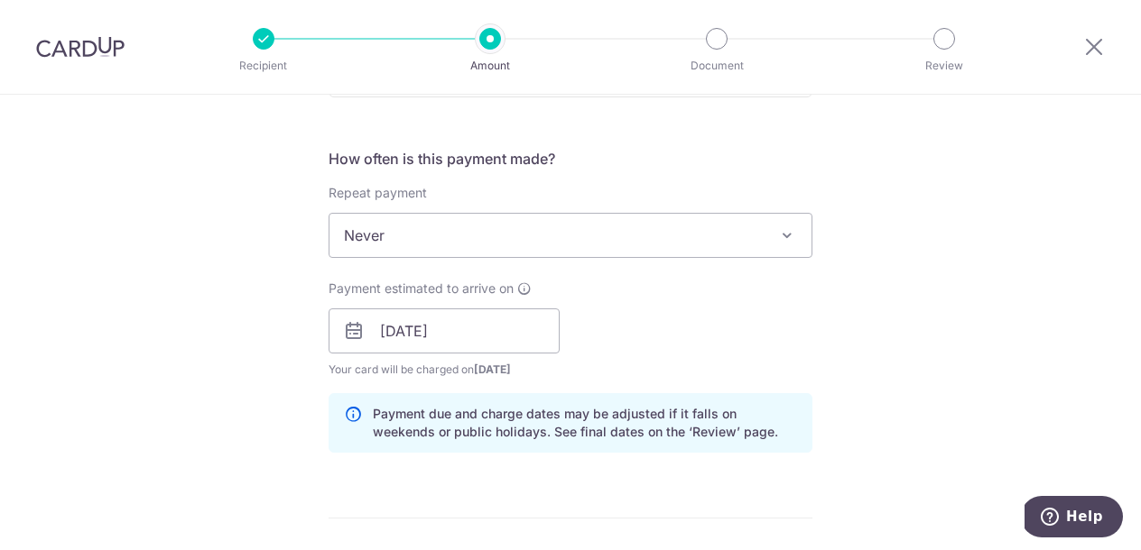
scroll to position [662, 0]
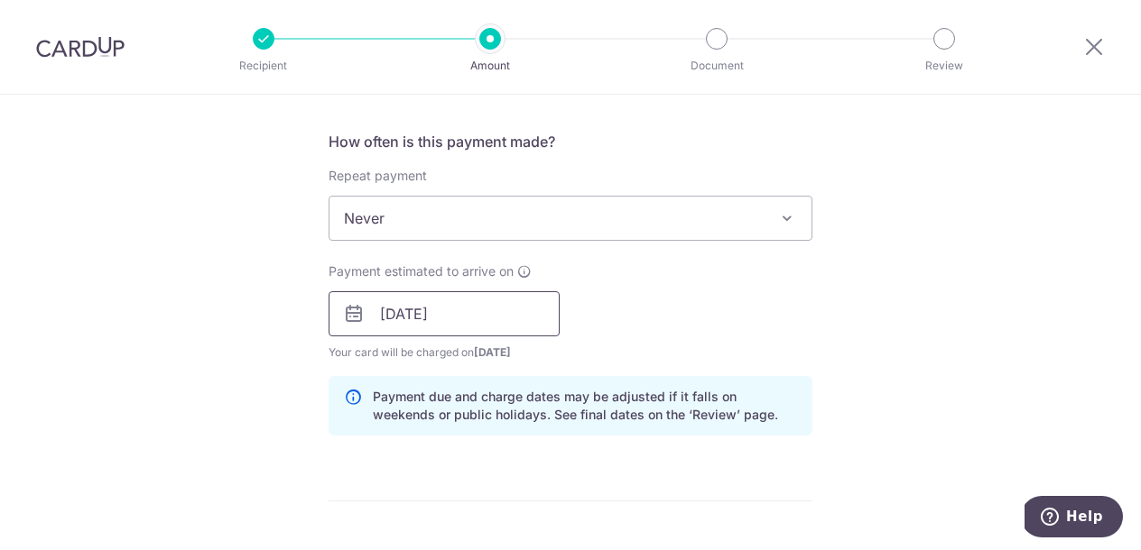
click at [385, 315] on input "[DATE]" at bounding box center [443, 313] width 231 height 45
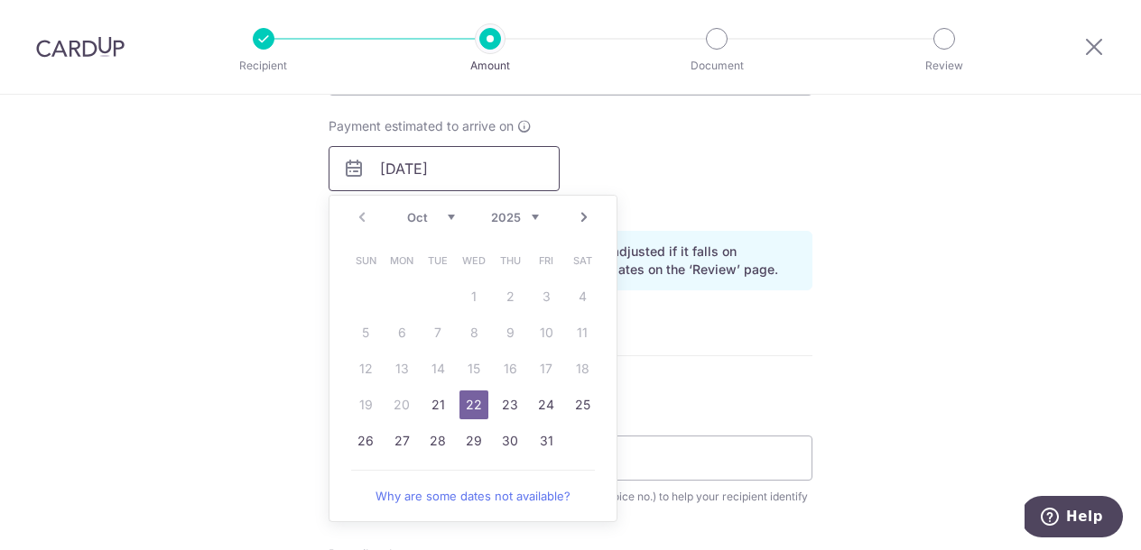
scroll to position [810, 0]
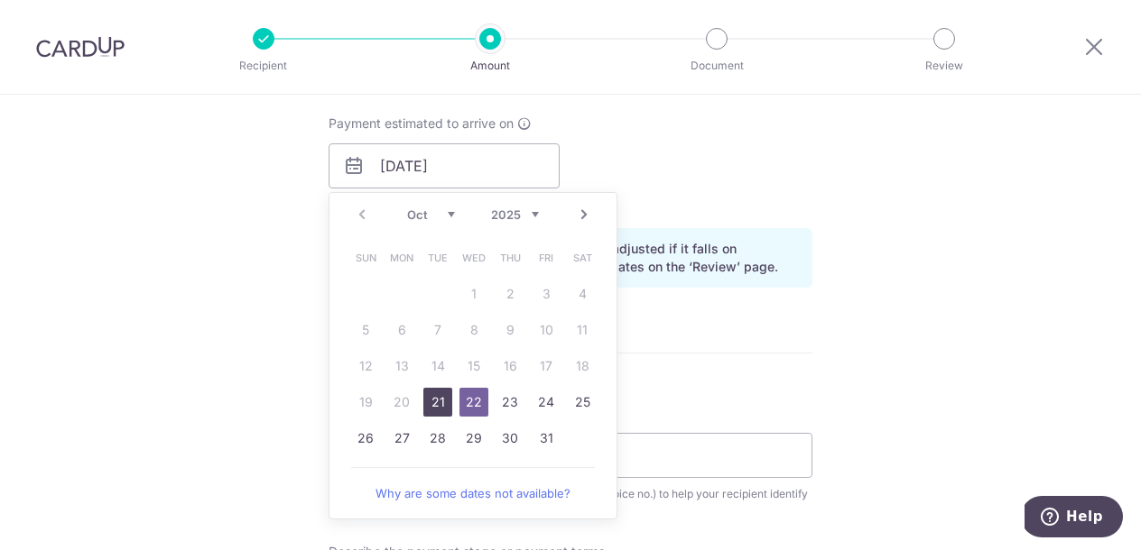
click at [430, 403] on link "21" at bounding box center [437, 402] width 29 height 29
type input "[DATE]"
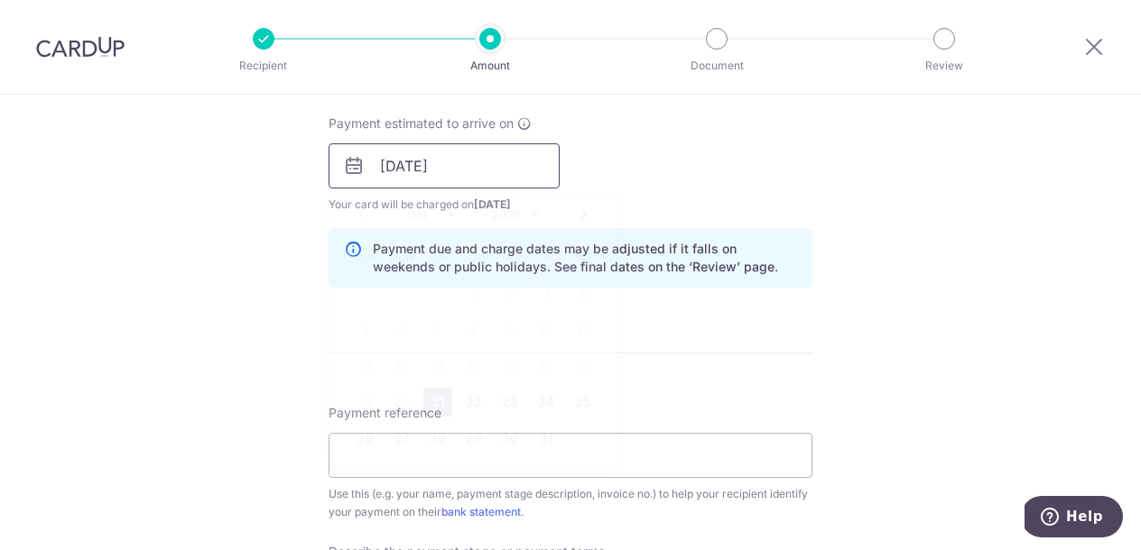
click at [437, 162] on input "[DATE]" at bounding box center [443, 165] width 231 height 45
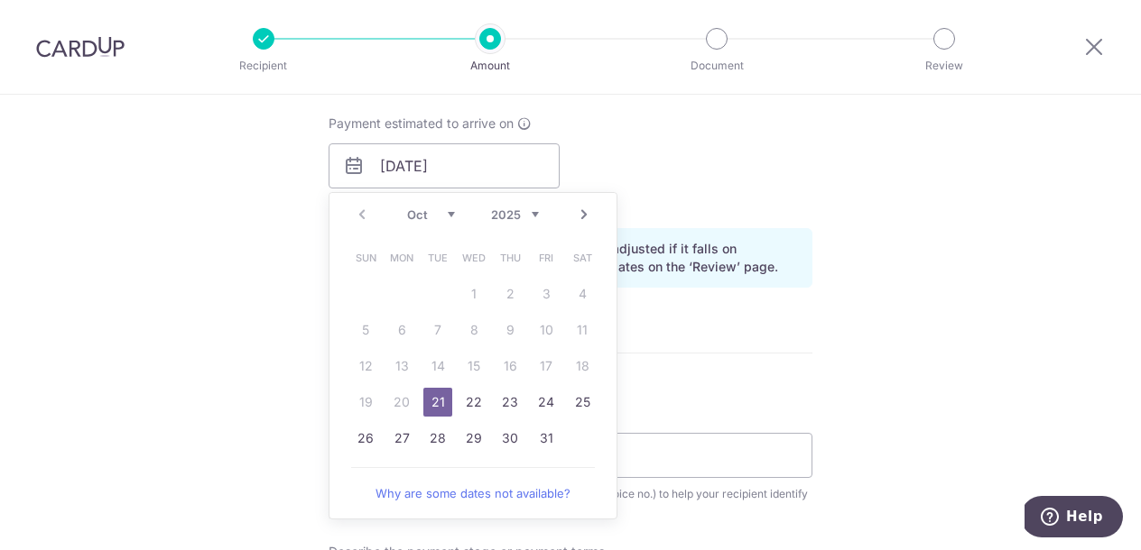
click at [864, 156] on div "Tell us more about your payment Enter payment amount SGD 10,227.84 10227.84 Car…" at bounding box center [570, 197] width 1141 height 1827
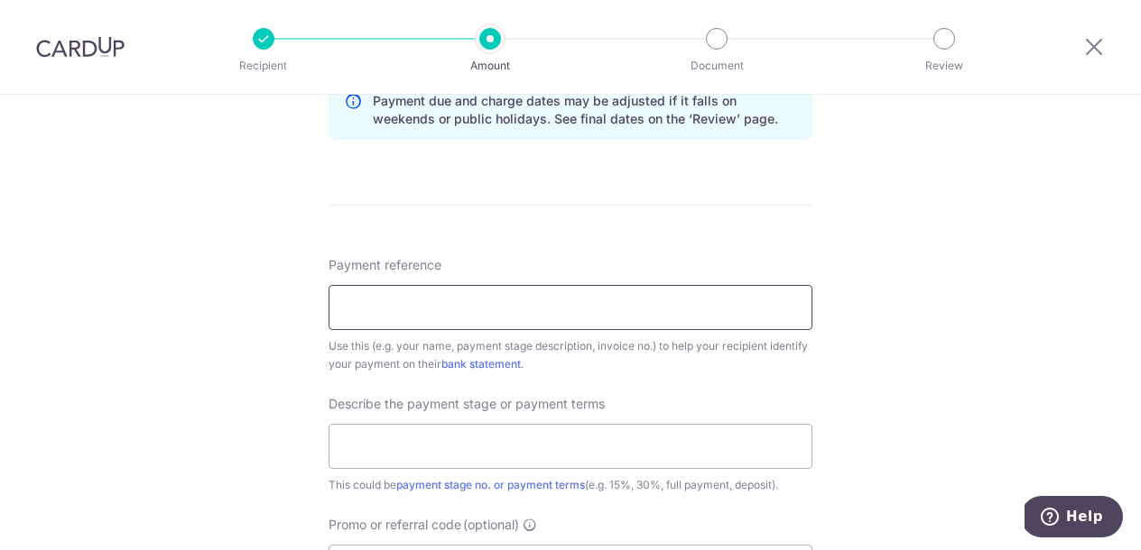
scroll to position [957, 0]
click at [584, 303] on input "Payment reference" at bounding box center [570, 308] width 484 height 45
type input "2"
click at [522, 449] on input "text" at bounding box center [570, 447] width 484 height 45
click at [434, 308] on input "[PERSON_NAME] 2" at bounding box center [570, 308] width 484 height 45
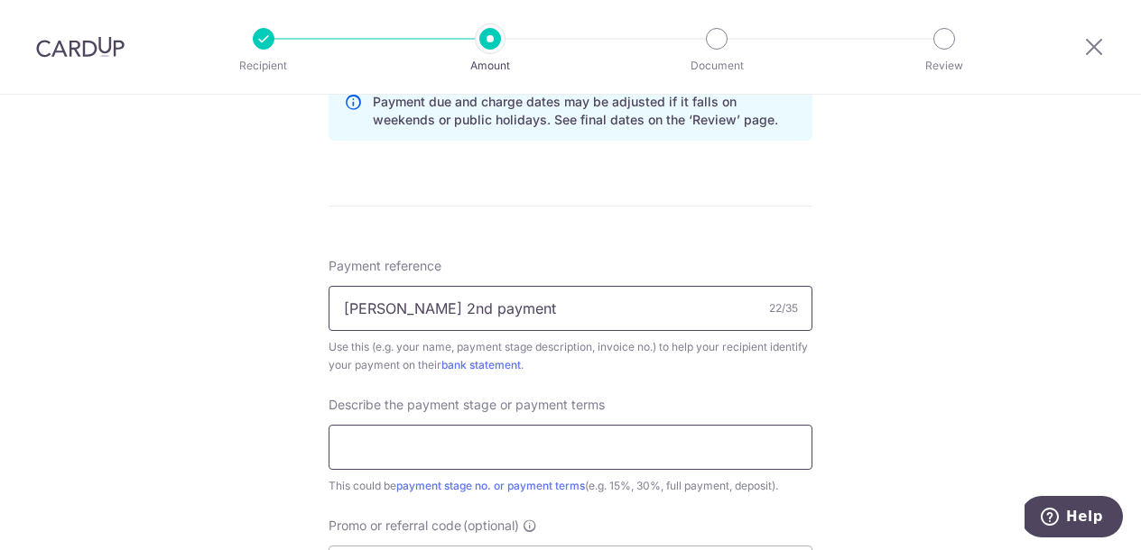
type input "[PERSON_NAME] 2nd payment"
click at [398, 453] on input "text" at bounding box center [570, 447] width 484 height 45
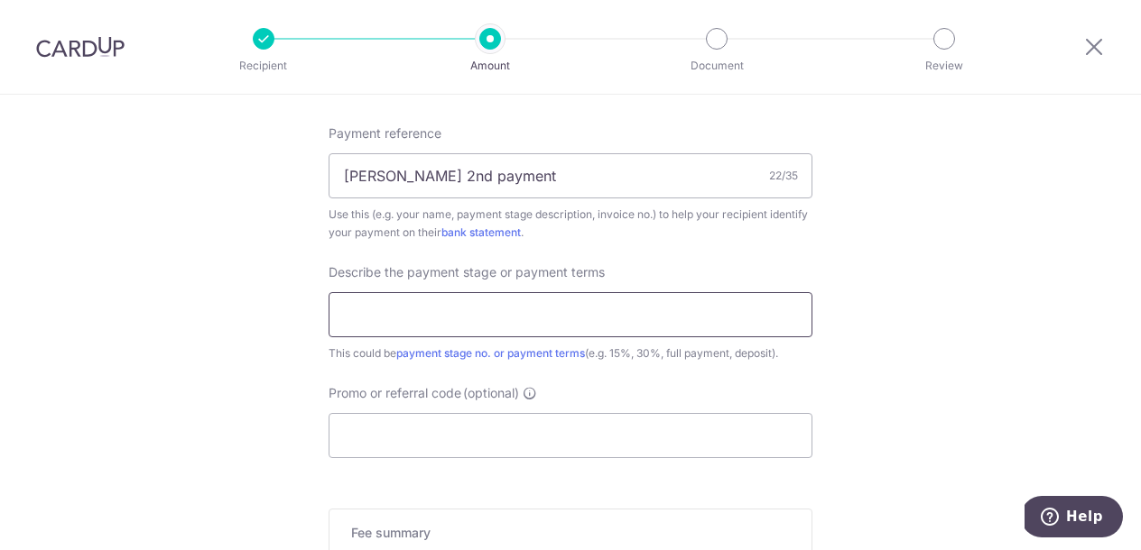
scroll to position [1091, 0]
click at [649, 356] on div "This could be payment stage no. or payment terms (e.g. 15%, 30%, full payment, …" at bounding box center [570, 353] width 484 height 18
click at [379, 312] on input "text" at bounding box center [570, 313] width 484 height 45
type input "2md payment"
drag, startPoint x: 520, startPoint y: 174, endPoint x: 420, endPoint y: 180, distance: 99.4
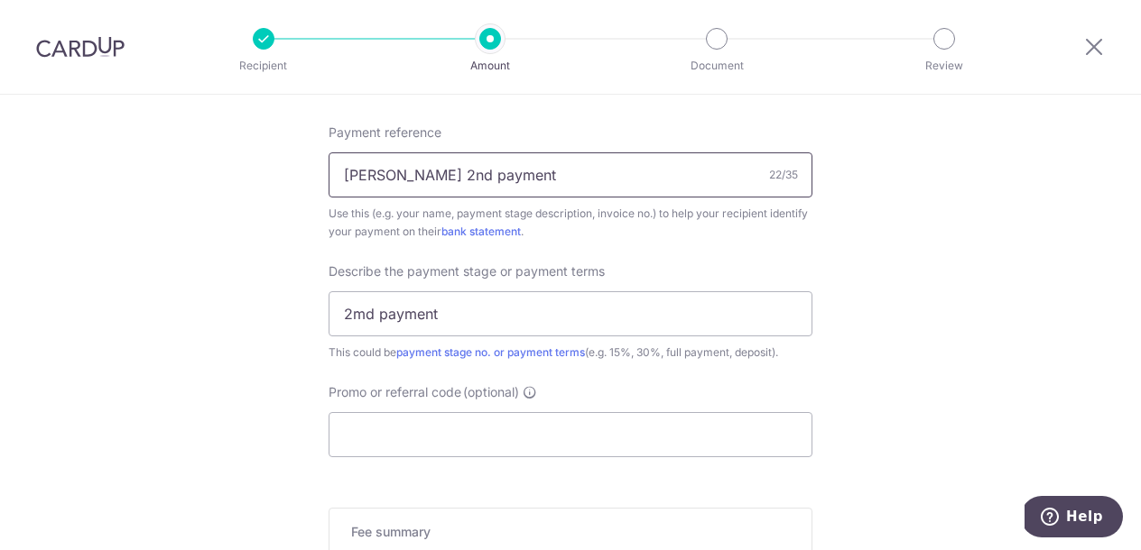
click at [420, 180] on input "Janet Reno 2nd payment" at bounding box center [570, 174] width 484 height 45
type input "Janet Reno"
click at [359, 316] on input "2md payment" at bounding box center [570, 313] width 484 height 45
type input "2nd payment"
click at [418, 448] on input "Promo or referral code (optional)" at bounding box center [570, 434] width 484 height 45
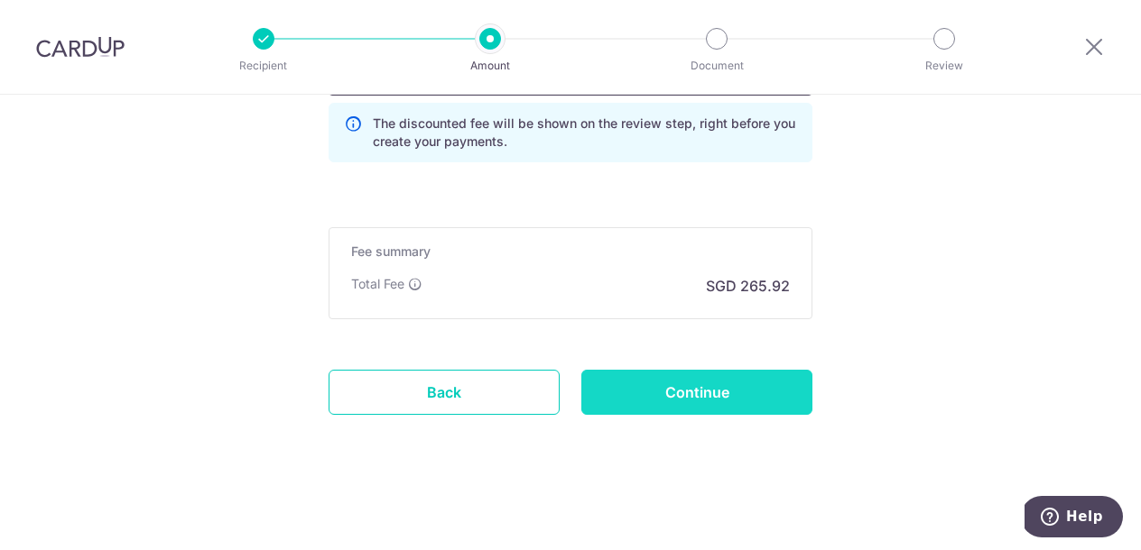
scroll to position [1453, 0]
type input "WONGSHEATYEEE835"
click at [651, 396] on input "Continue" at bounding box center [696, 392] width 231 height 45
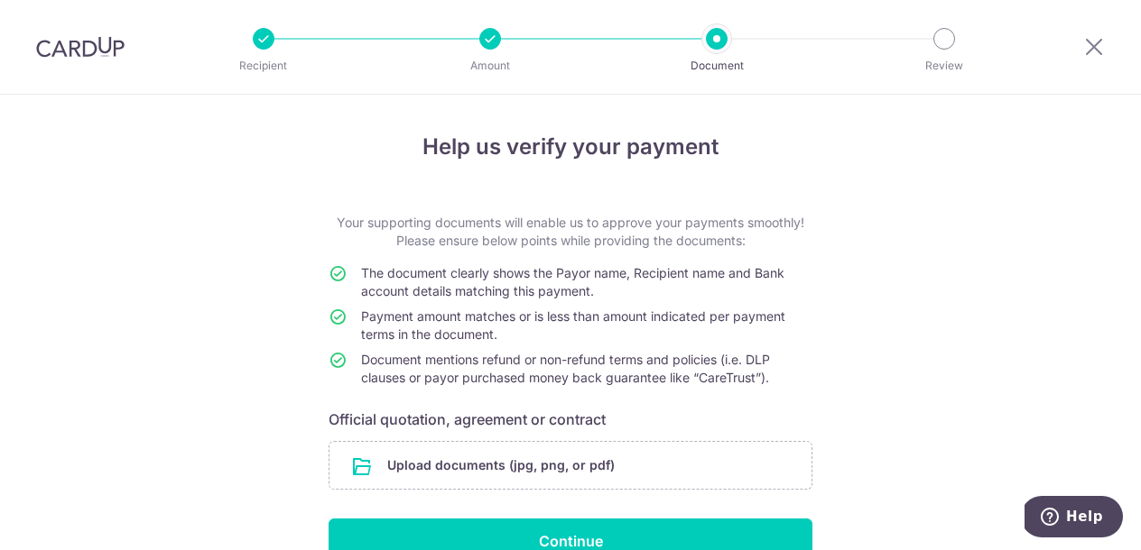
scroll to position [98, 0]
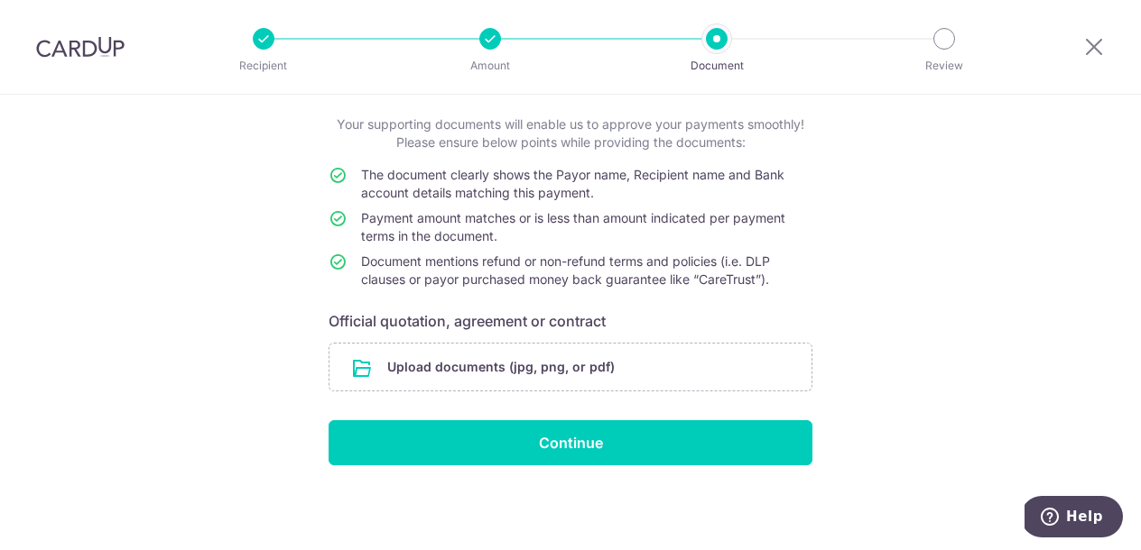
click at [914, 222] on div "Help us verify your payment Your supporting documents will enable us to approve…" at bounding box center [570, 273] width 1141 height 554
click at [568, 362] on input "file" at bounding box center [570, 367] width 482 height 47
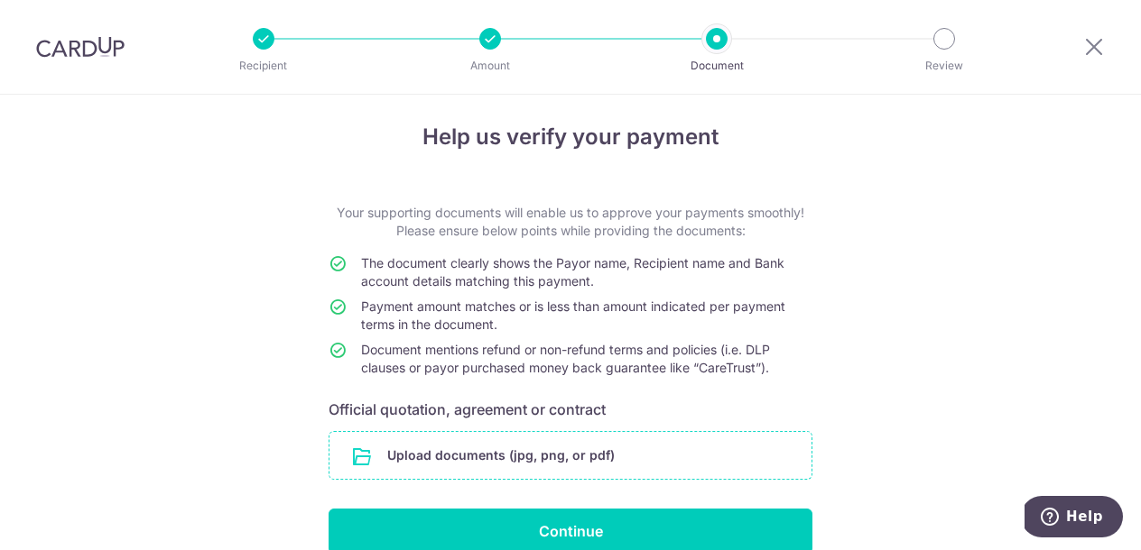
scroll to position [0, 0]
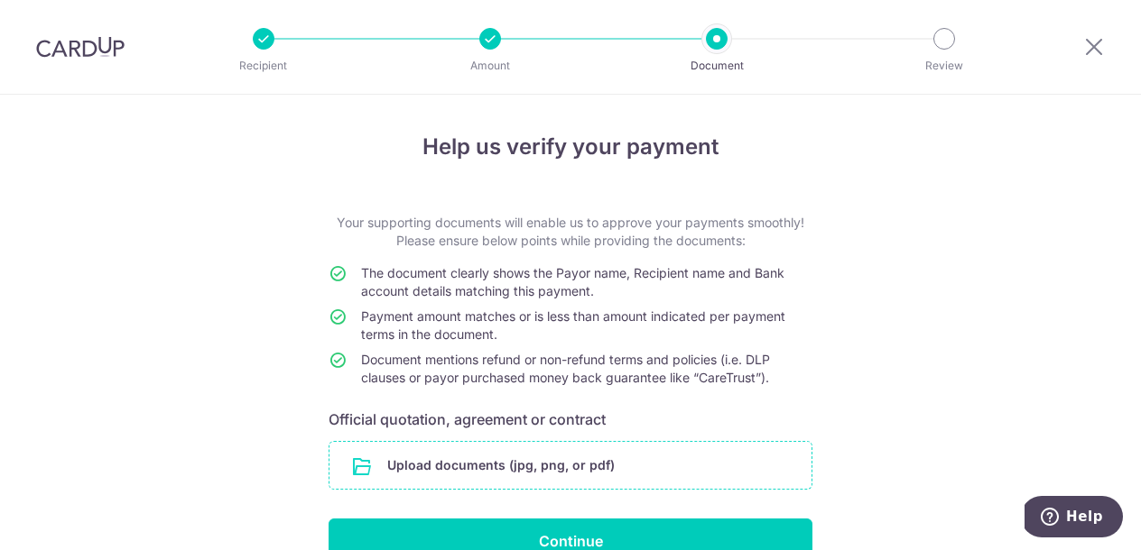
click at [449, 466] on input "file" at bounding box center [570, 465] width 482 height 47
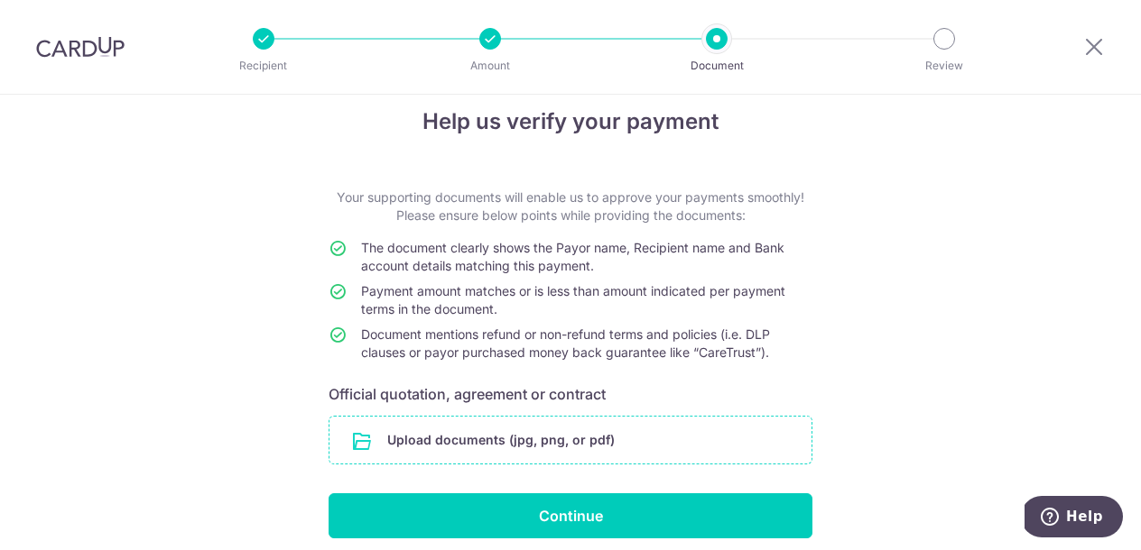
scroll to position [2, 0]
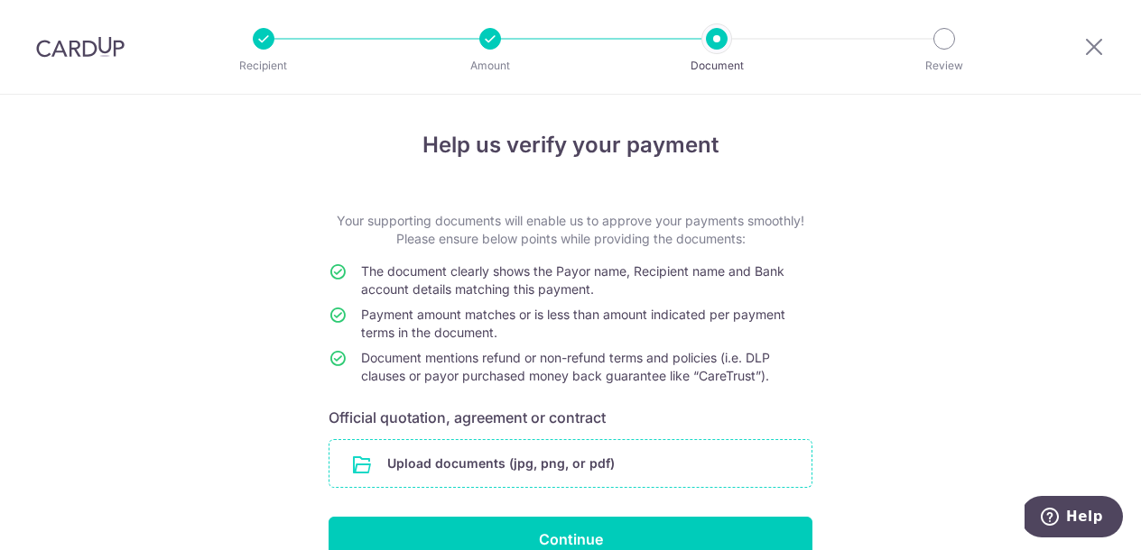
click at [568, 459] on input "file" at bounding box center [570, 463] width 482 height 47
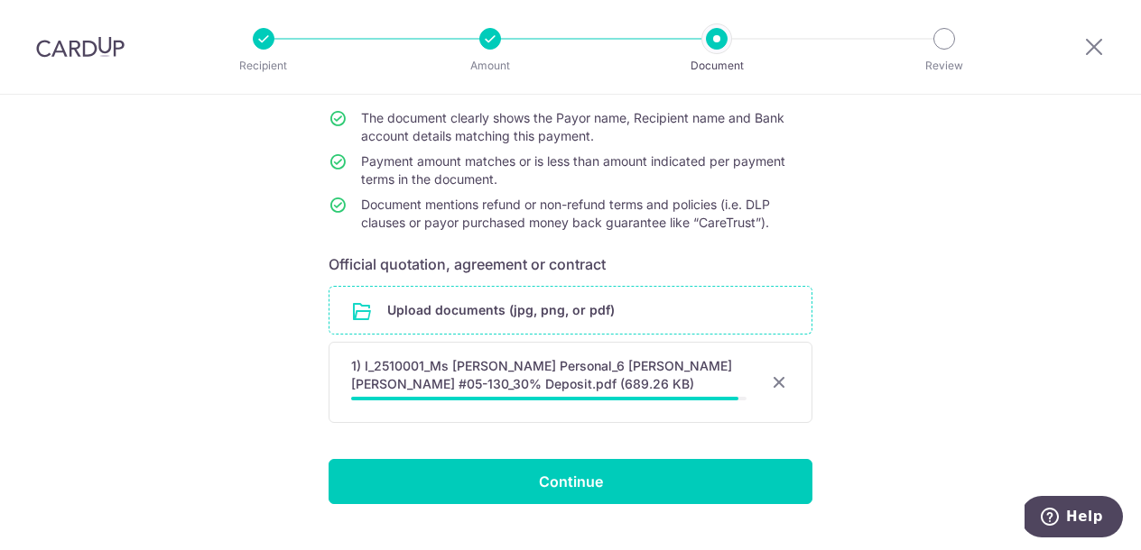
scroll to position [160, 0]
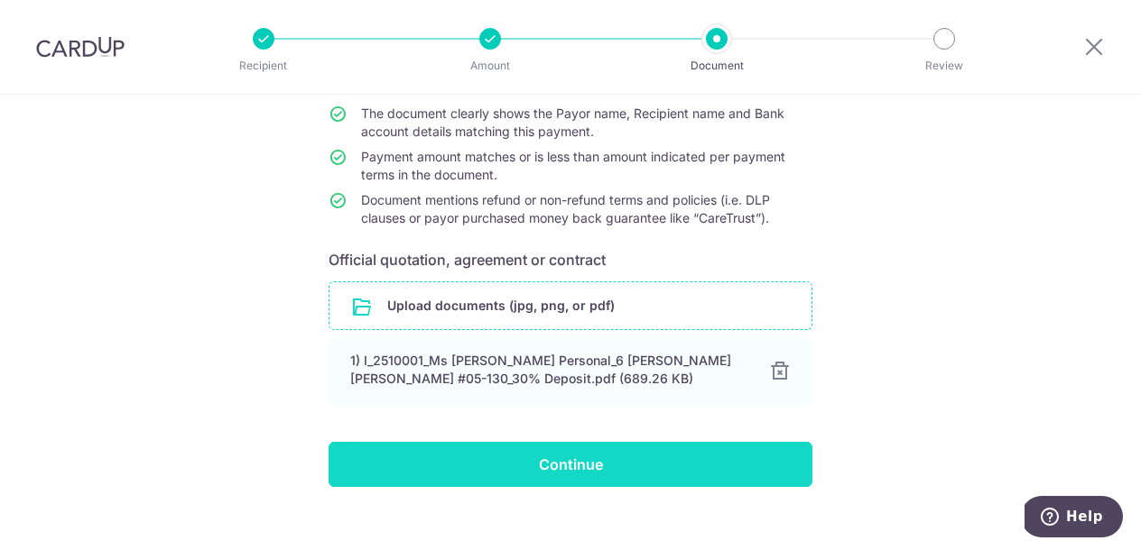
click at [694, 476] on input "Continue" at bounding box center [570, 464] width 484 height 45
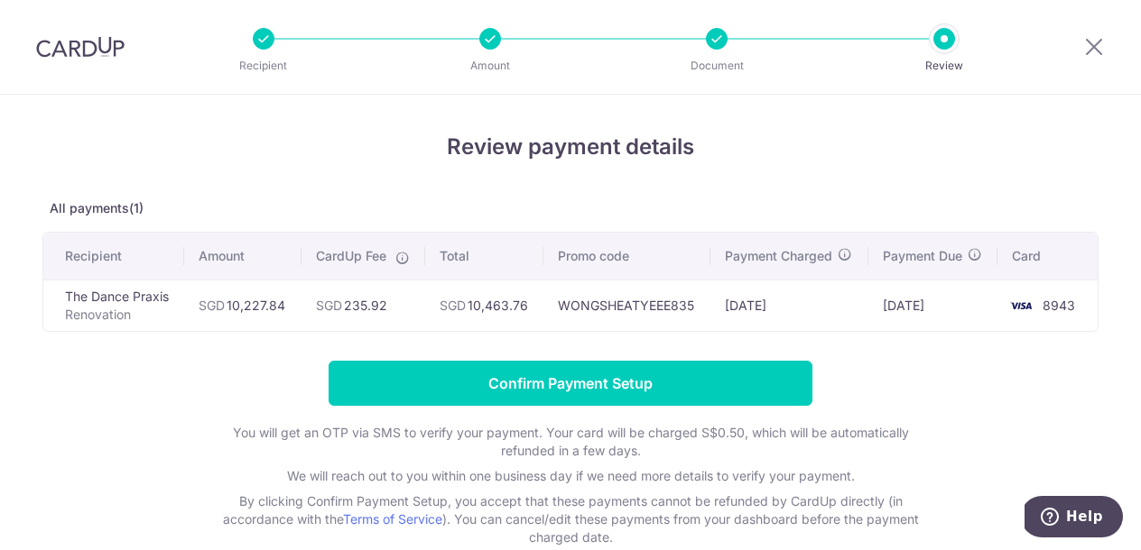
click at [488, 41] on div at bounding box center [490, 39] width 22 height 22
click at [1091, 46] on icon at bounding box center [1094, 46] width 22 height 23
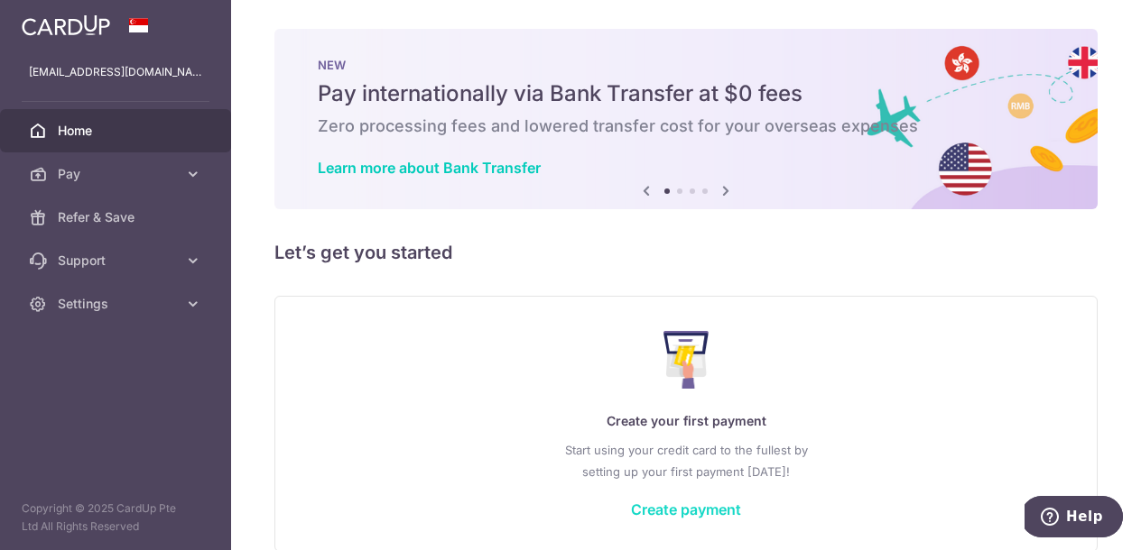
click at [661, 511] on link "Create payment" at bounding box center [686, 510] width 110 height 18
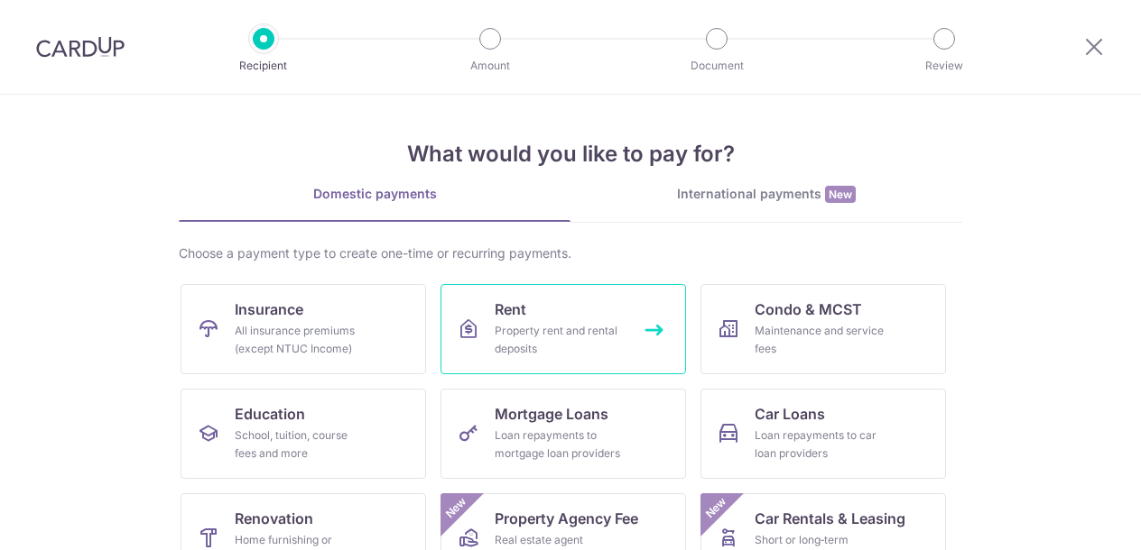
click at [538, 300] on link "Rent Property rent and rental deposits" at bounding box center [562, 329] width 245 height 90
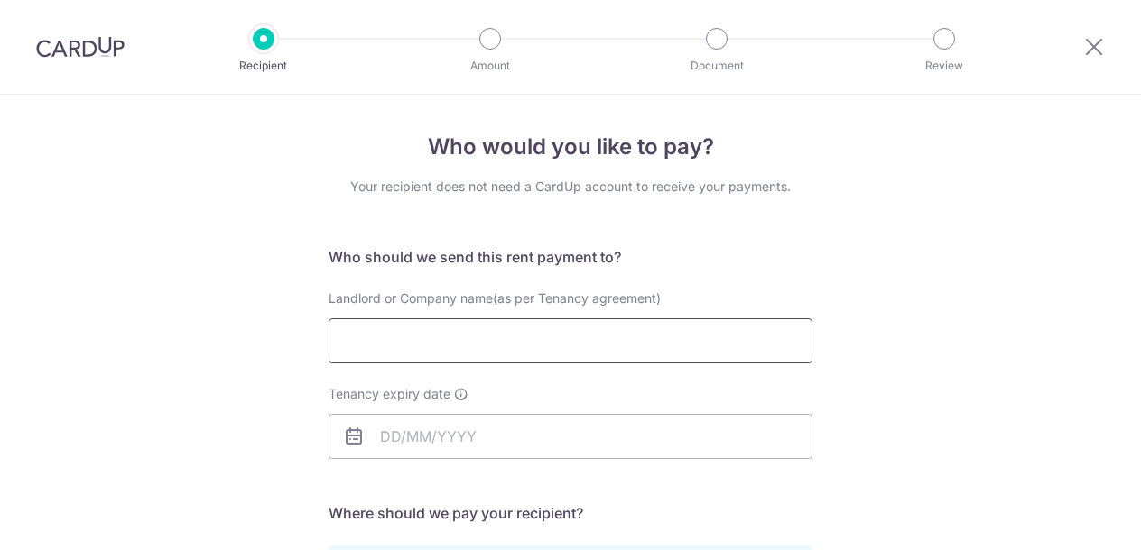
scroll to position [68, 0]
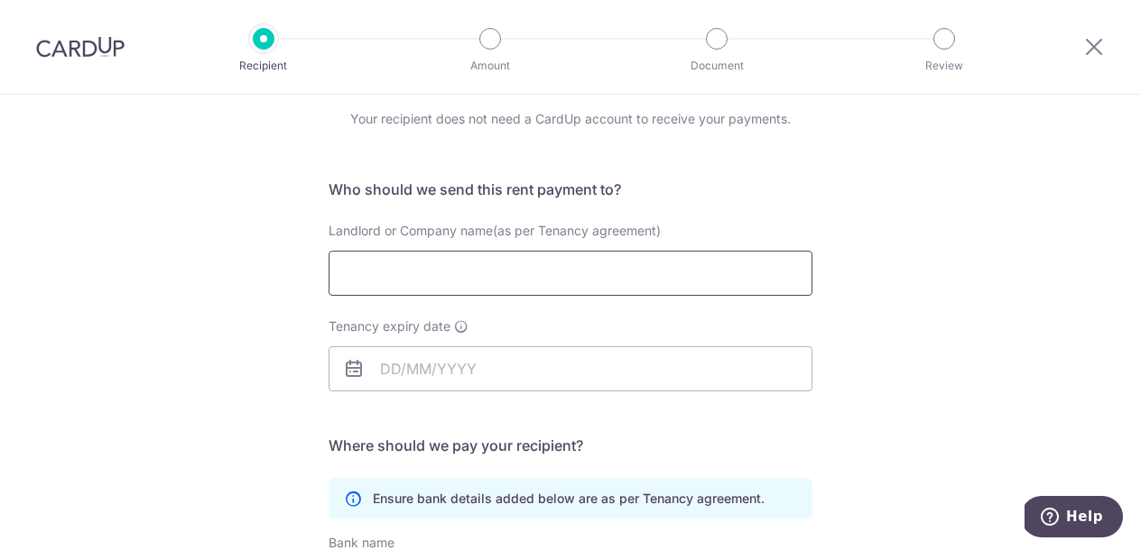
click at [503, 261] on input "Landlord or Company name(as per Tenancy agreement)" at bounding box center [570, 273] width 484 height 45
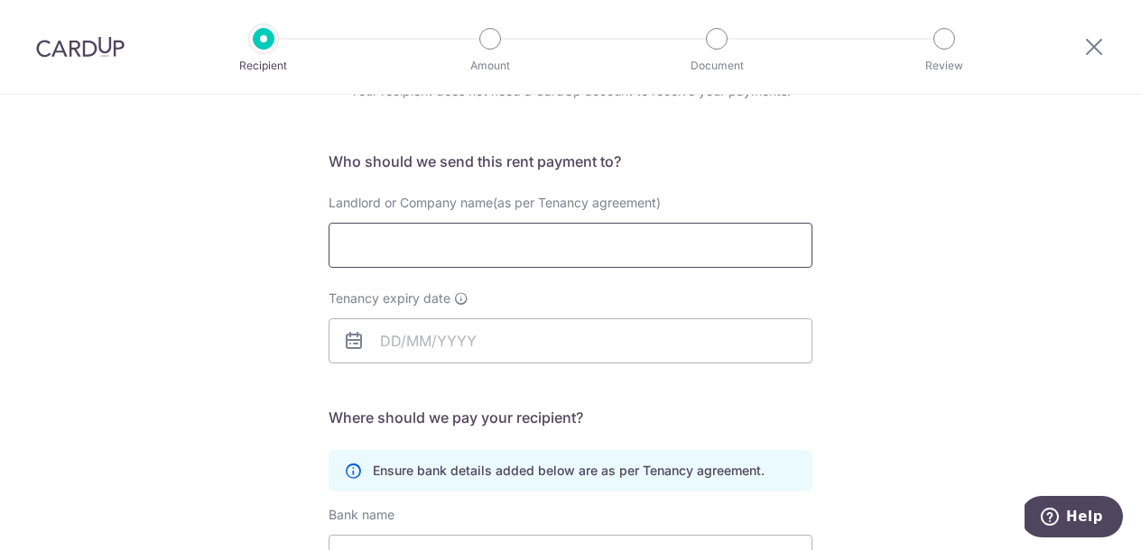
scroll to position [91, 0]
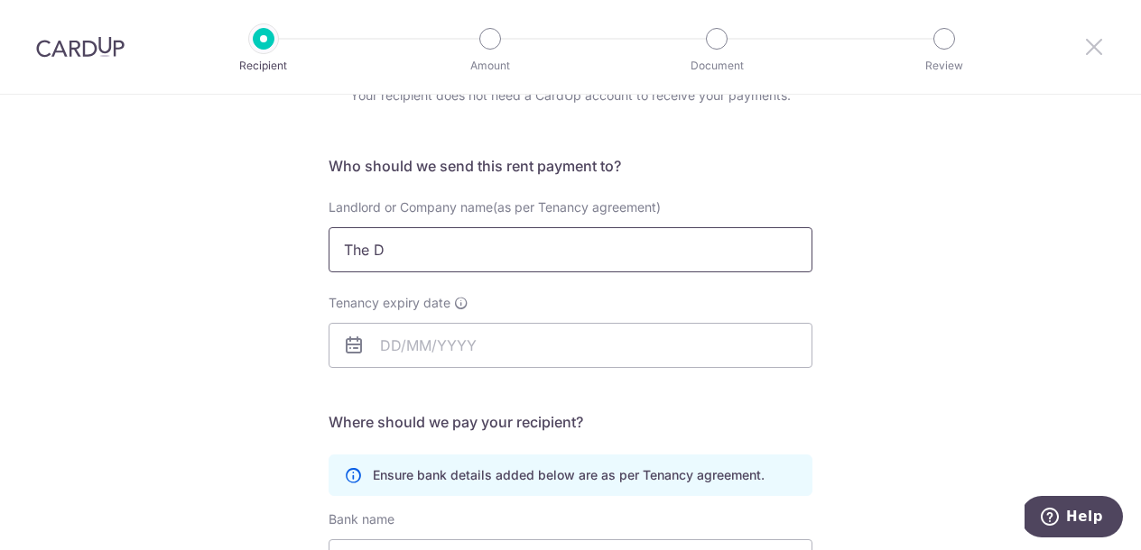
type input "The D"
click at [1084, 52] on icon at bounding box center [1094, 46] width 22 height 23
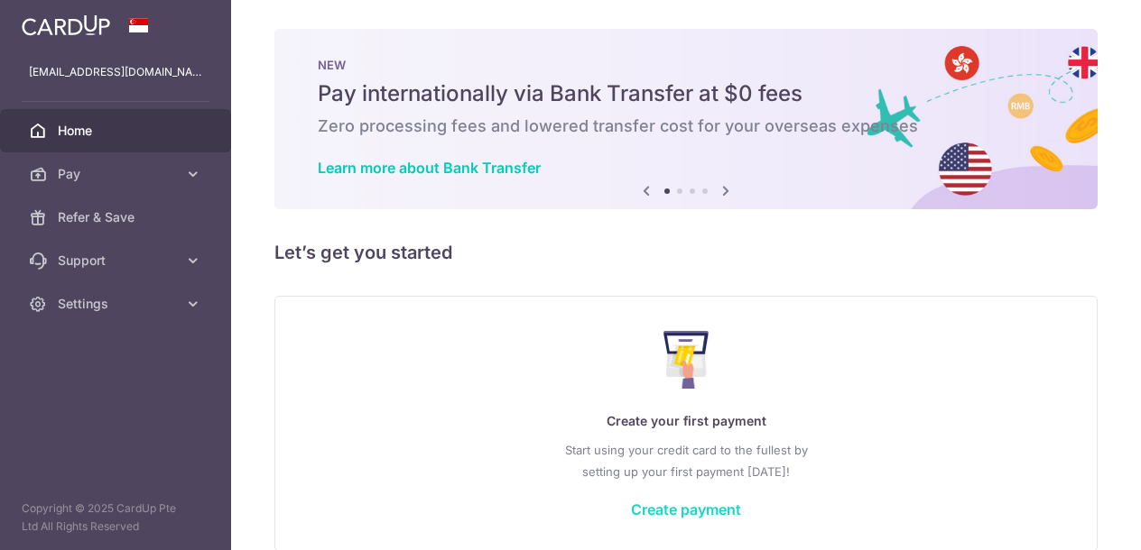
click at [665, 506] on link "Create payment" at bounding box center [686, 510] width 110 height 18
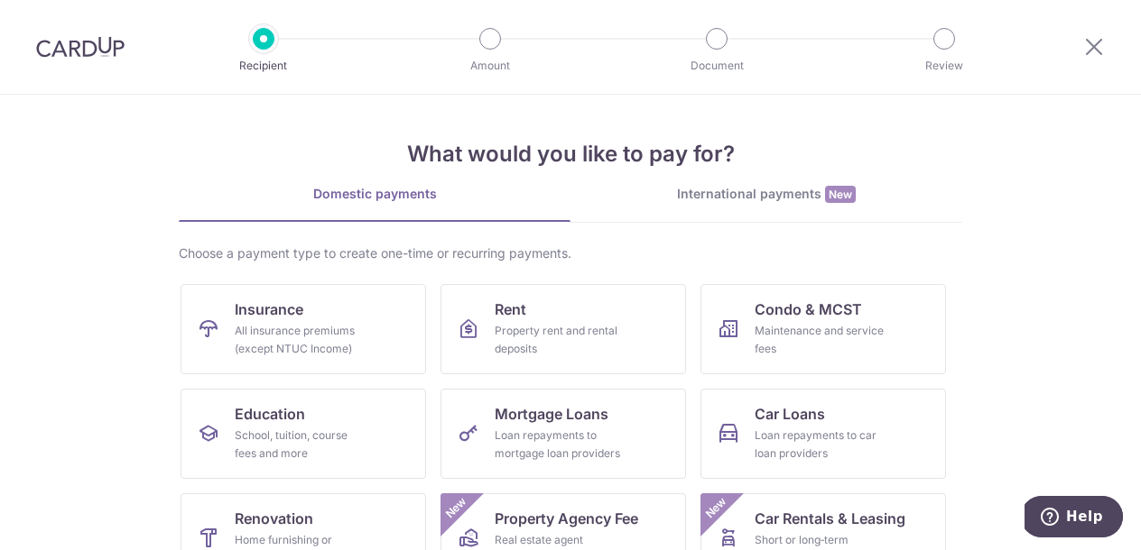
scroll to position [125, 0]
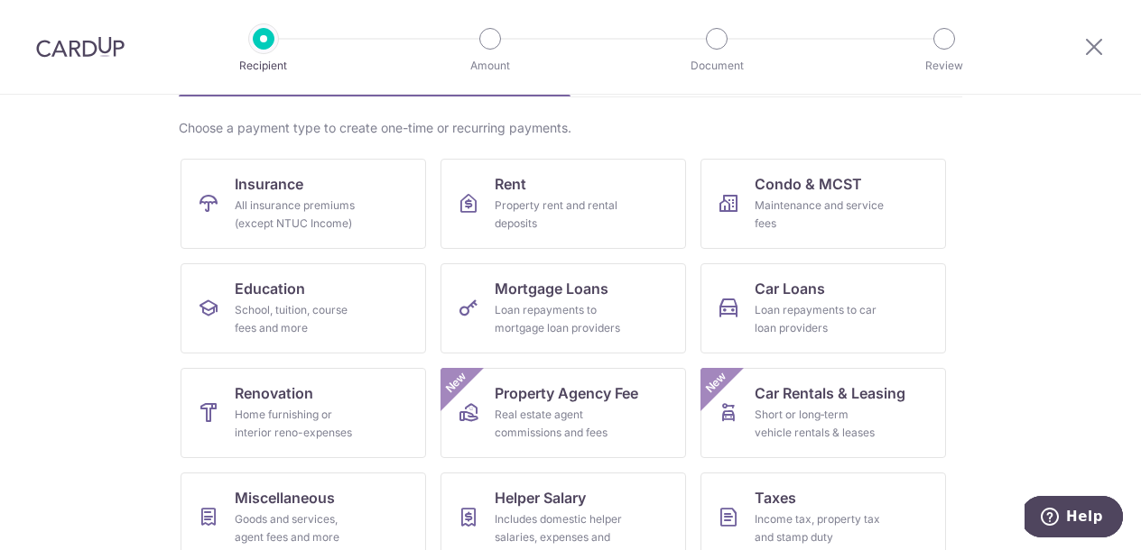
click at [365, 360] on ul "Insurance All insurance premiums (except NTUC Income) Rent Property rent and re…" at bounding box center [570, 420] width 780 height 523
click at [346, 394] on link "Renovation Home furnishing or interior reno-expenses" at bounding box center [302, 413] width 245 height 90
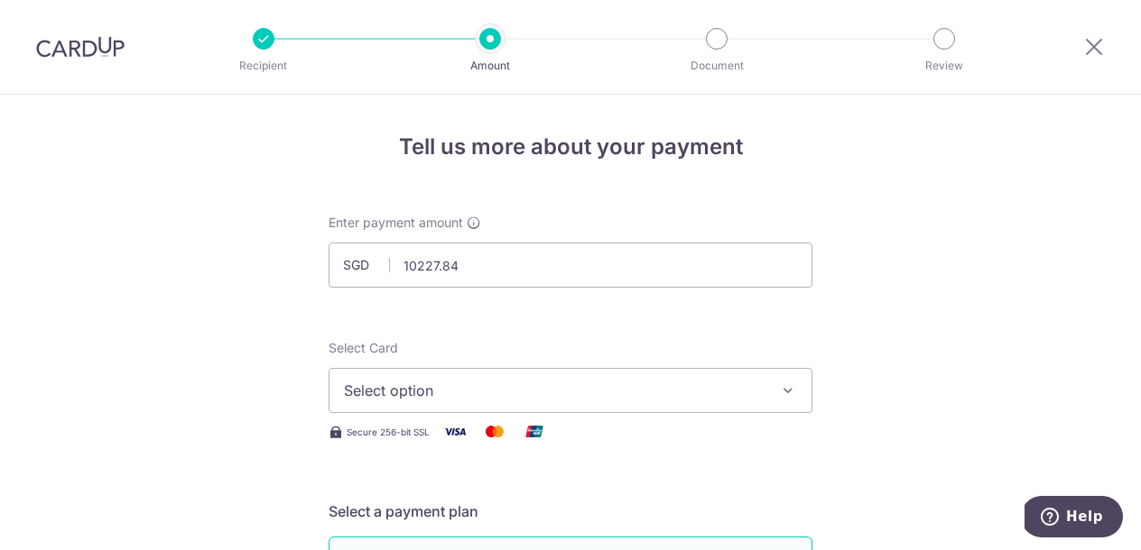
type input "10,227.84"
click at [506, 407] on button "Select option" at bounding box center [570, 390] width 484 height 45
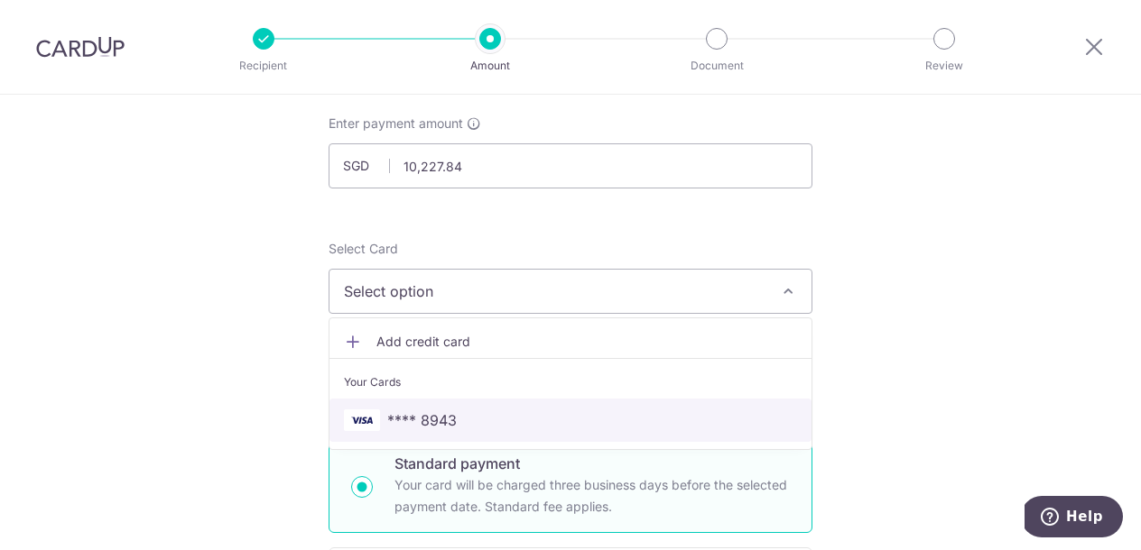
click at [506, 407] on link "**** 8943" at bounding box center [570, 420] width 482 height 43
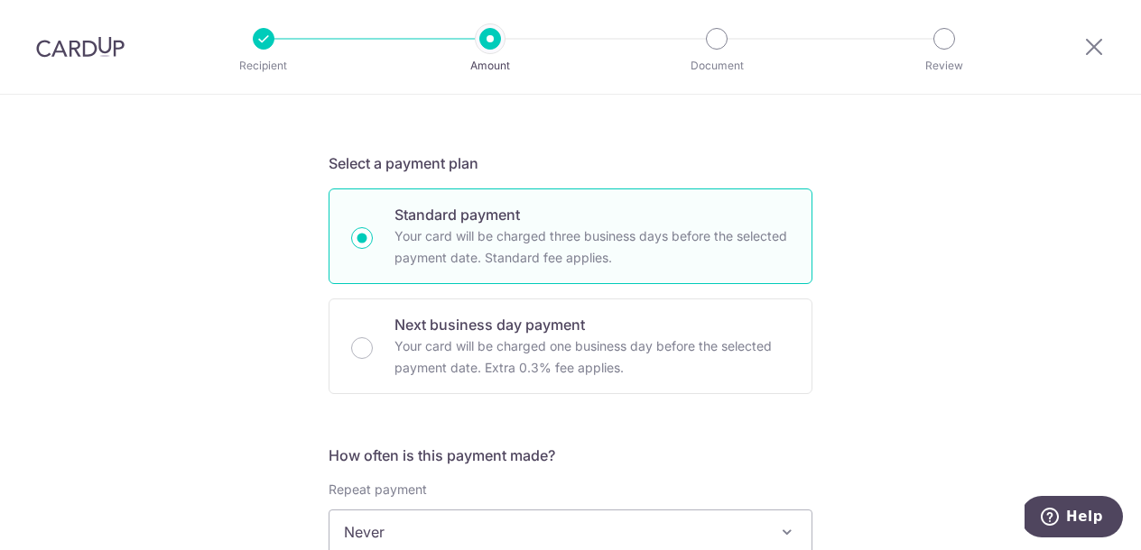
scroll to position [643, 0]
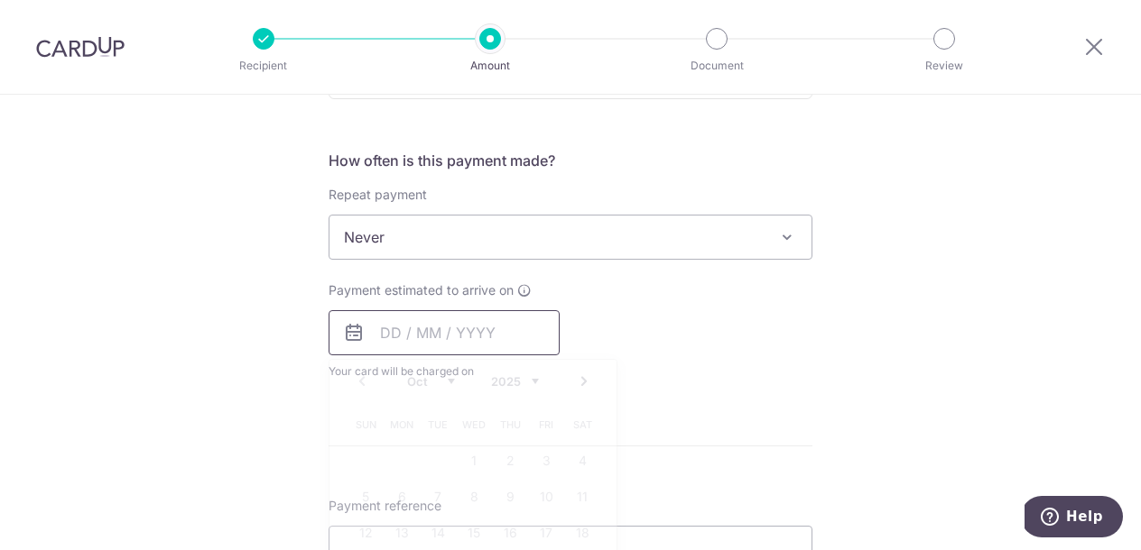
click at [387, 330] on input "text" at bounding box center [443, 332] width 231 height 45
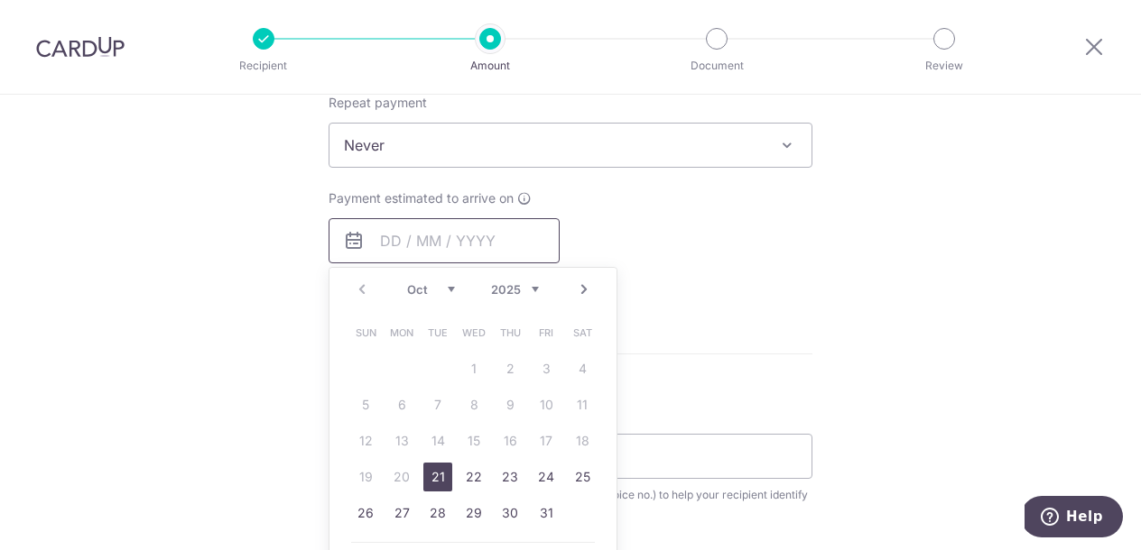
scroll to position [761, 0]
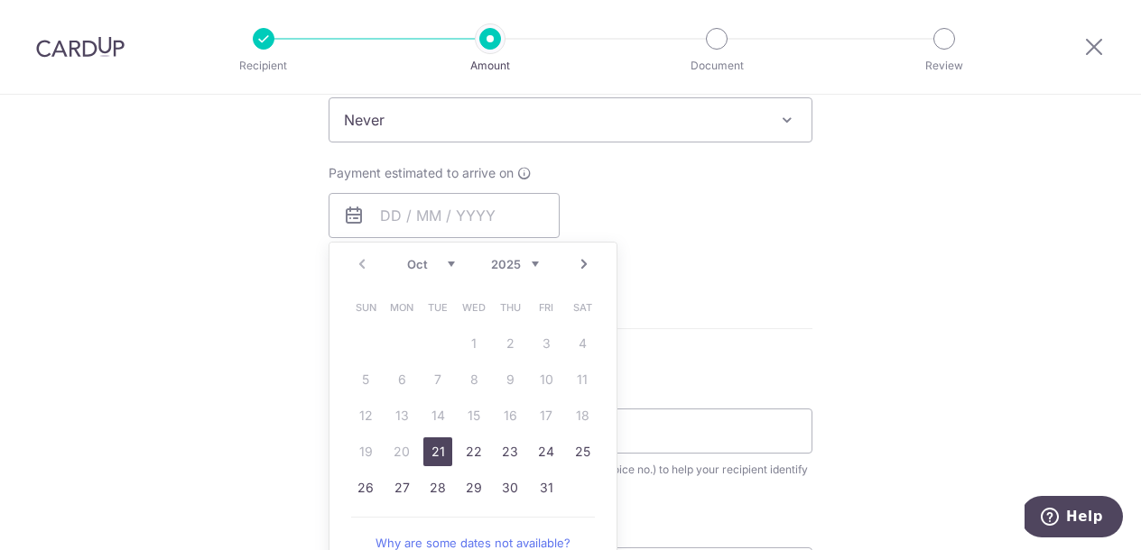
click at [435, 456] on link "21" at bounding box center [437, 452] width 29 height 29
type input "21/10/2025"
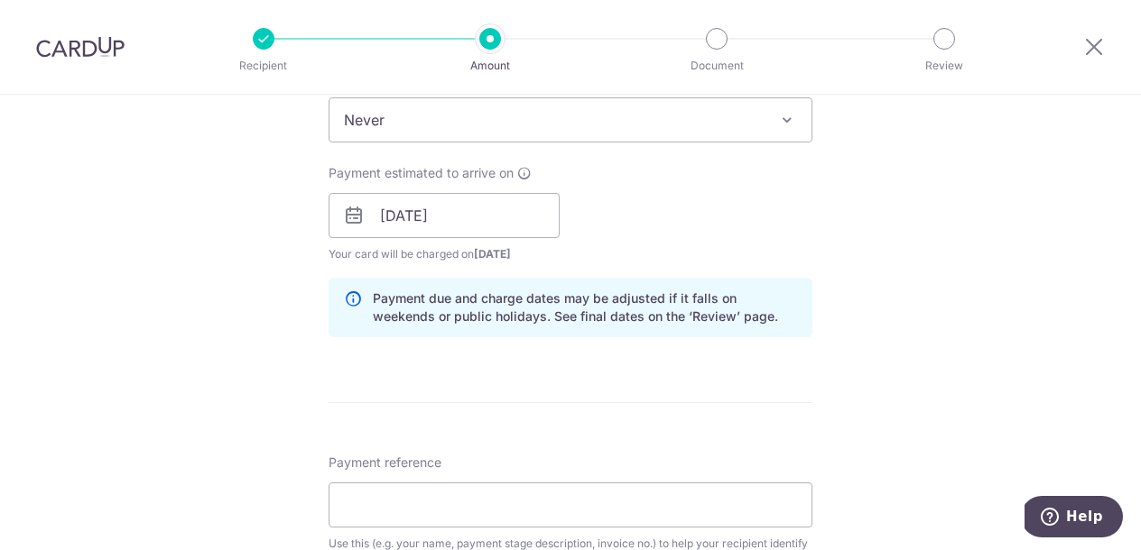
click at [805, 300] on div "Payment due and charge dates may be adjusted if it falls on weekends or public …" at bounding box center [570, 308] width 484 height 60
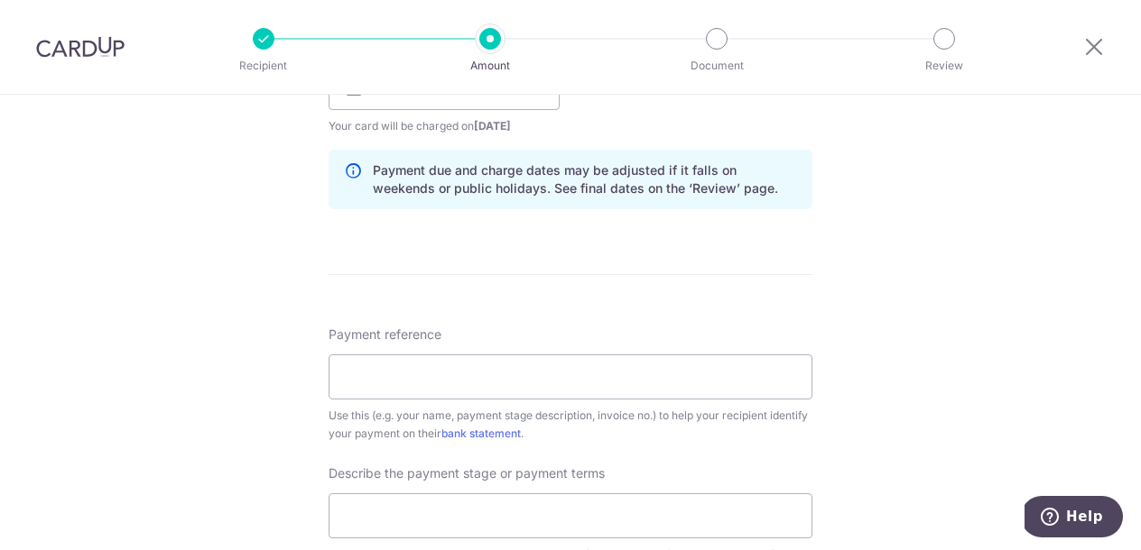
scroll to position [891, 0]
click at [564, 371] on input "Payment reference" at bounding box center [570, 375] width 484 height 45
type input "H"
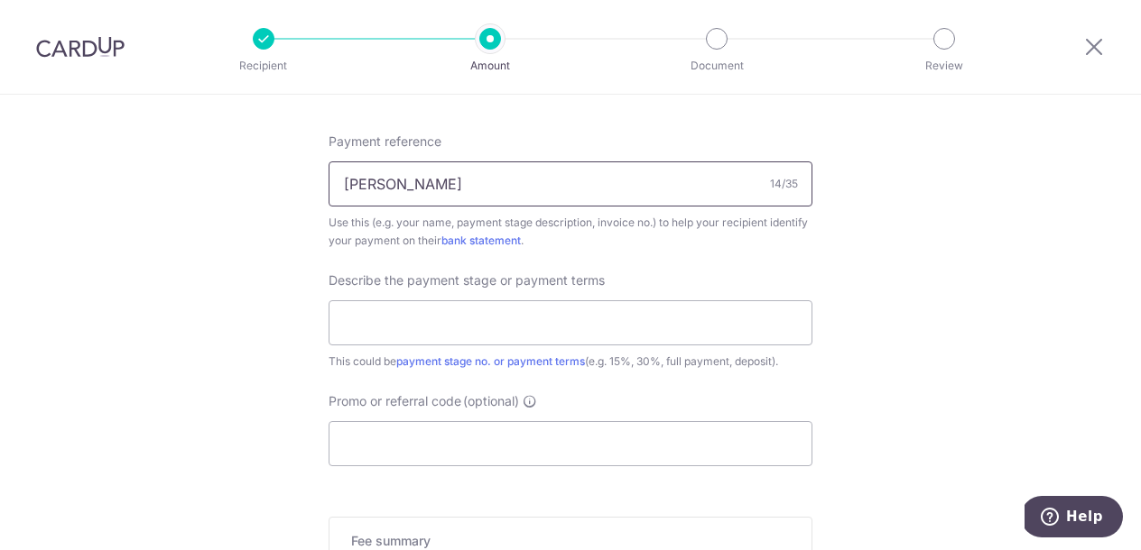
scroll to position [1130, 0]
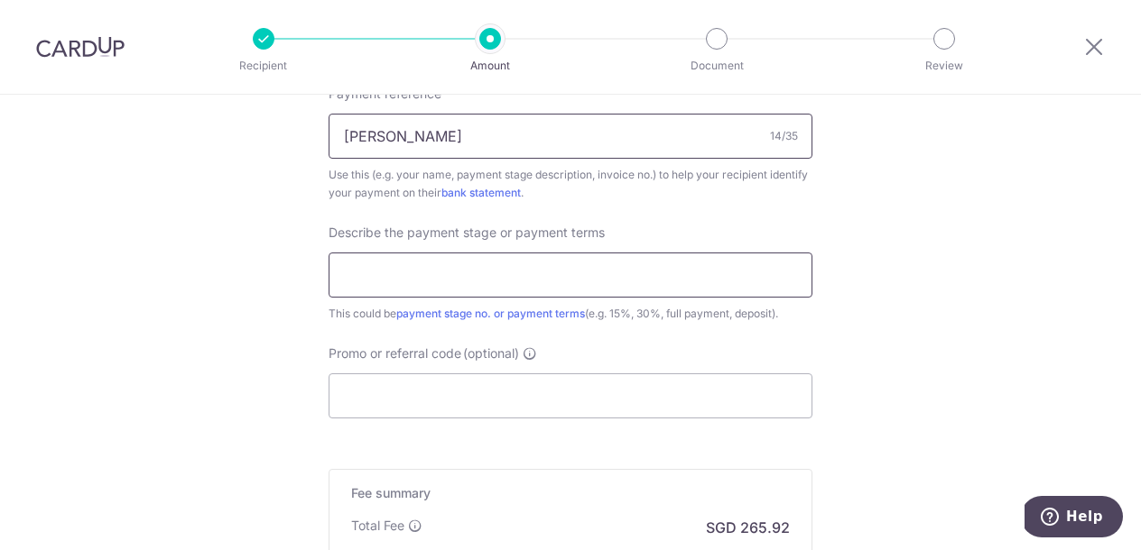
type input "Janet Lim Reno"
click at [534, 286] on input "text" at bounding box center [570, 275] width 484 height 45
type input "30% deposit"
click at [593, 399] on input "Promo or referral code (optional)" at bounding box center [570, 396] width 484 height 45
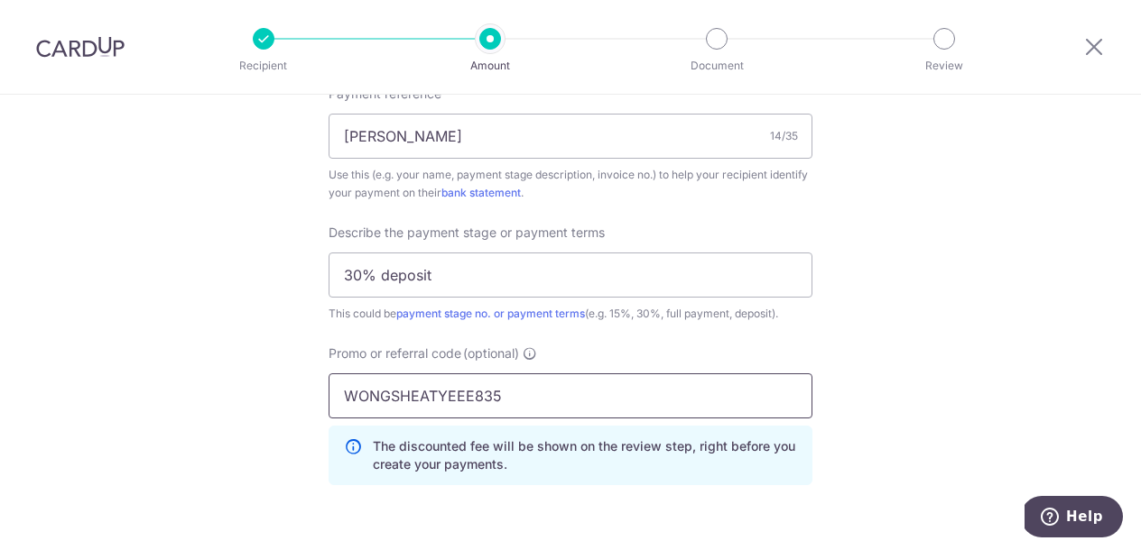
type input "WONGSHEATYEEE835"
click at [688, 465] on p "The discounted fee will be shown on the review step, right before you create yo…" at bounding box center [585, 456] width 424 height 36
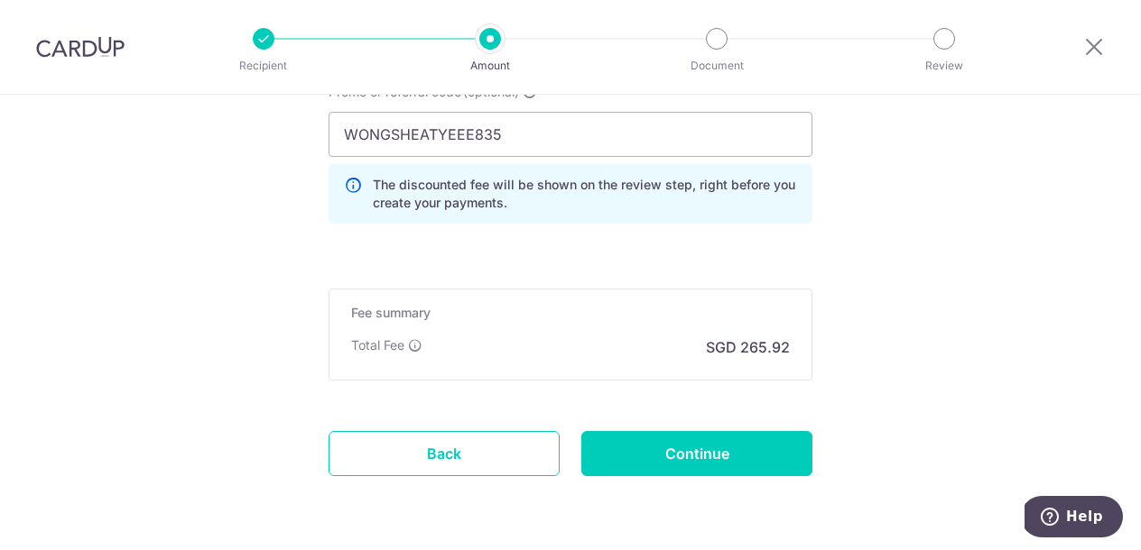
scroll to position [1351, 0]
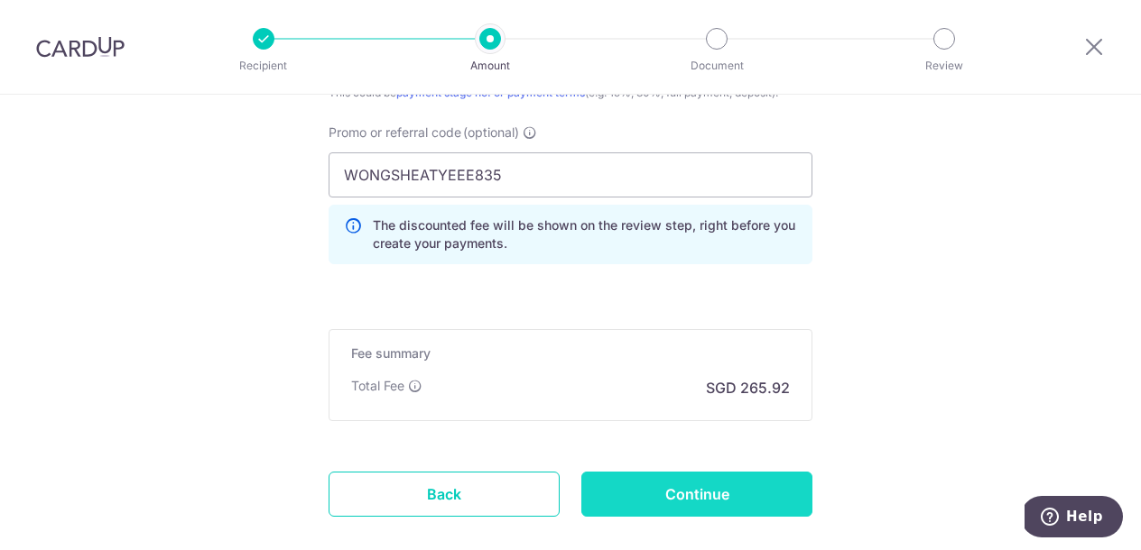
click at [644, 494] on input "Continue" at bounding box center [696, 494] width 231 height 45
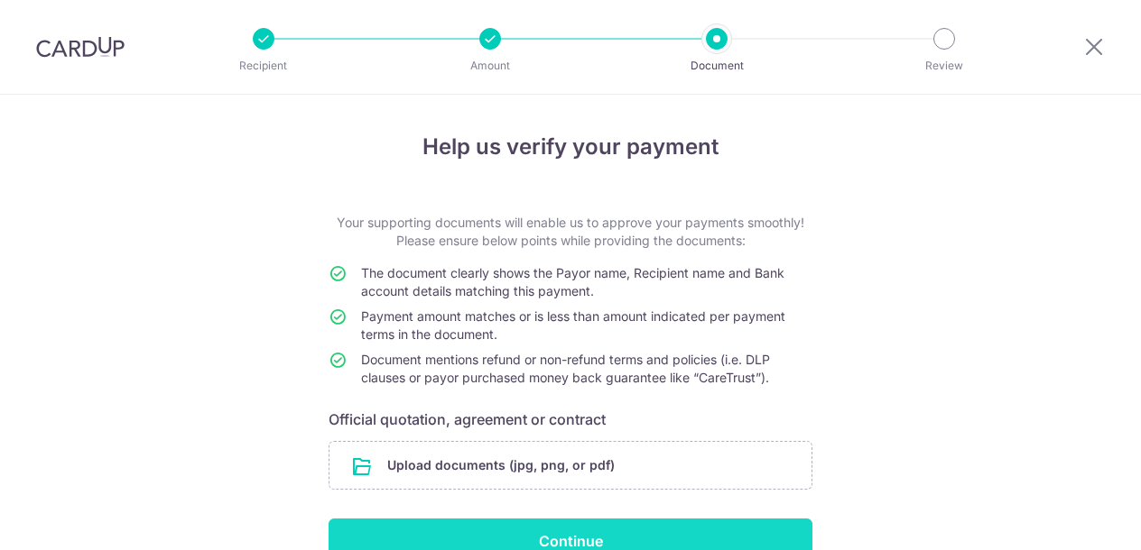
scroll to position [98, 0]
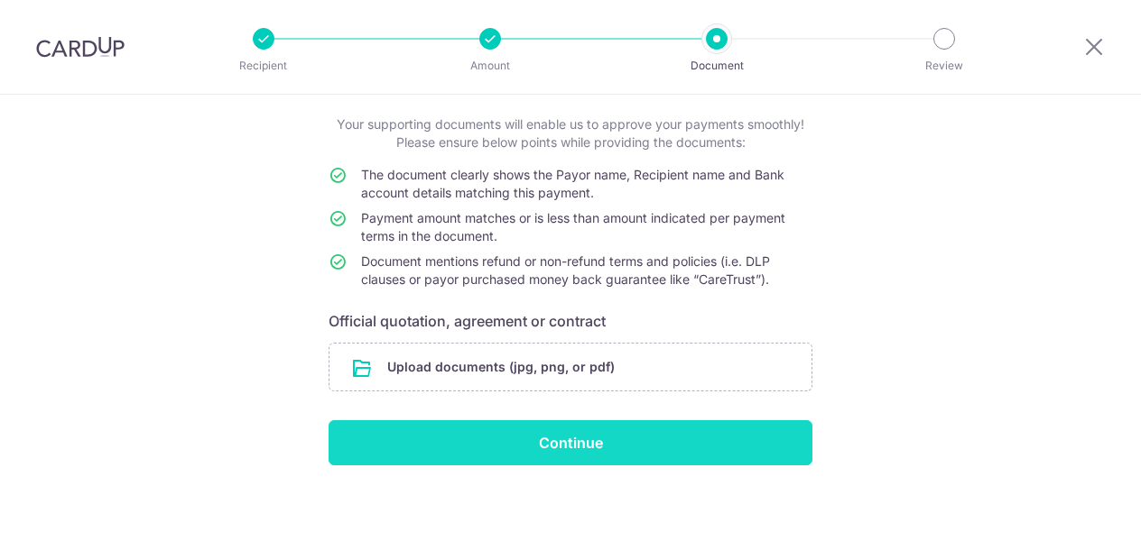
click at [643, 436] on input "Continue" at bounding box center [570, 442] width 484 height 45
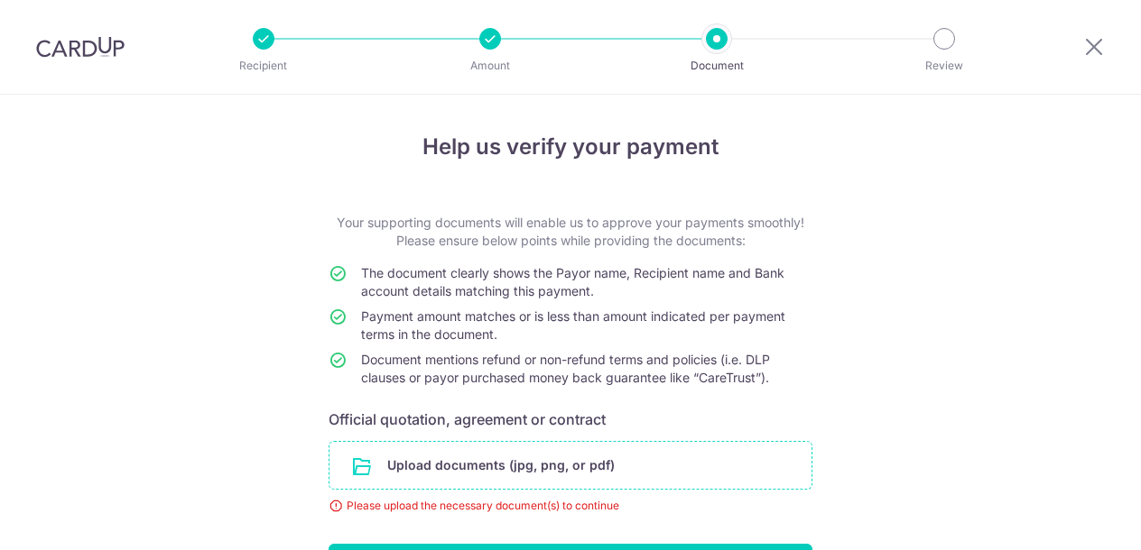
scroll to position [124, 0]
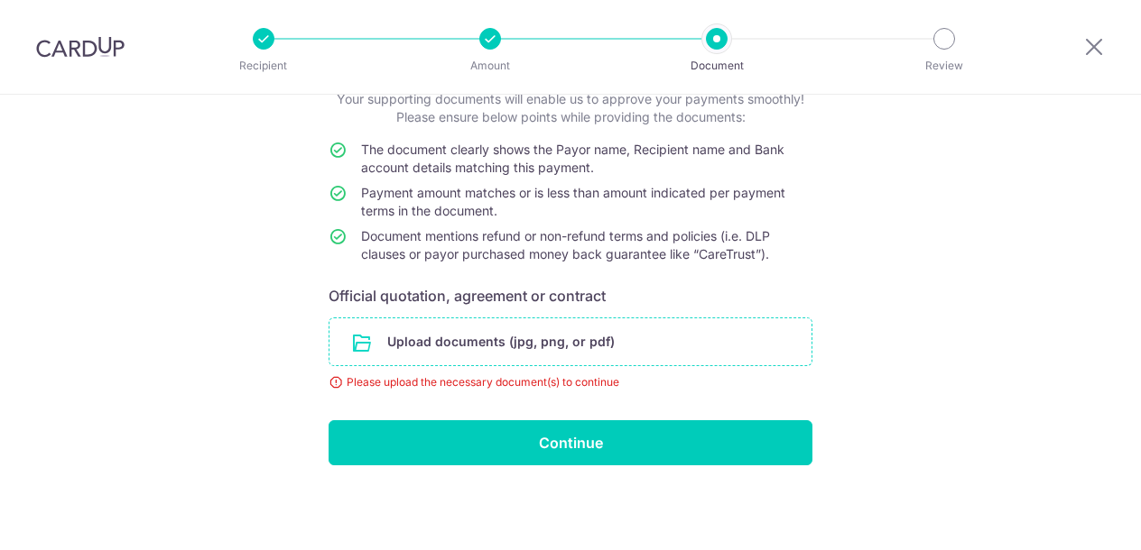
click at [596, 337] on input "file" at bounding box center [570, 342] width 482 height 47
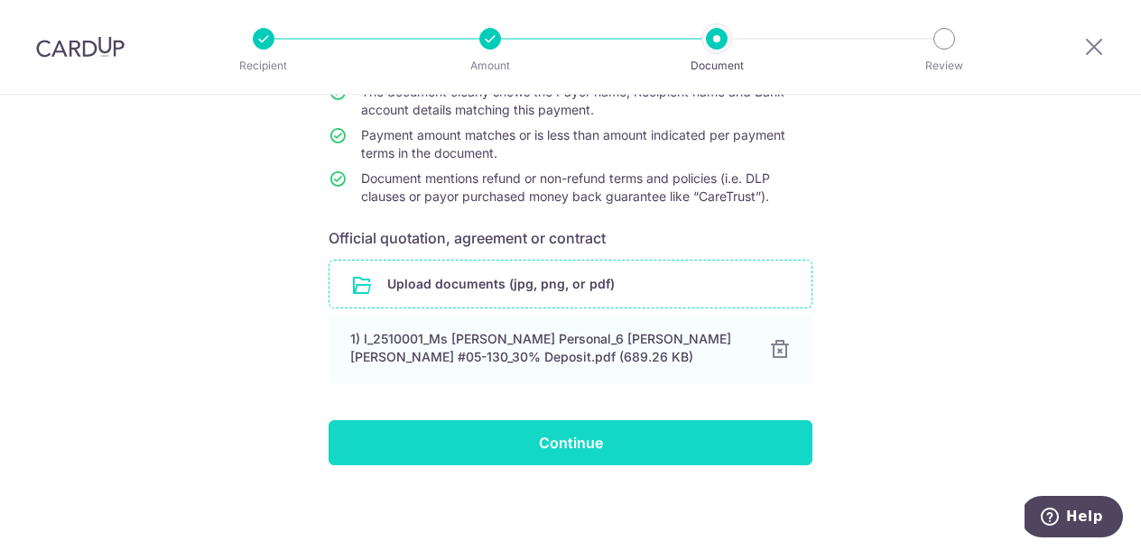
scroll to position [181, 0]
click at [669, 446] on input "Continue" at bounding box center [570, 442] width 484 height 45
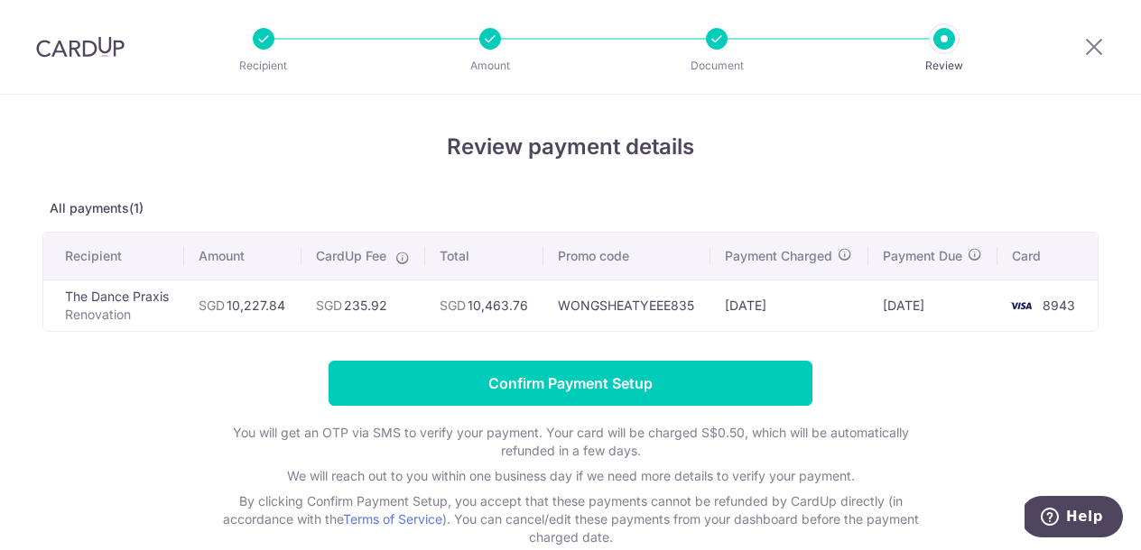
click at [245, 54] on div "Recipient Amount Document Review" at bounding box center [604, 47] width 774 height 94
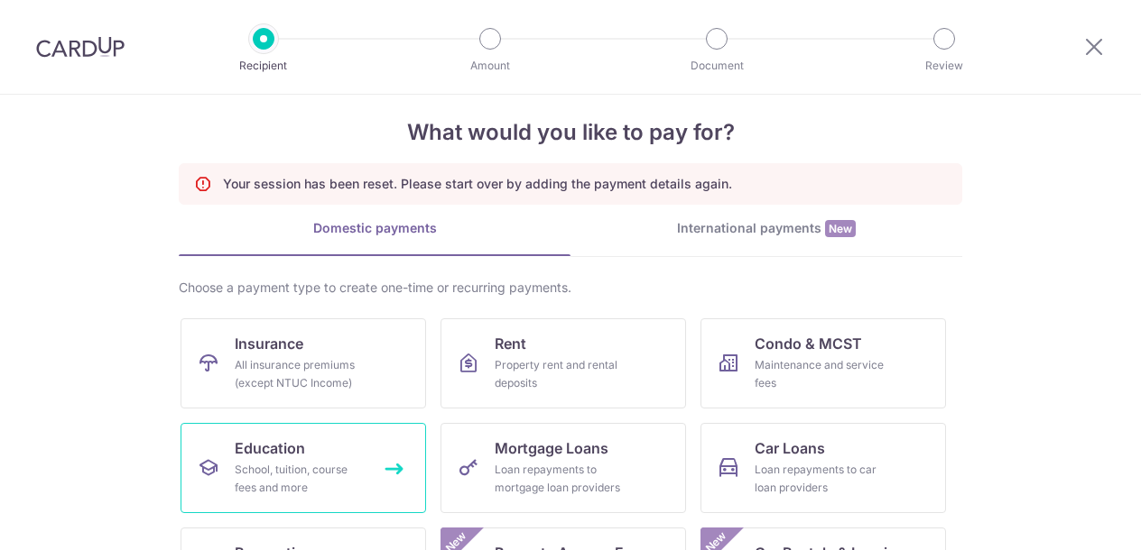
scroll to position [123, 0]
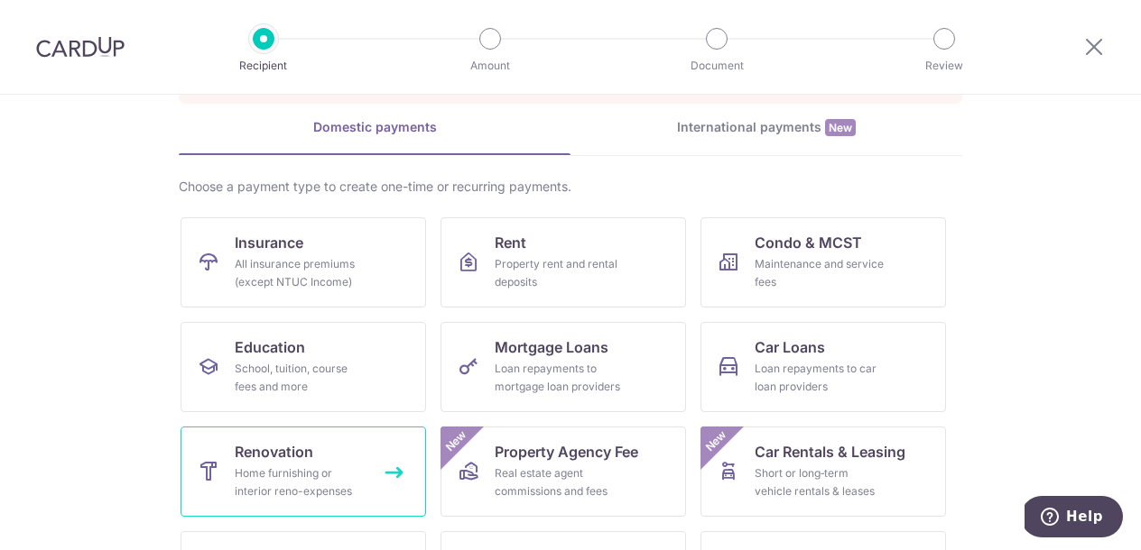
click at [324, 454] on link "Renovation Home furnishing or interior reno-expenses" at bounding box center [302, 472] width 245 height 90
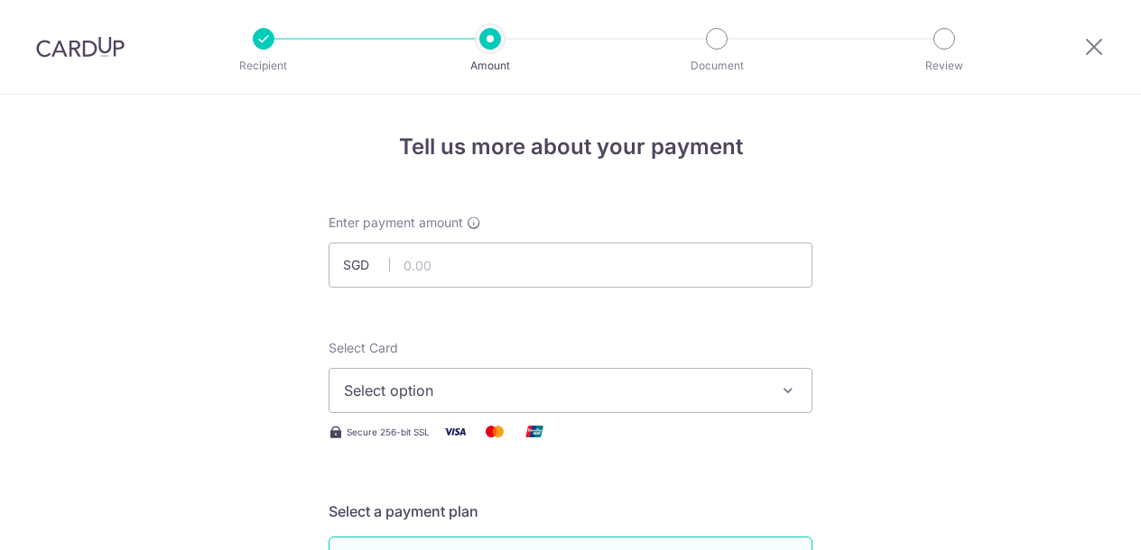
scroll to position [82, 0]
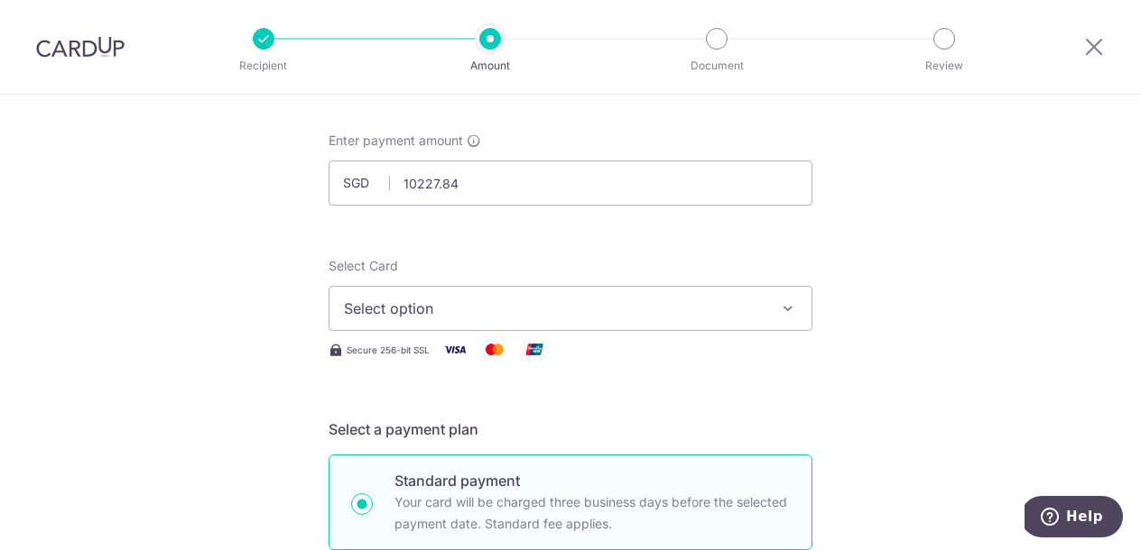
type input "10,227.84"
click at [557, 332] on div "Select Card Select option Add credit card Your Cards **** 8943 Secure 256-bit S…" at bounding box center [570, 309] width 484 height 104
click at [555, 325] on button "Select option" at bounding box center [570, 308] width 484 height 45
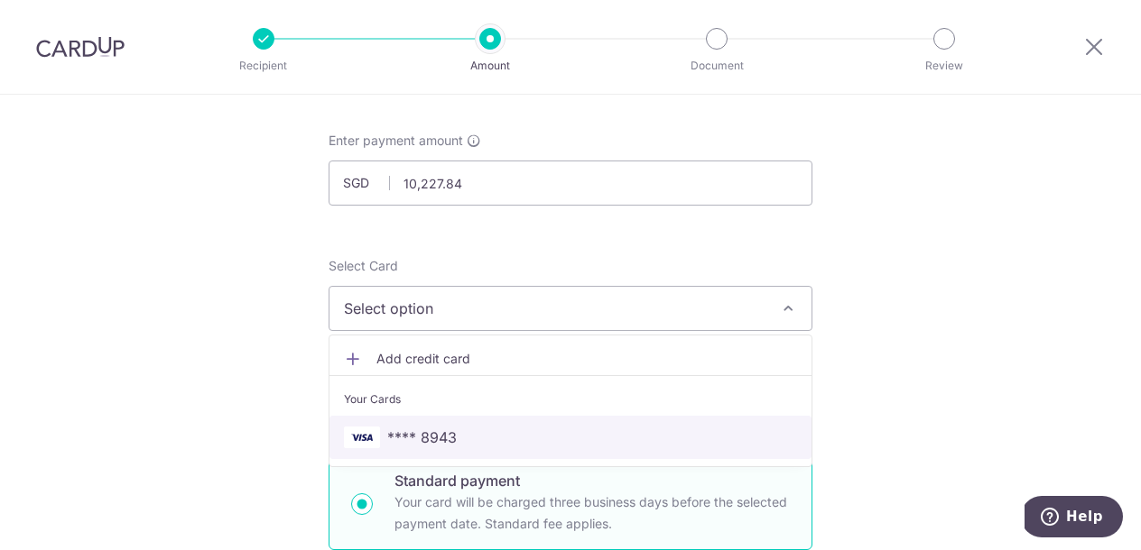
click at [460, 428] on span "**** 8943" at bounding box center [570, 438] width 453 height 22
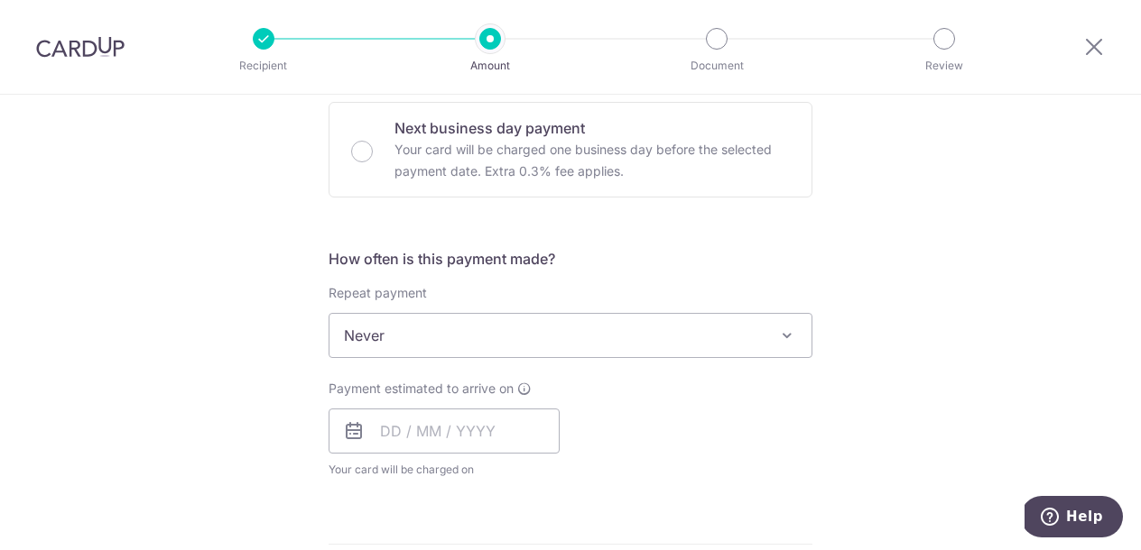
scroll to position [550, 0]
click at [382, 429] on input "text" at bounding box center [443, 426] width 231 height 45
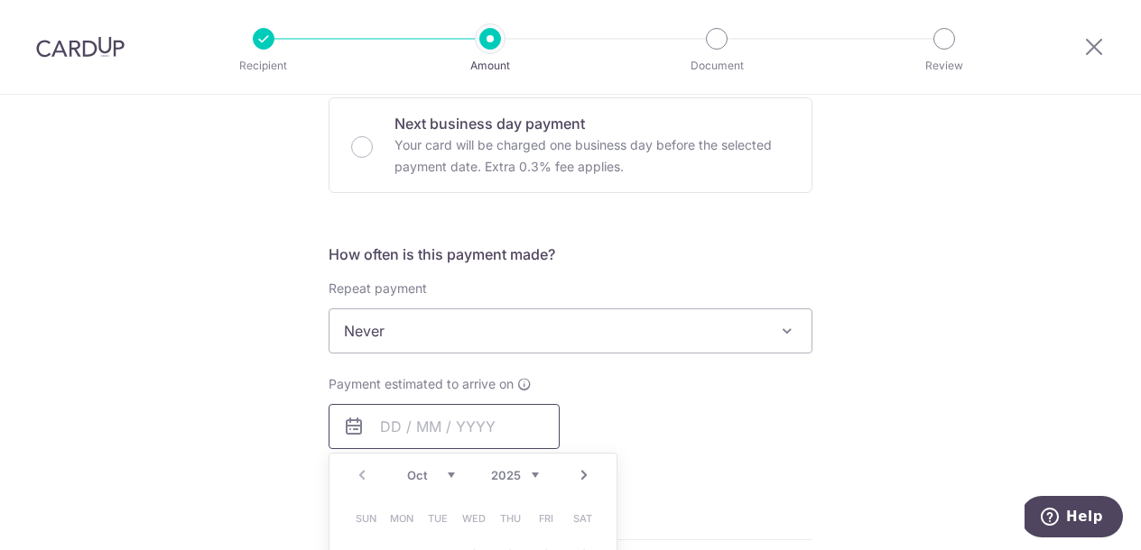
scroll to position [667, 0]
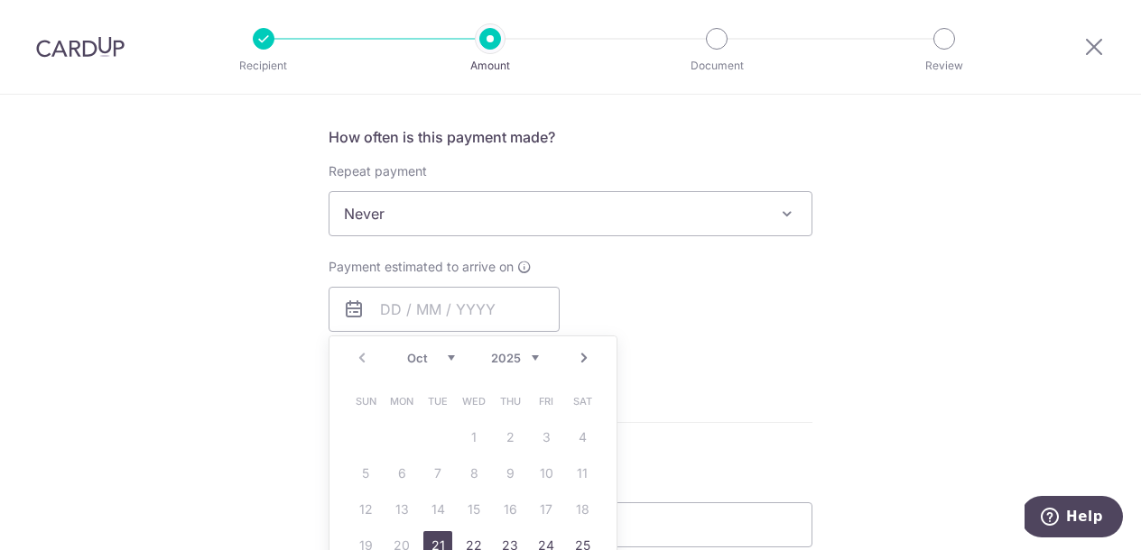
click at [432, 540] on link "21" at bounding box center [437, 545] width 29 height 29
type input "[DATE]"
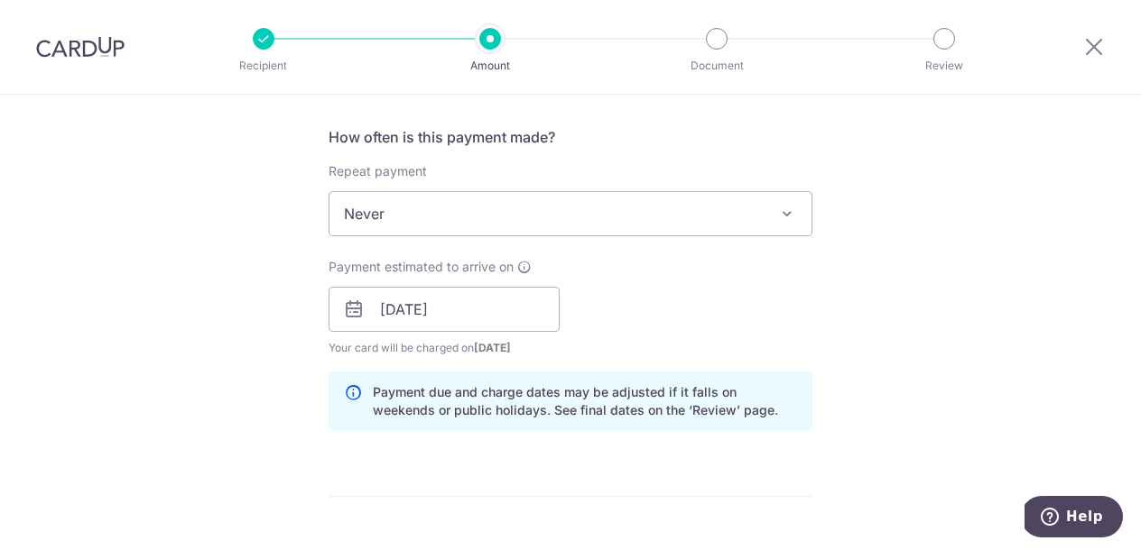
scroll to position [922, 0]
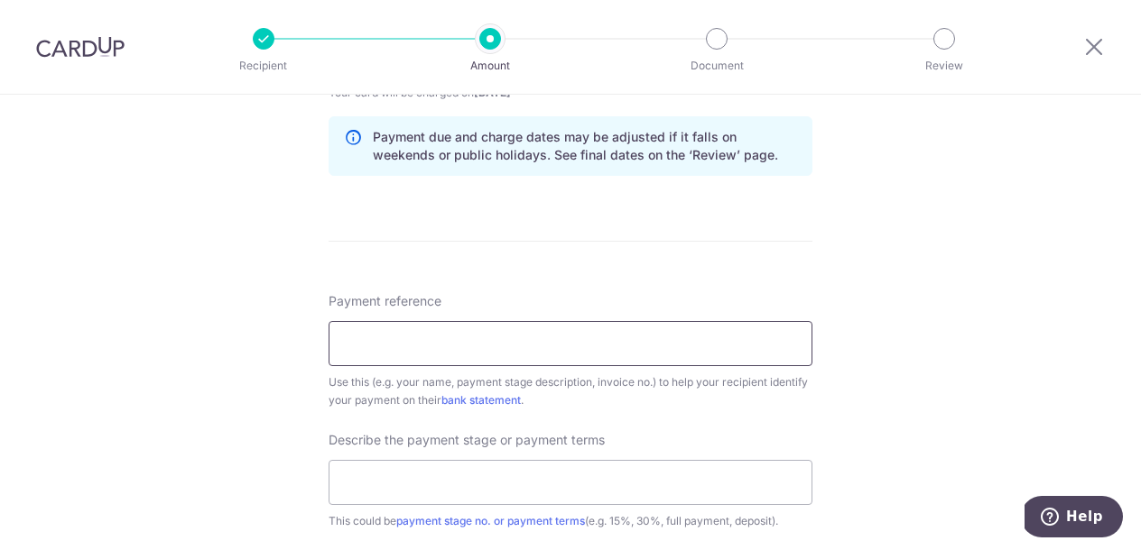
click at [582, 348] on input "Payment reference" at bounding box center [570, 343] width 484 height 45
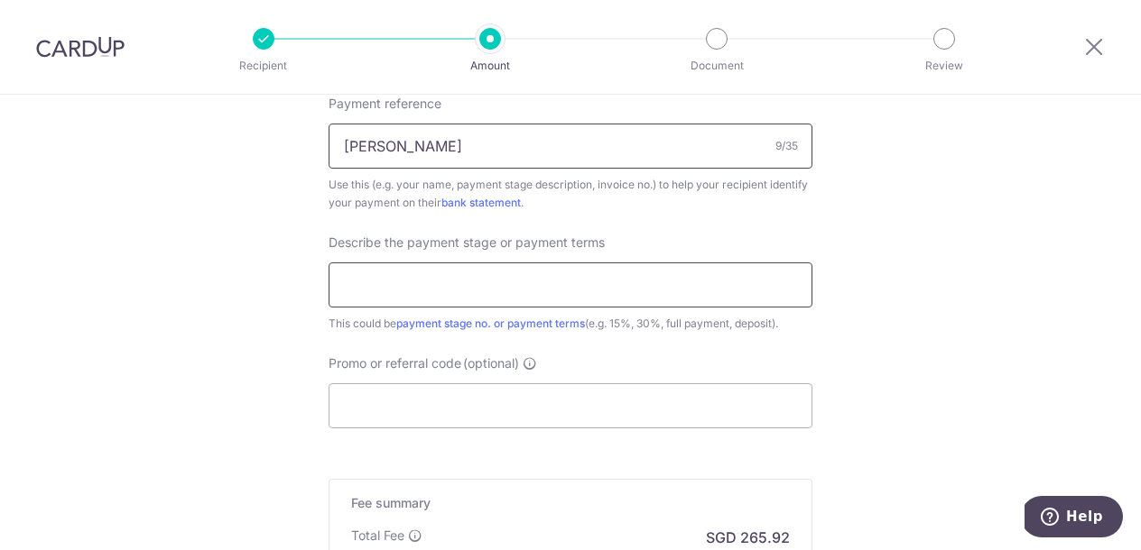
type input "Janet Lim"
click at [532, 304] on input "text" at bounding box center [570, 285] width 484 height 45
type input "30% Deposit"
click at [557, 410] on input "Promo or referral code (optional)" at bounding box center [570, 405] width 484 height 45
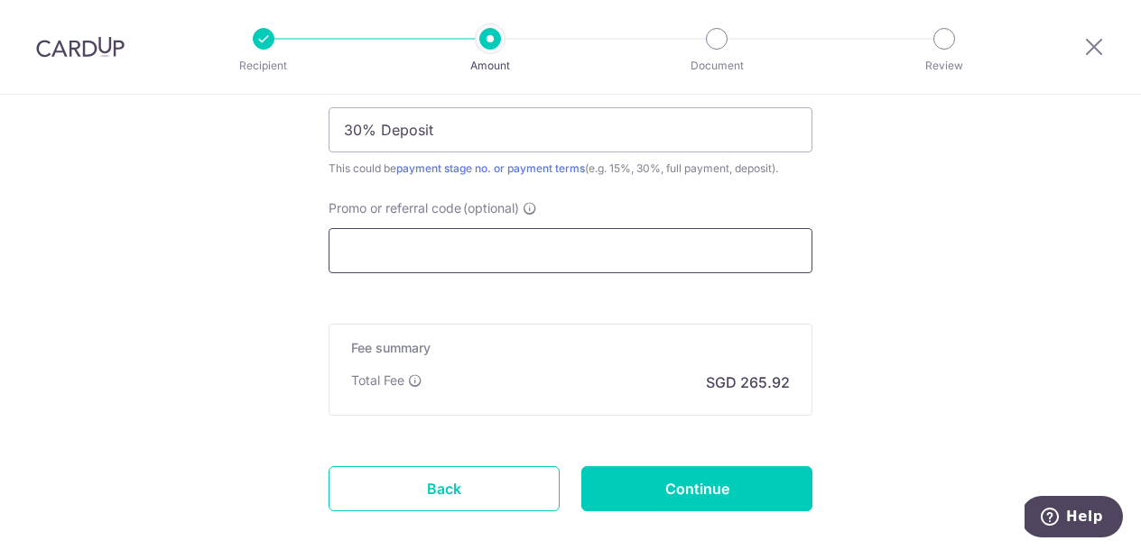
scroll to position [1255, 0]
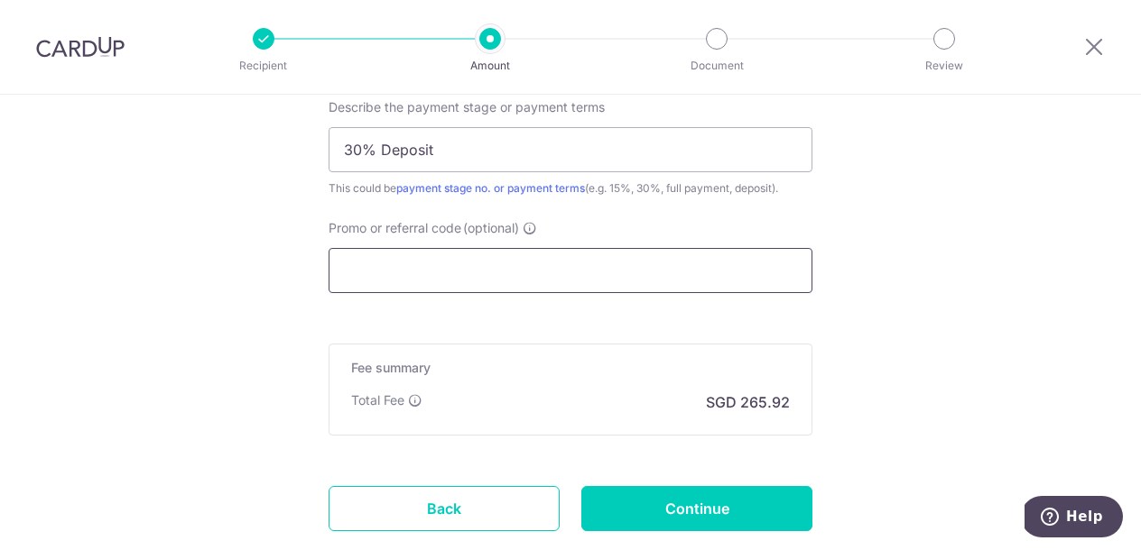
paste input "RENO25ONE"
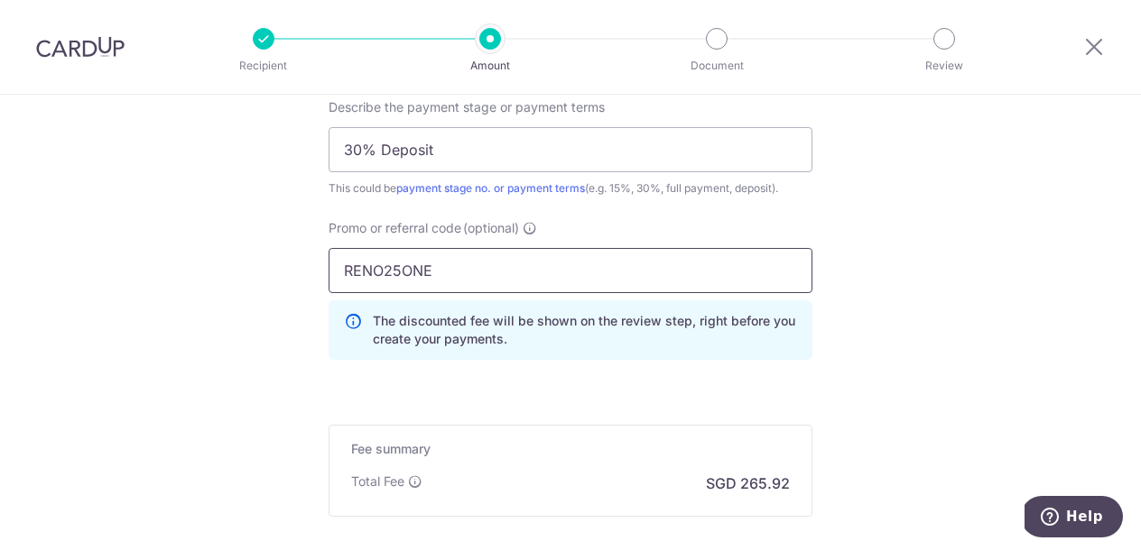
type input "RENO25ONE"
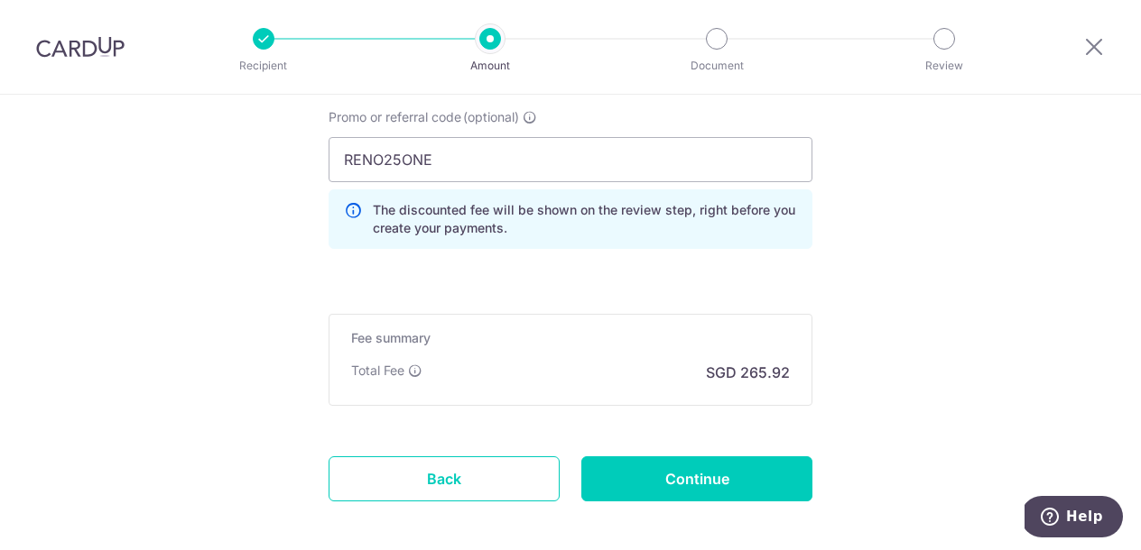
scroll to position [1369, 0]
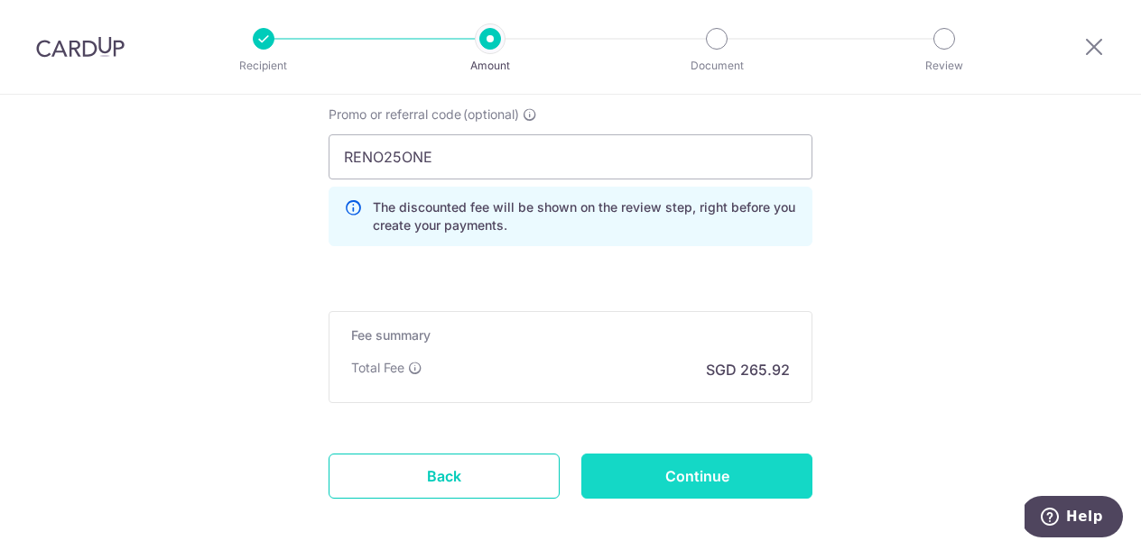
click at [649, 476] on input "Continue" at bounding box center [696, 476] width 231 height 45
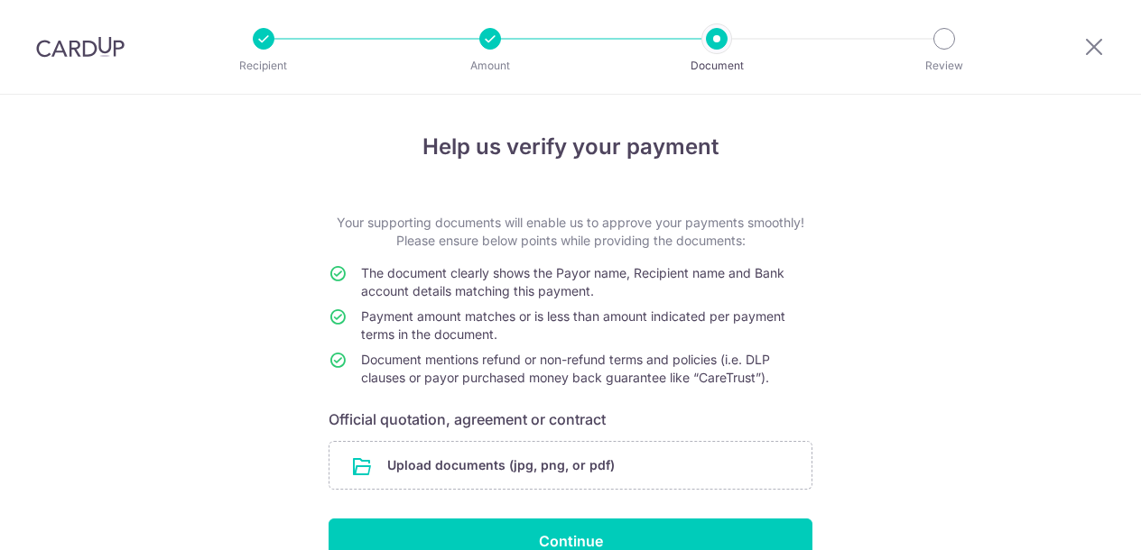
click at [666, 457] on input "file" at bounding box center [570, 465] width 482 height 47
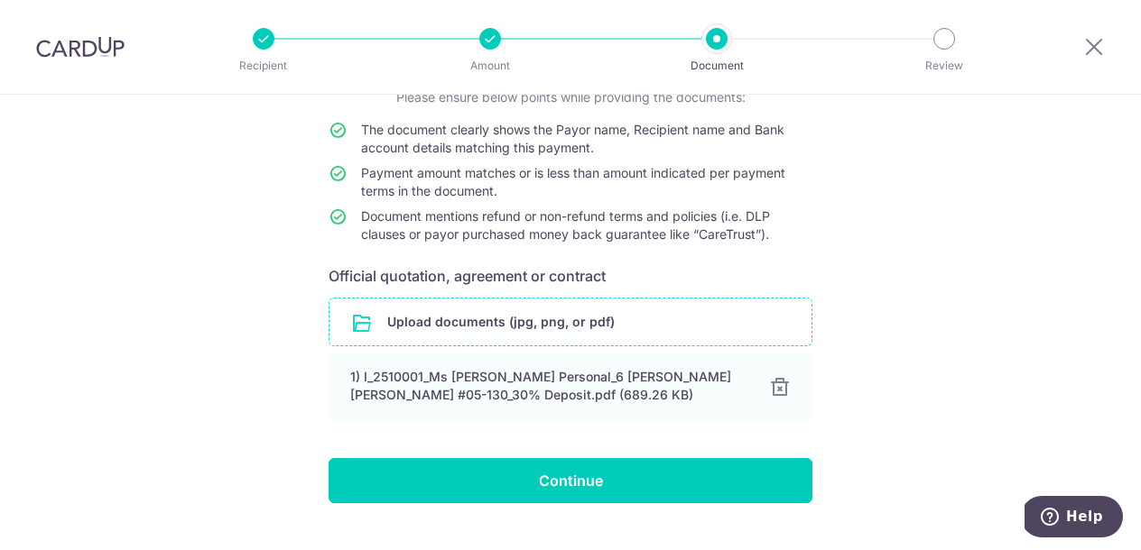
scroll to position [174, 0]
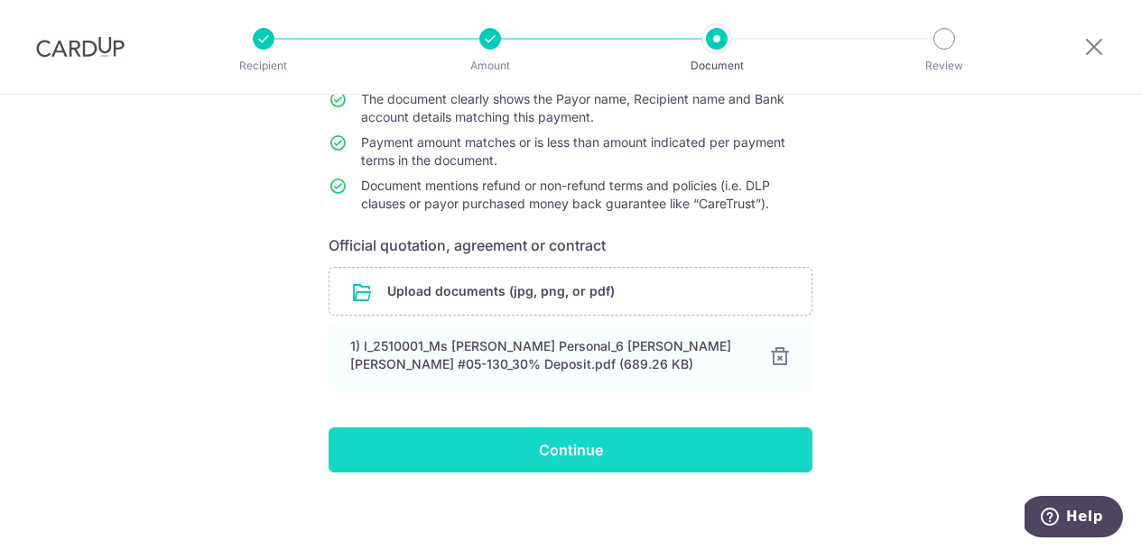
click at [695, 443] on input "Continue" at bounding box center [570, 450] width 484 height 45
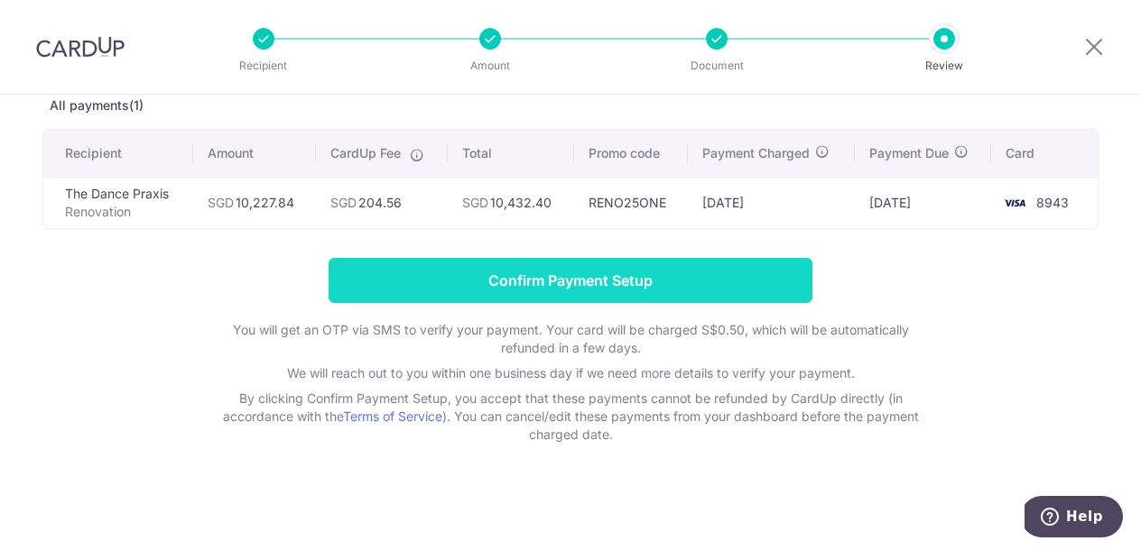
scroll to position [103, 0]
click at [587, 289] on input "Confirm Payment Setup" at bounding box center [570, 280] width 484 height 45
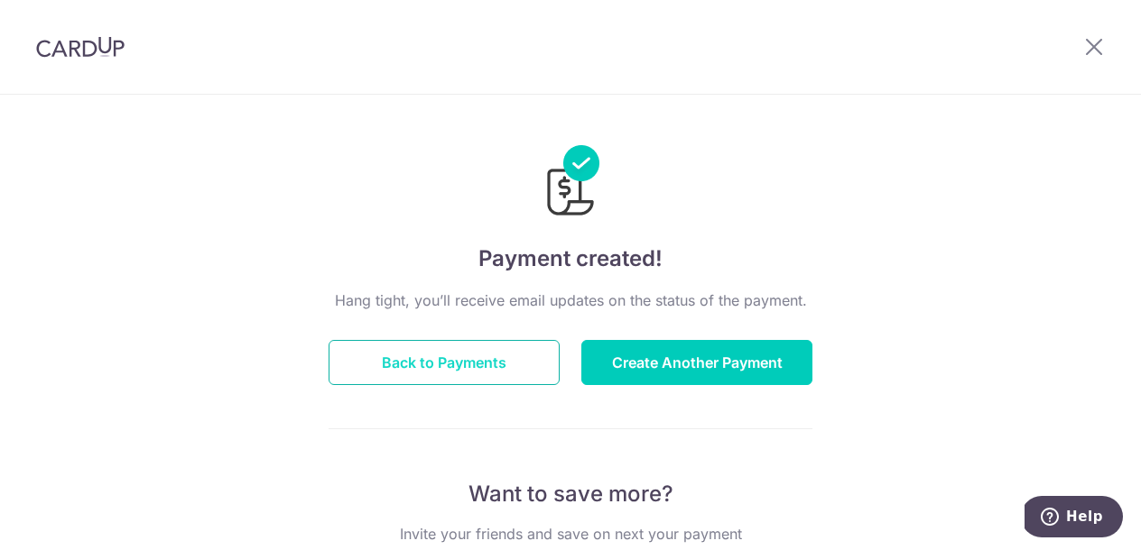
click at [453, 367] on button "Back to Payments" at bounding box center [443, 362] width 231 height 45
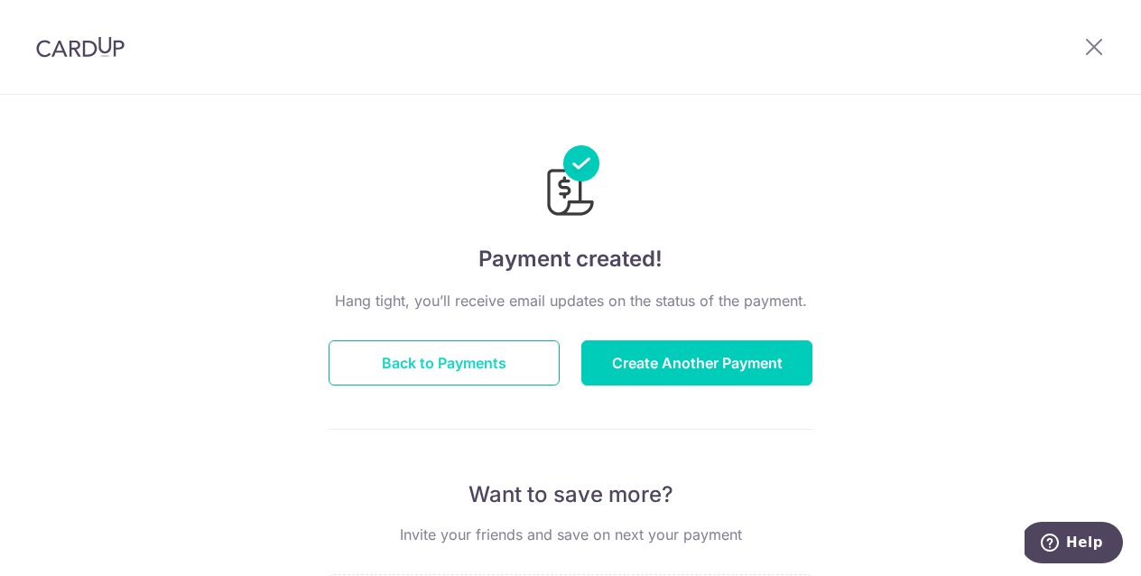
click at [513, 361] on button "Back to Payments" at bounding box center [443, 362] width 231 height 45
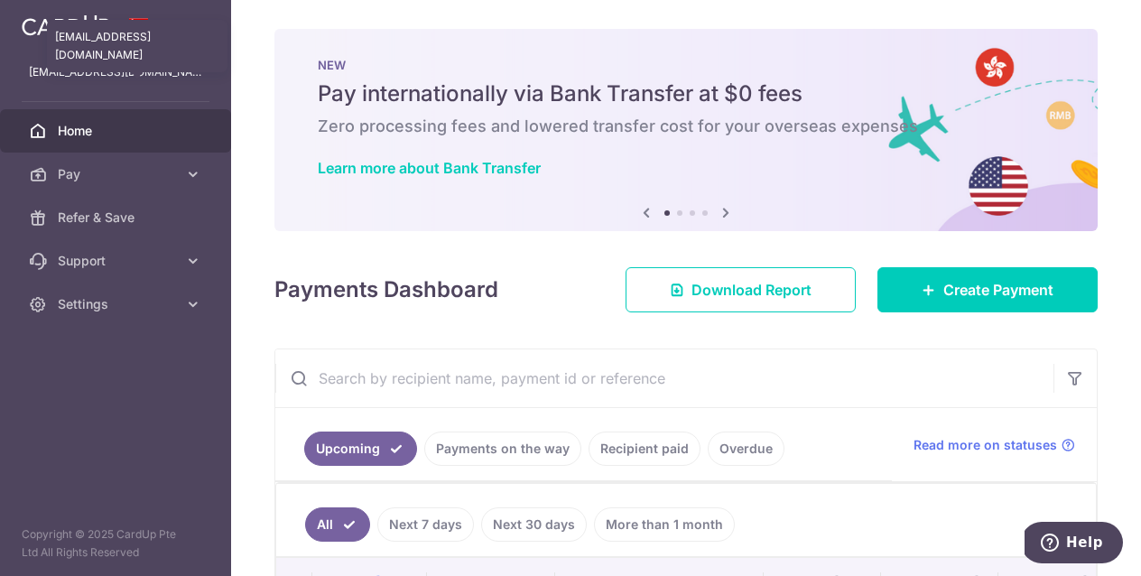
click at [141, 77] on p "[EMAIL_ADDRESS][DOMAIN_NAME]" at bounding box center [115, 72] width 173 height 18
click at [184, 137] on link "Home" at bounding box center [115, 130] width 231 height 43
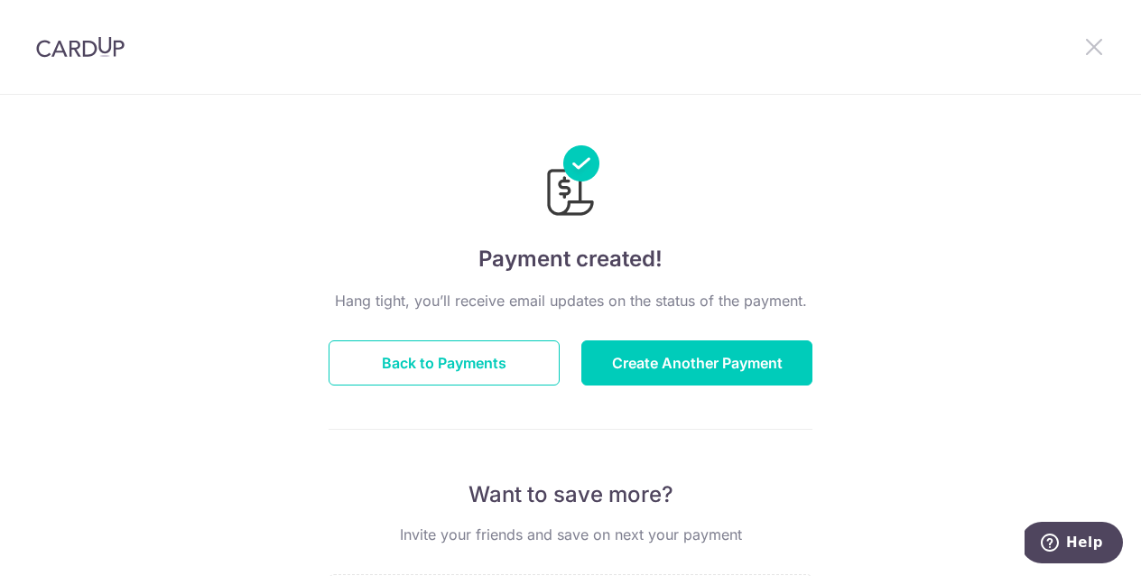
click at [1100, 48] on icon at bounding box center [1094, 46] width 22 height 23
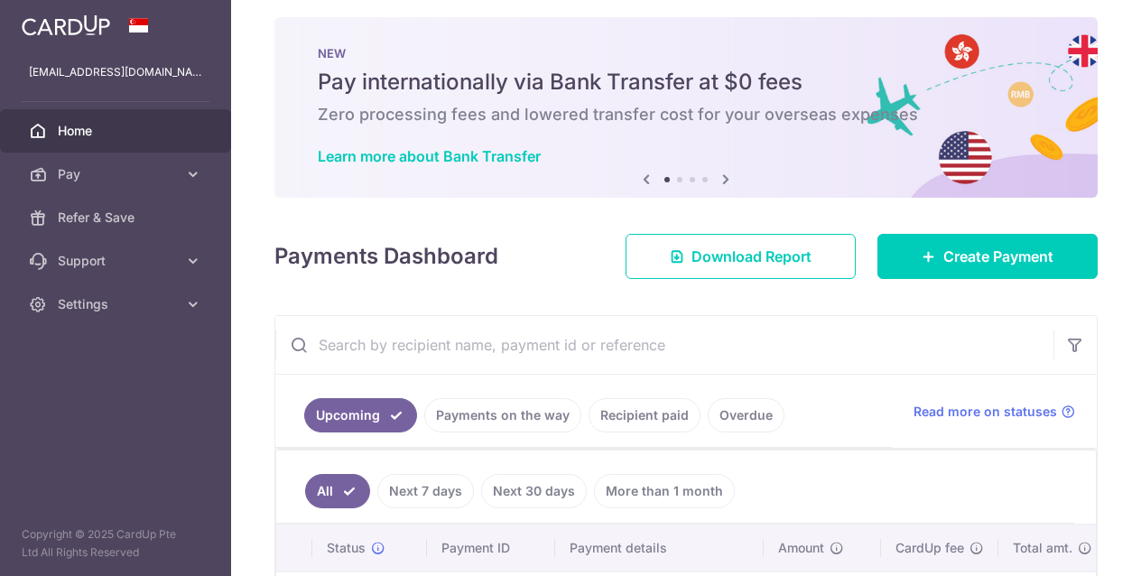
scroll to position [11, 0]
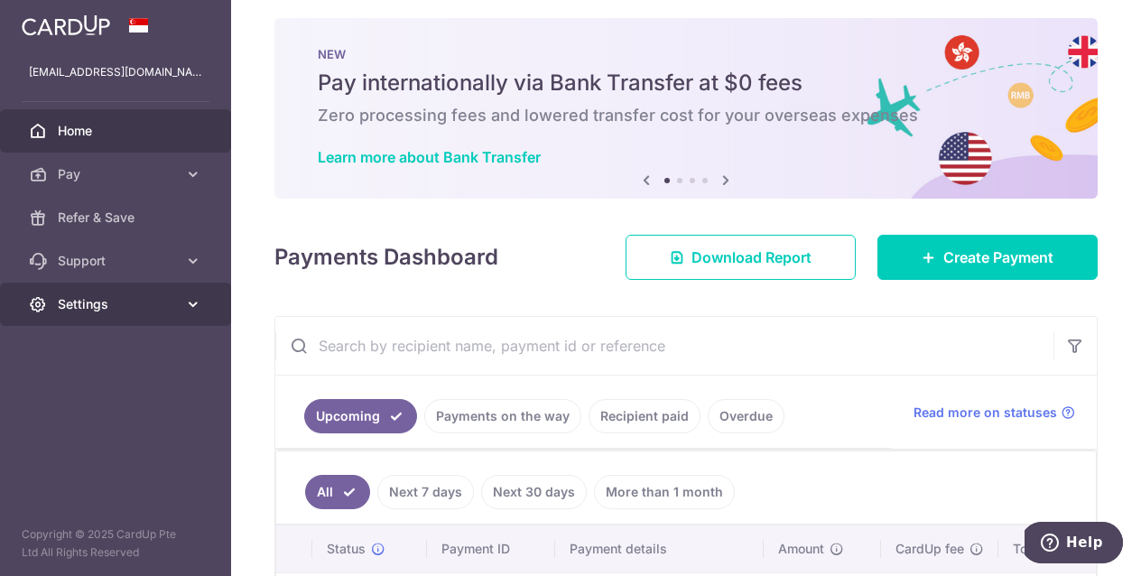
click at [189, 307] on icon at bounding box center [193, 304] width 18 height 18
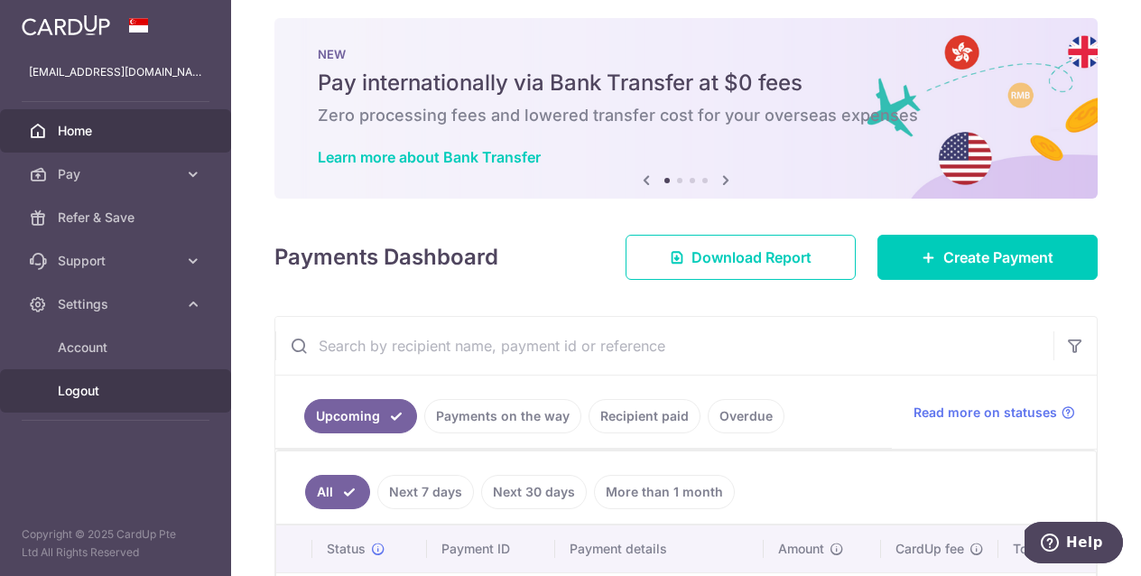
click at [78, 388] on span "Logout" at bounding box center [117, 391] width 119 height 18
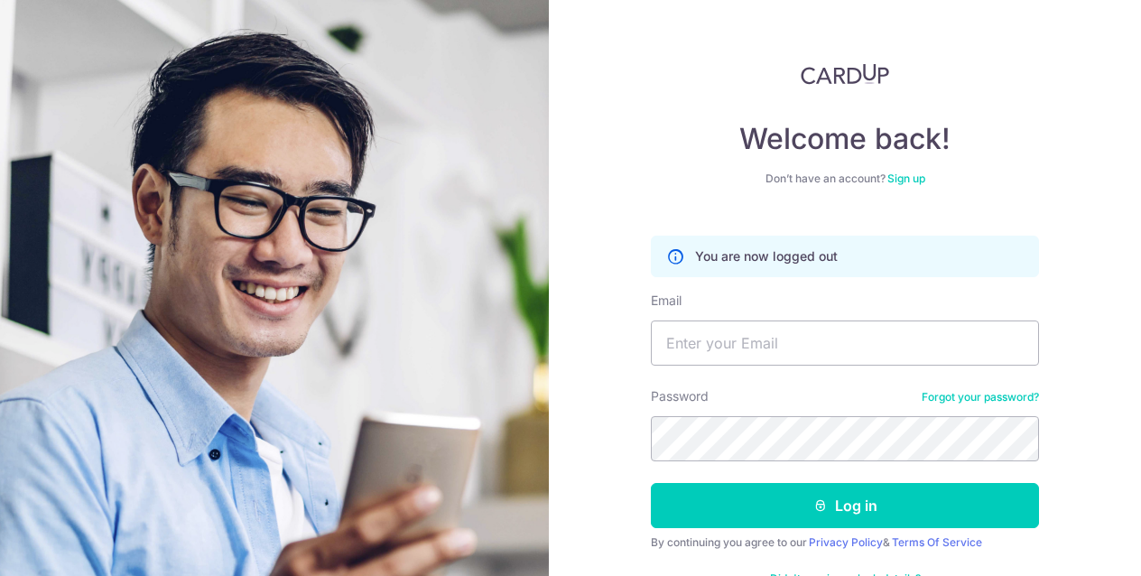
click at [1092, 350] on div "Welcome back! Don’t have an account? Sign up You are now logged out Email Passw…" at bounding box center [845, 288] width 592 height 576
click at [989, 346] on input "Email" at bounding box center [845, 342] width 388 height 45
type input "[EMAIL_ADDRESS][DOMAIN_NAME]"
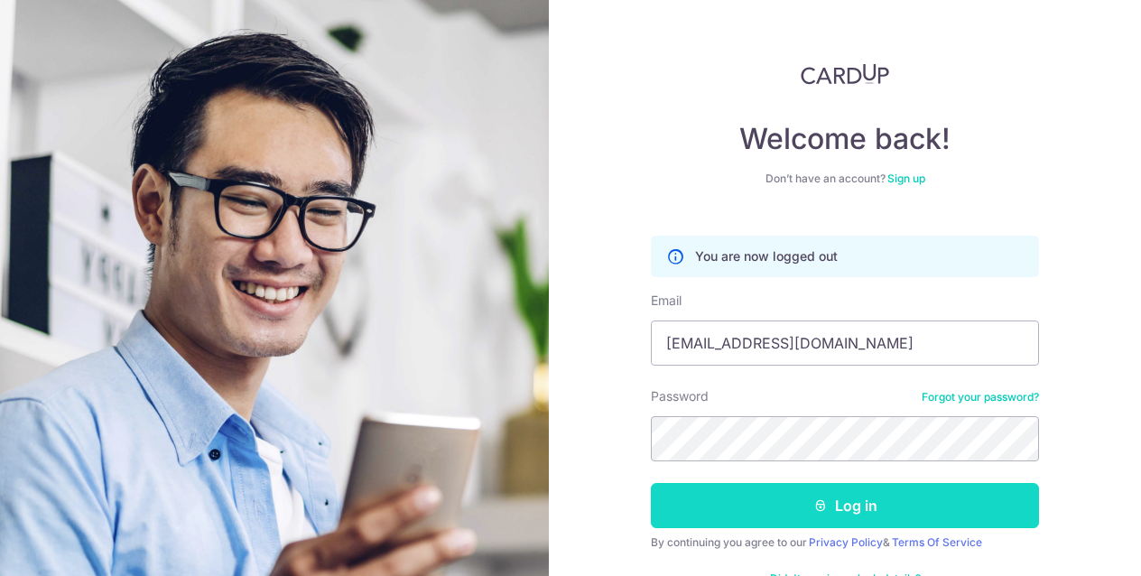
click at [803, 518] on button "Log in" at bounding box center [845, 505] width 388 height 45
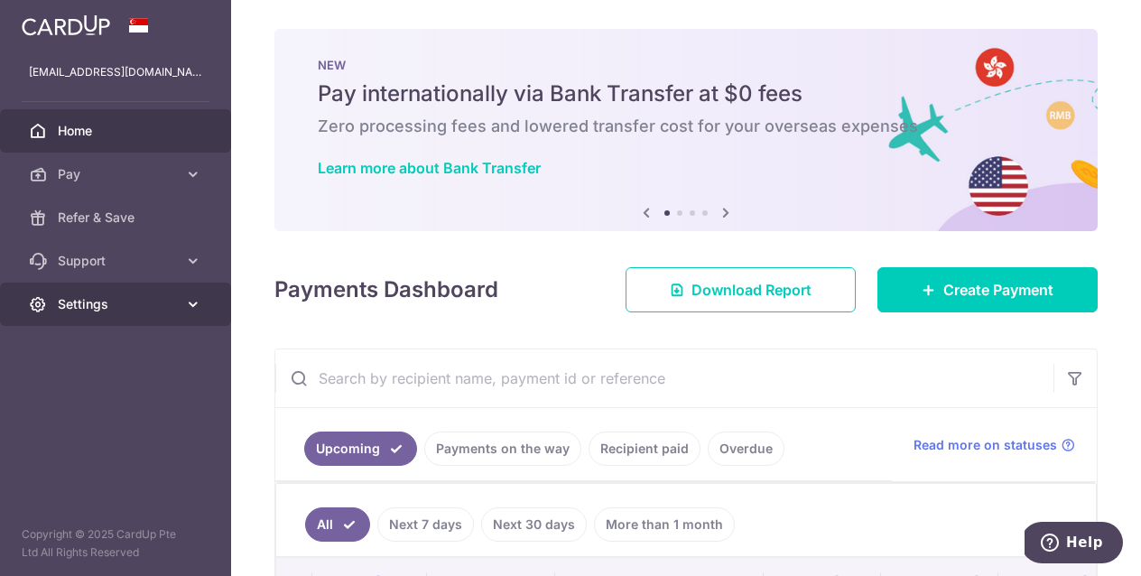
click at [218, 301] on link "Settings" at bounding box center [115, 303] width 231 height 43
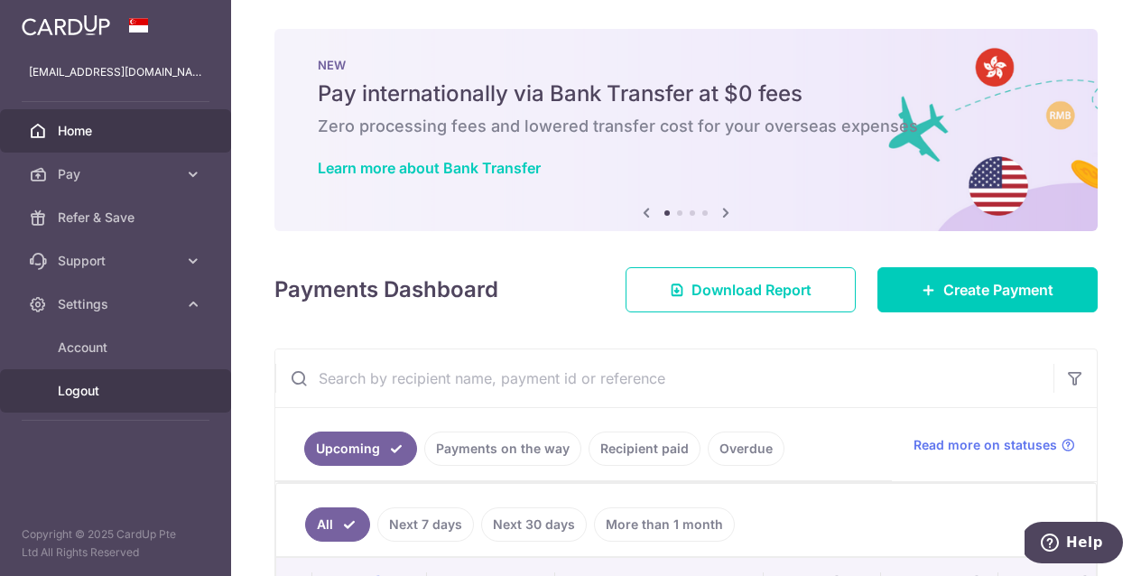
click at [108, 391] on span "Logout" at bounding box center [117, 391] width 119 height 18
